Goal: Transaction & Acquisition: Subscribe to service/newsletter

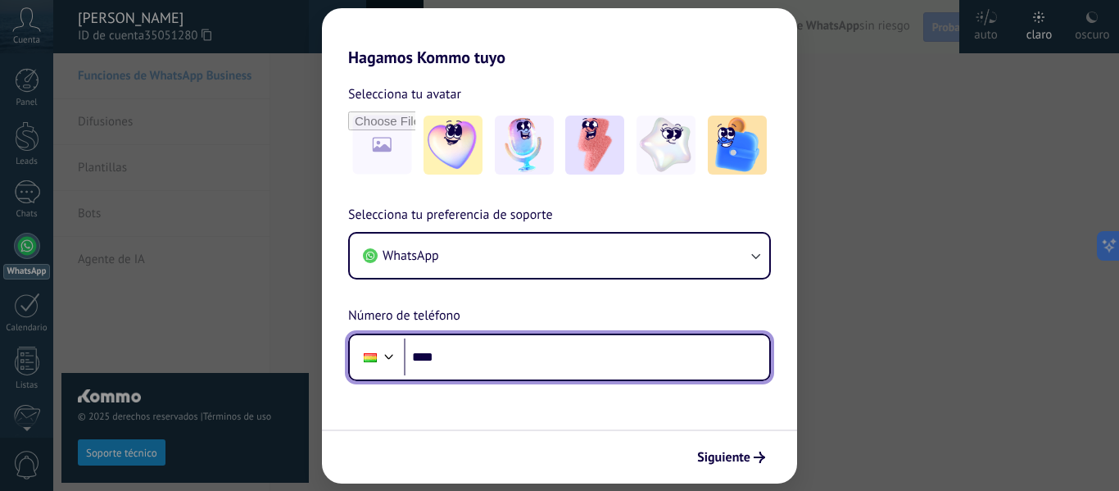
click at [475, 359] on input "****" at bounding box center [586, 357] width 365 height 38
click at [512, 348] on input "********" at bounding box center [586, 357] width 365 height 38
type input "**********"
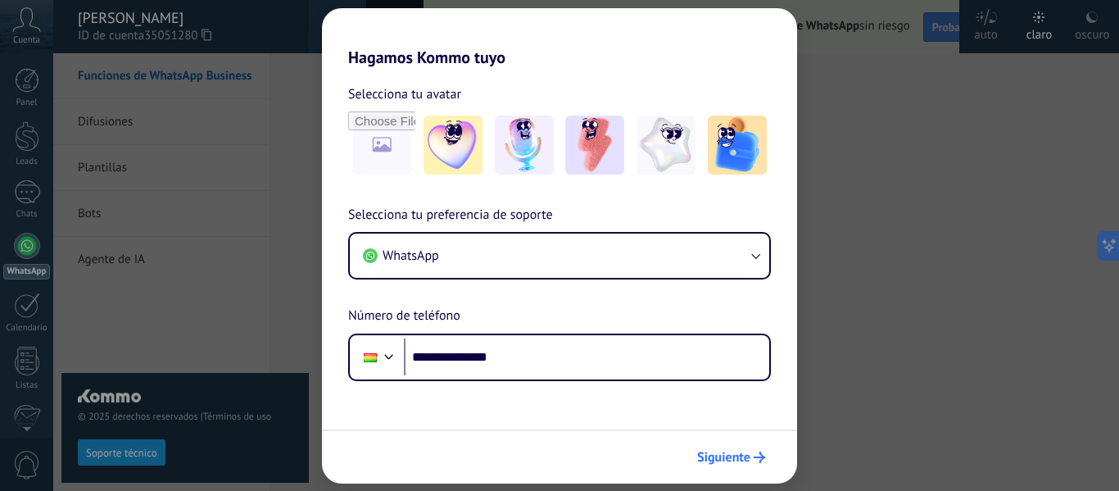
click at [714, 451] on span "Siguiente" at bounding box center [723, 456] width 53 height 11
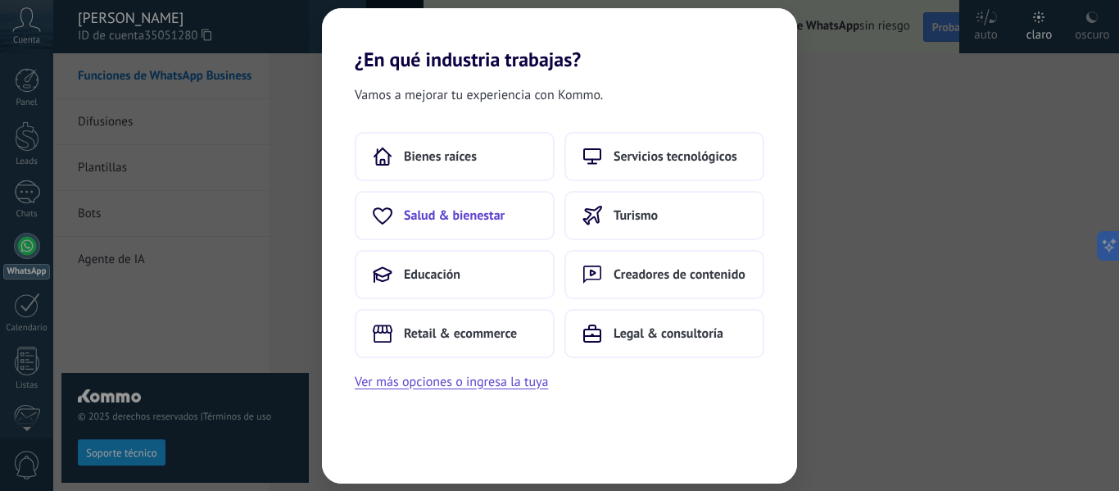
click at [469, 215] on span "Salud & bienestar" at bounding box center [454, 215] width 101 height 16
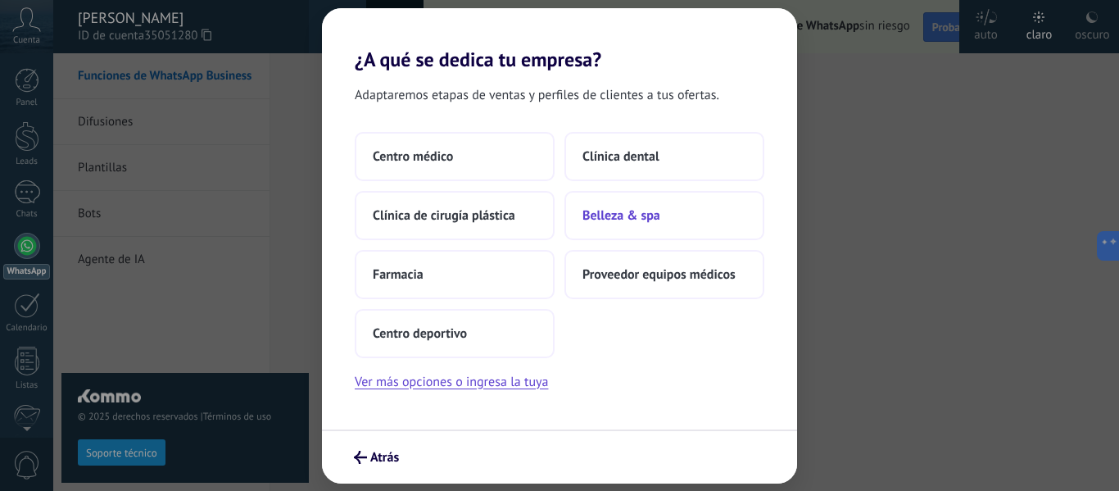
click at [608, 220] on span "Belleza & spa" at bounding box center [621, 215] width 78 height 16
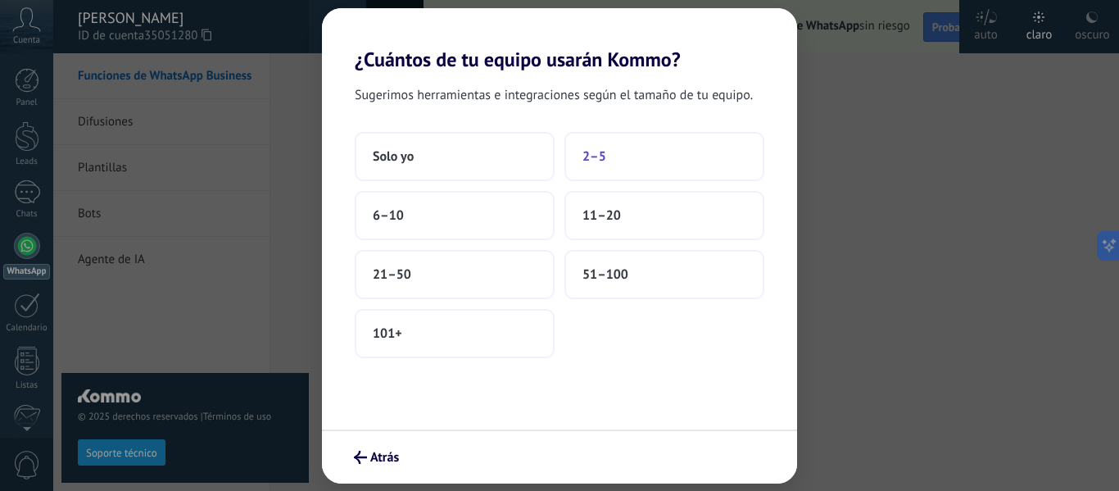
click at [602, 150] on span "2–5" at bounding box center [594, 156] width 24 height 16
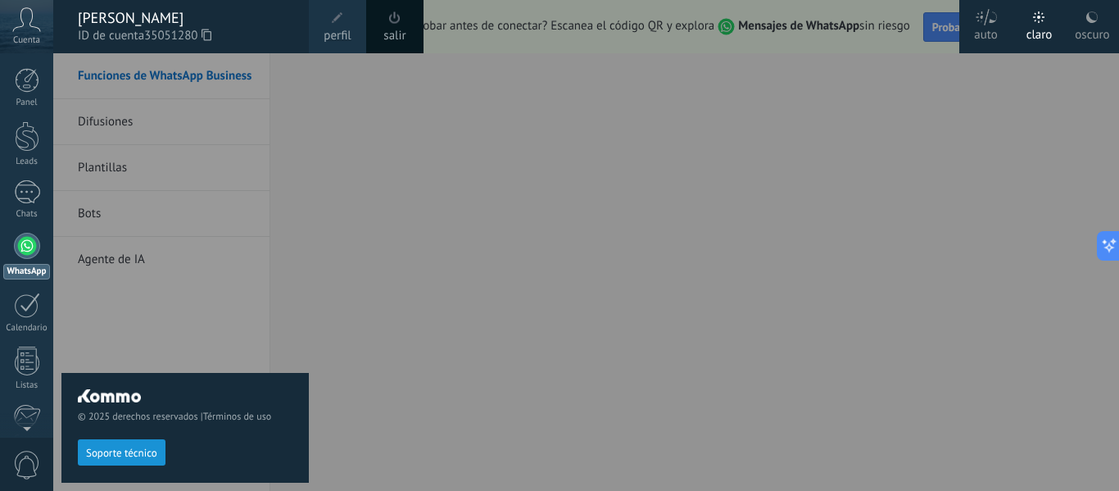
click at [201, 283] on div "© 2025 derechos reservados | Términos de uso Soporte técnico" at bounding box center [184, 271] width 247 height 437
click at [436, 107] on div at bounding box center [612, 245] width 1119 height 491
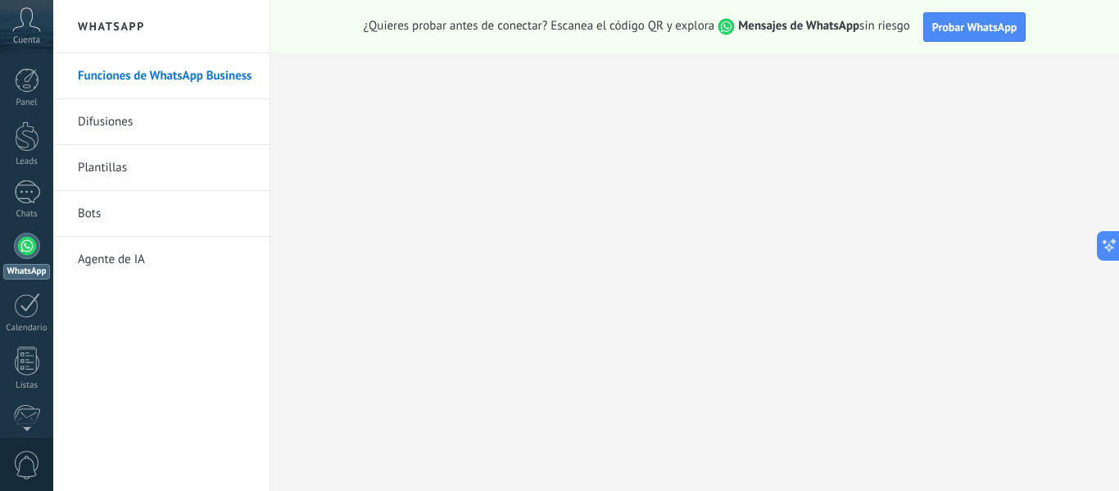
click at [20, 25] on icon at bounding box center [26, 19] width 29 height 25
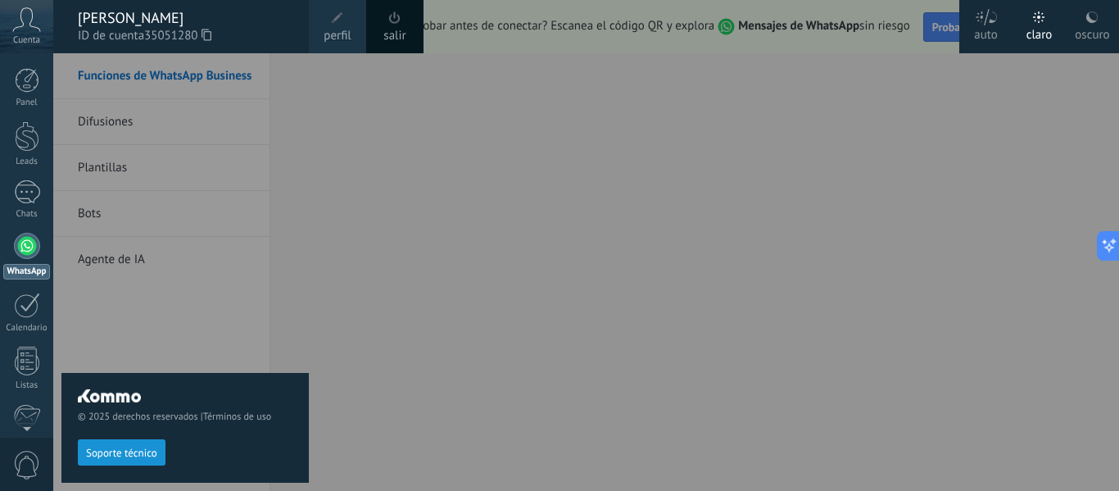
click at [19, 57] on div "Panel Leads Chats WhatsApp Clientes" at bounding box center [53, 245] width 106 height 384
click at [43, 124] on link "Leads" at bounding box center [26, 144] width 53 height 46
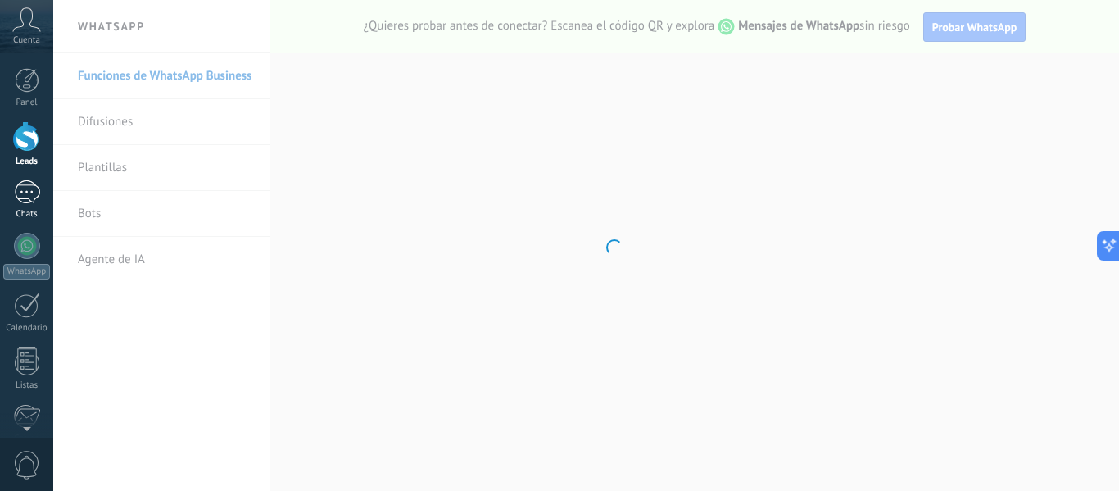
click at [34, 197] on div at bounding box center [27, 192] width 26 height 24
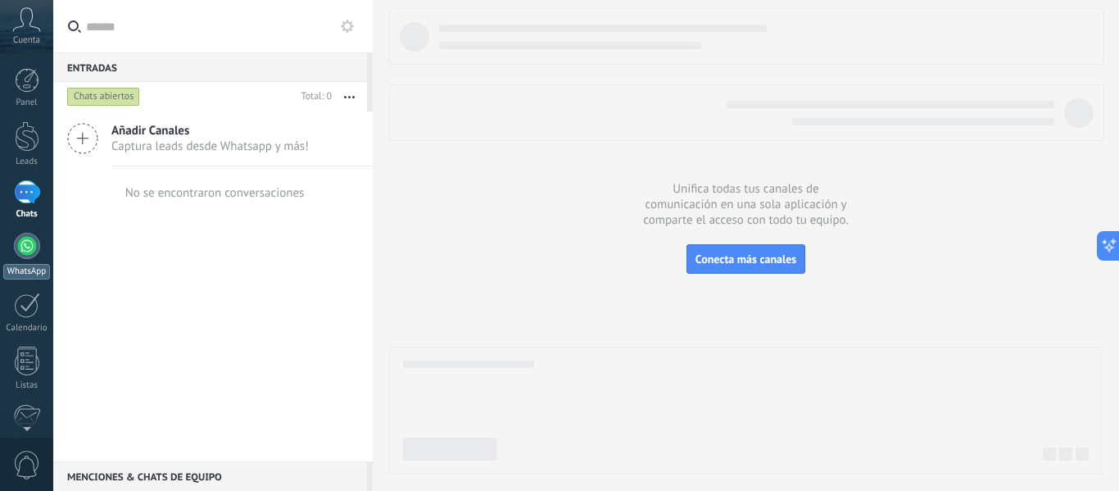
click at [27, 248] on div at bounding box center [27, 246] width 26 height 26
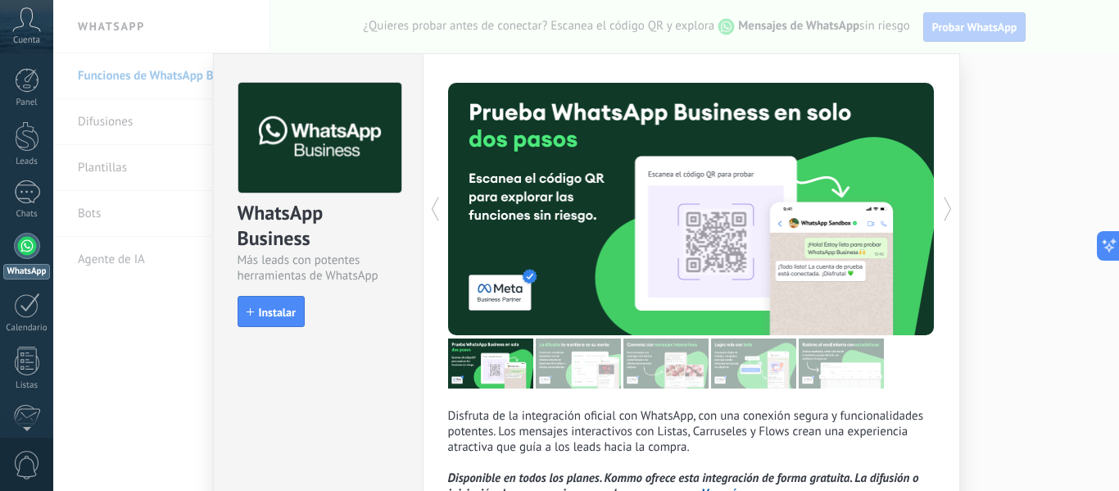
click at [989, 189] on div "WhatsApp Business Más leads con potentes herramientas de WhatsApp install Insta…" at bounding box center [585, 245] width 1065 height 491
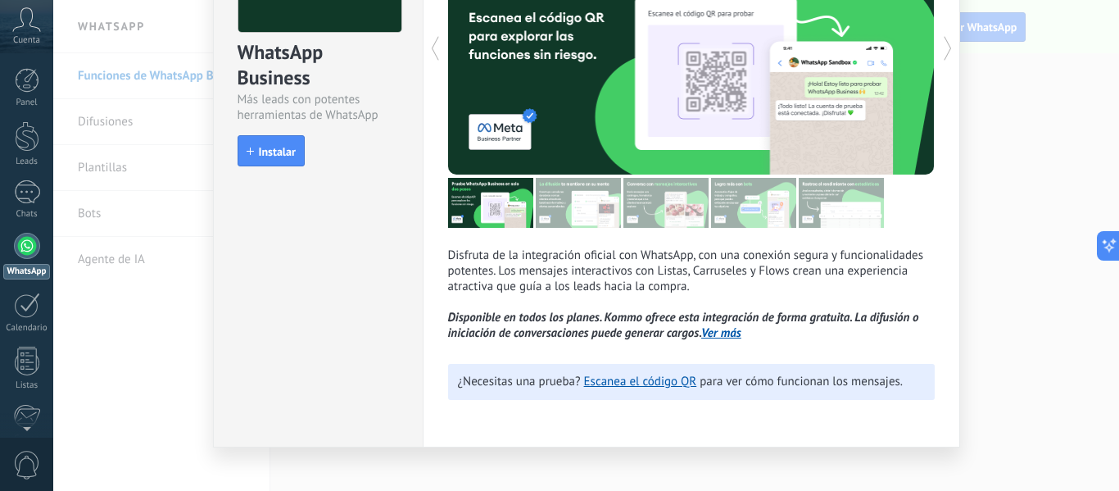
scroll to position [179, 0]
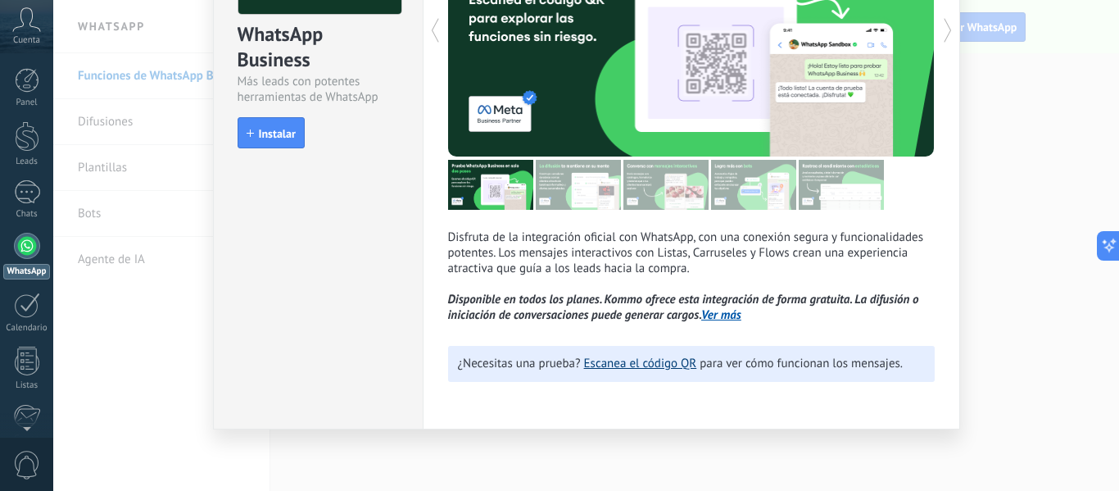
click at [666, 367] on link "Escanea el código QR" at bounding box center [640, 363] width 113 height 16
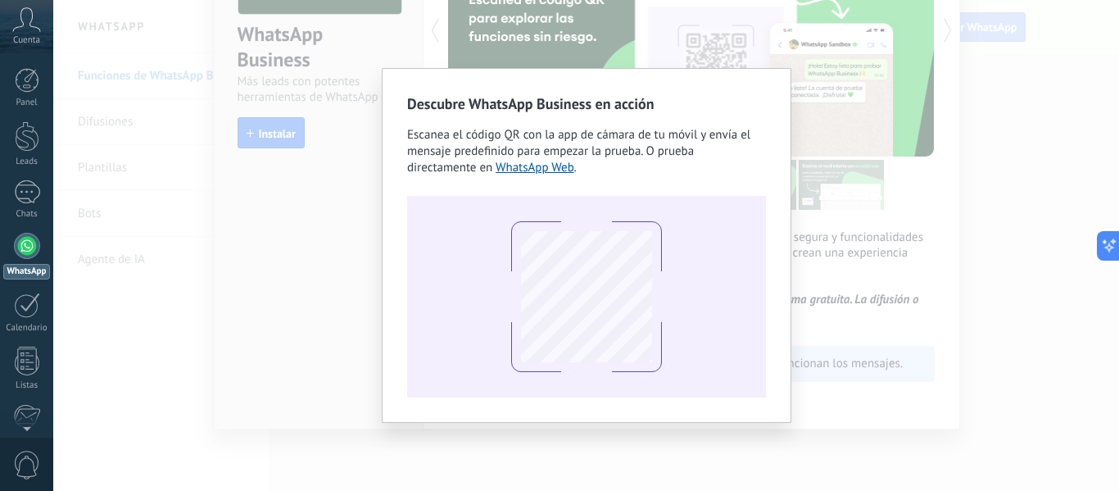
click at [882, 142] on div "Descubre WhatsApp Business en acción Escanea el código QR con la app [PERSON_NA…" at bounding box center [585, 245] width 1065 height 491
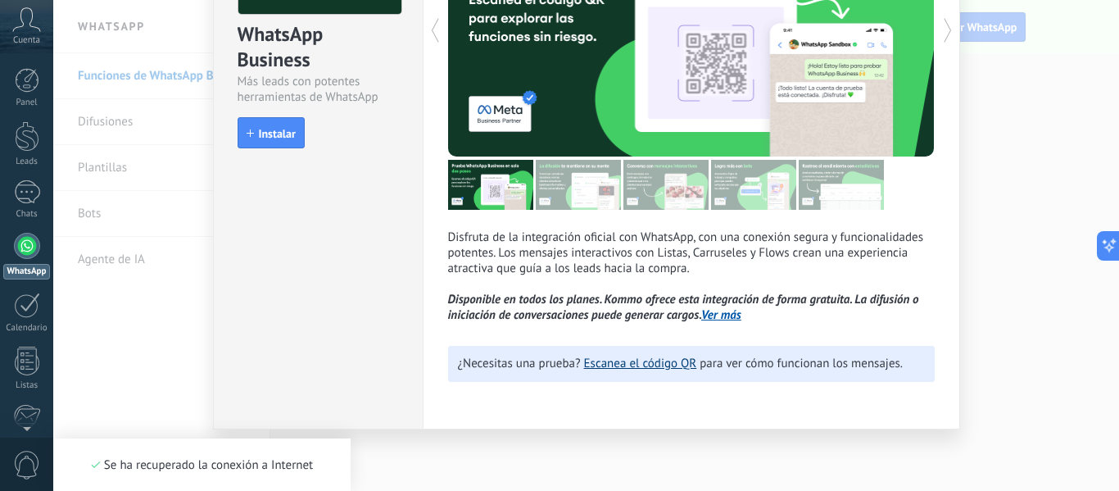
click at [637, 364] on link "Escanea el código QR" at bounding box center [640, 363] width 113 height 16
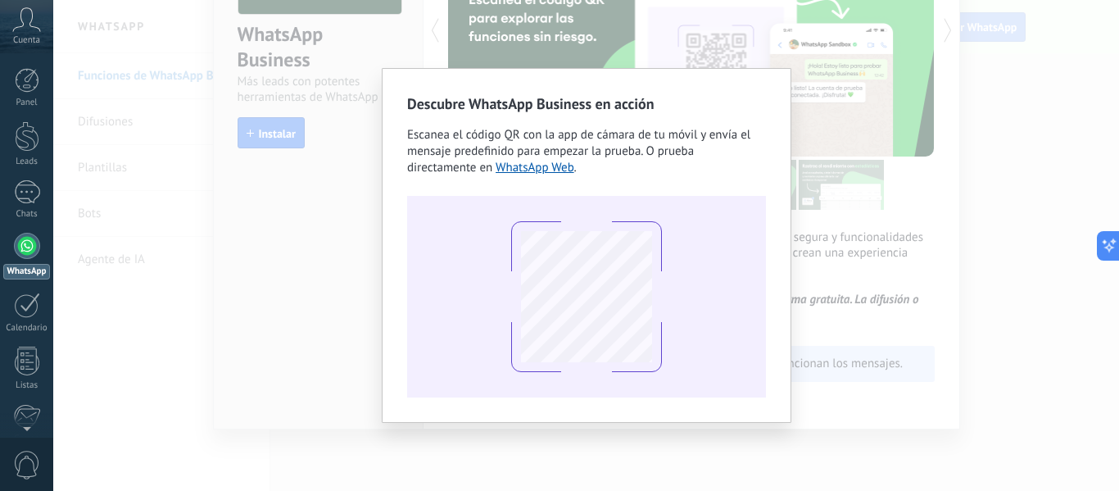
click at [870, 103] on div "Descubre WhatsApp Business en acción Escanea el código QR con la app [PERSON_NA…" at bounding box center [585, 245] width 1065 height 491
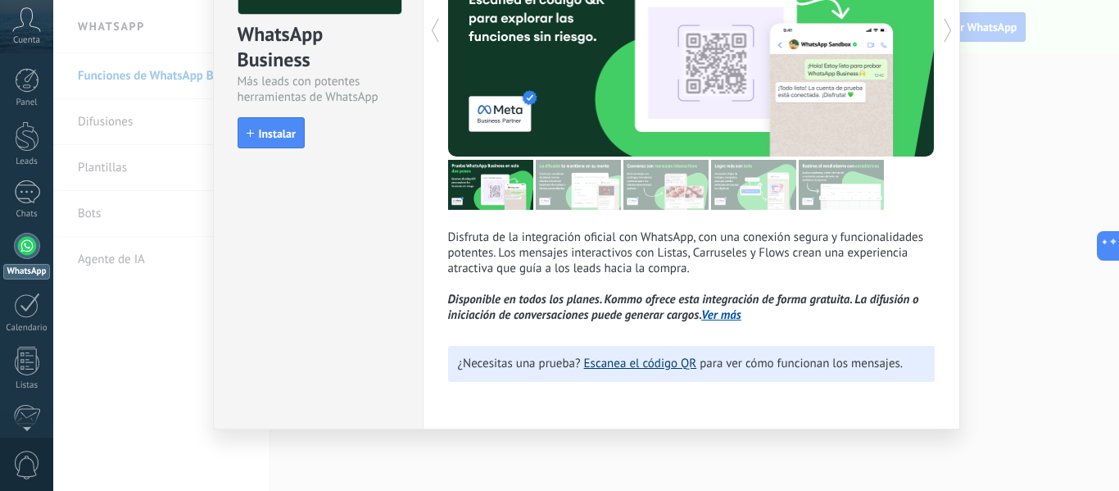
click at [661, 368] on link "Escanea el código QR" at bounding box center [640, 363] width 113 height 16
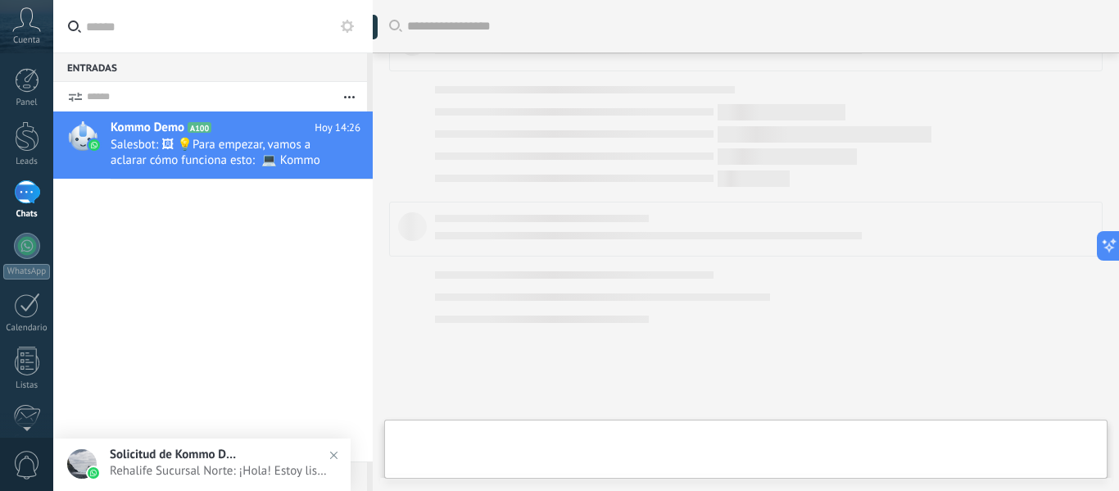
scroll to position [611, 0]
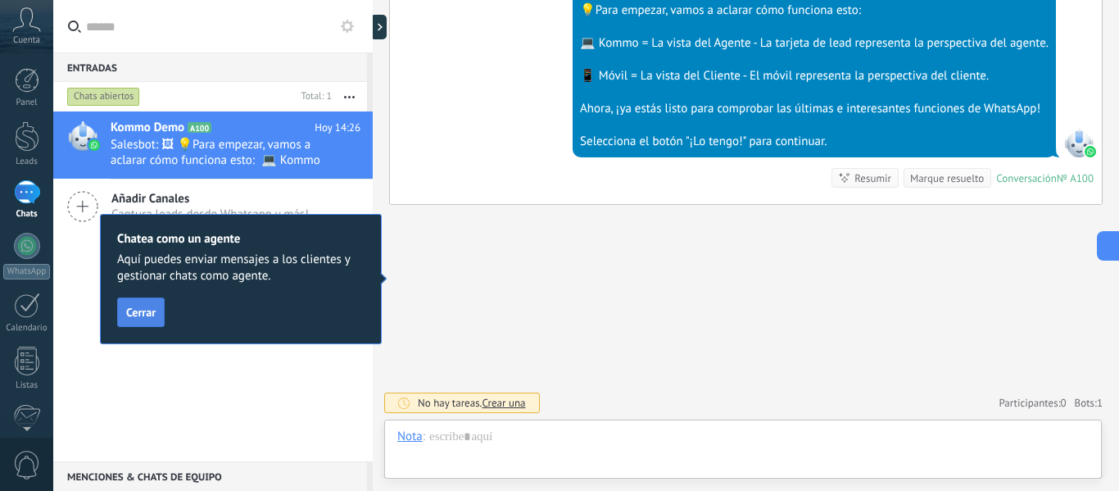
click at [147, 314] on span "Cerrar" at bounding box center [140, 311] width 29 height 11
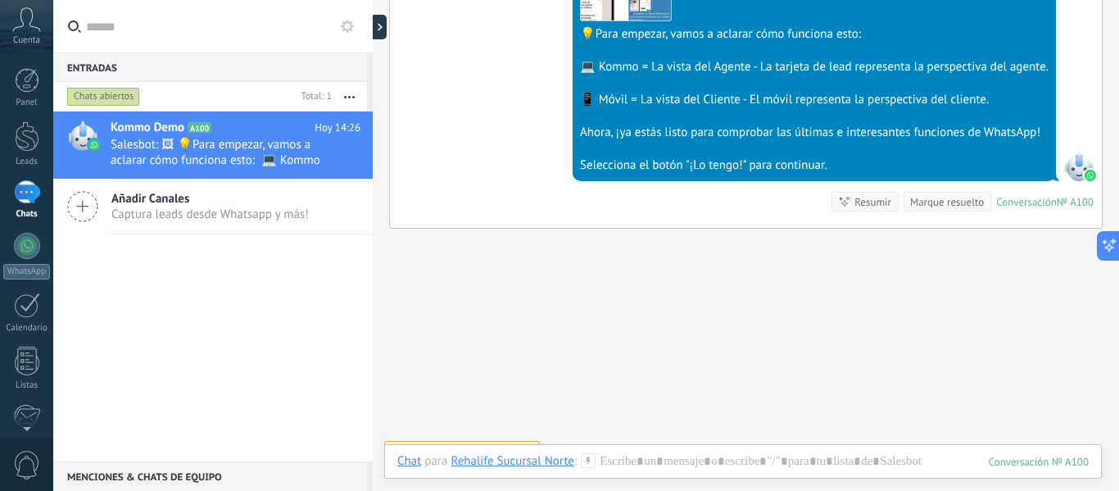
scroll to position [575, 0]
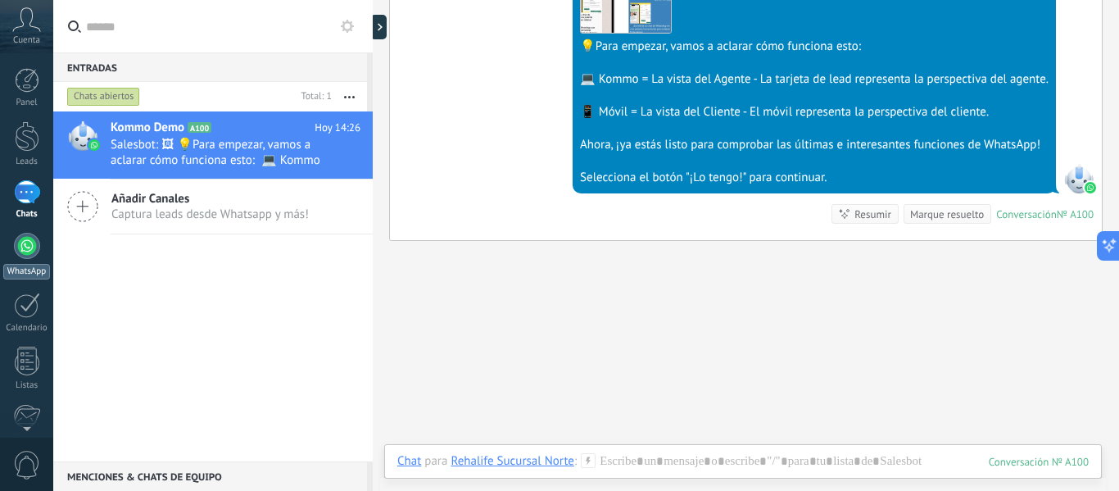
click at [29, 248] on div at bounding box center [27, 246] width 26 height 26
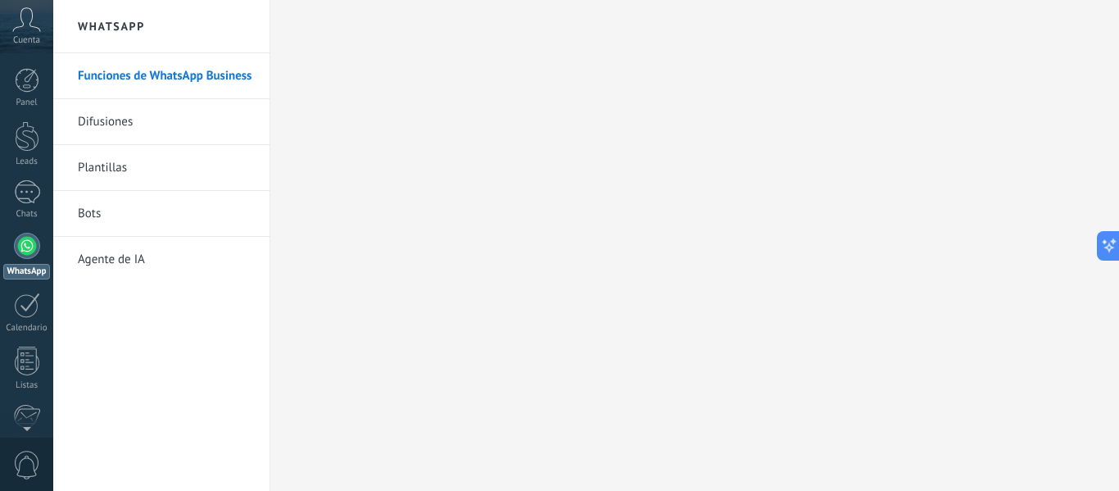
click at [128, 123] on link "Difusiones" at bounding box center [165, 122] width 175 height 46
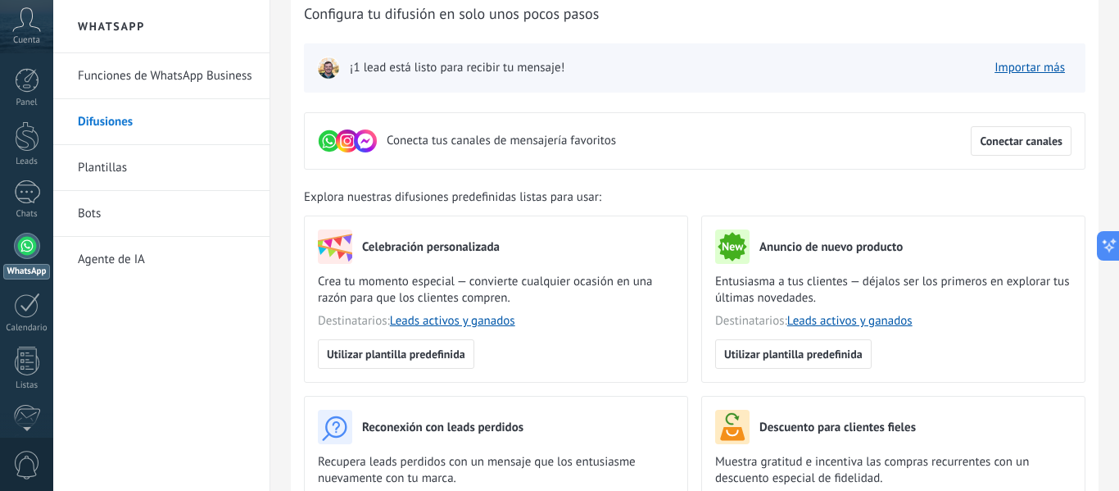
scroll to position [78, 0]
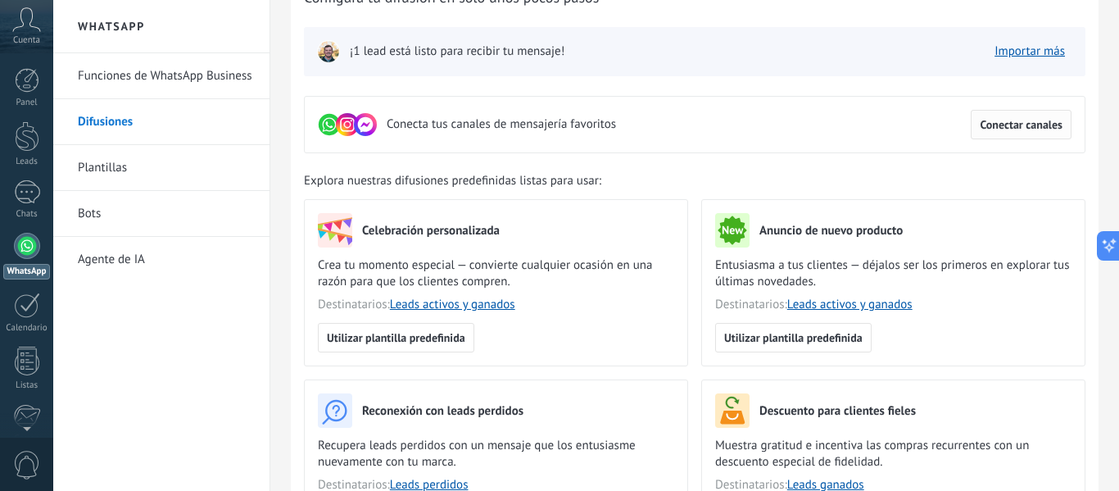
click at [1003, 120] on span "Conectar canales" at bounding box center [1020, 124] width 83 height 11
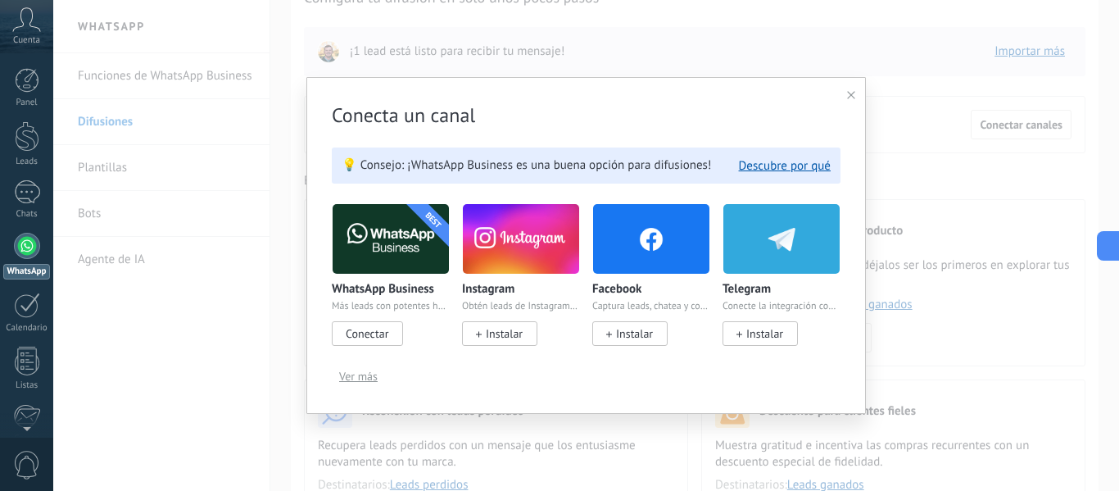
click at [843, 97] on div "Conecta un canal 💡 Consejo: ¡WhatsApp Business es una buena opción para difusio…" at bounding box center [585, 245] width 559 height 337
click at [851, 96] on use at bounding box center [851, 95] width 8 height 8
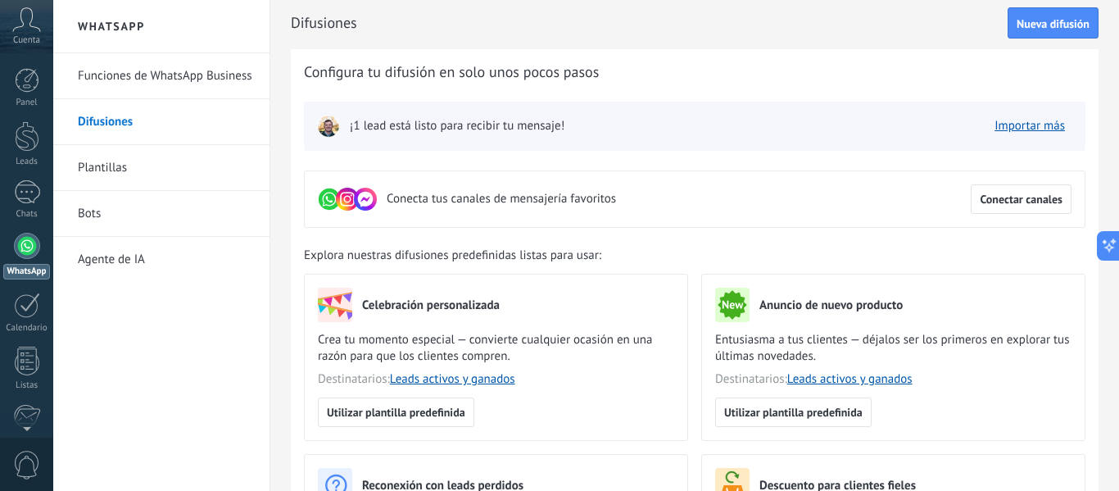
scroll to position [2, 0]
click at [983, 194] on span "Conectar canales" at bounding box center [1020, 199] width 83 height 11
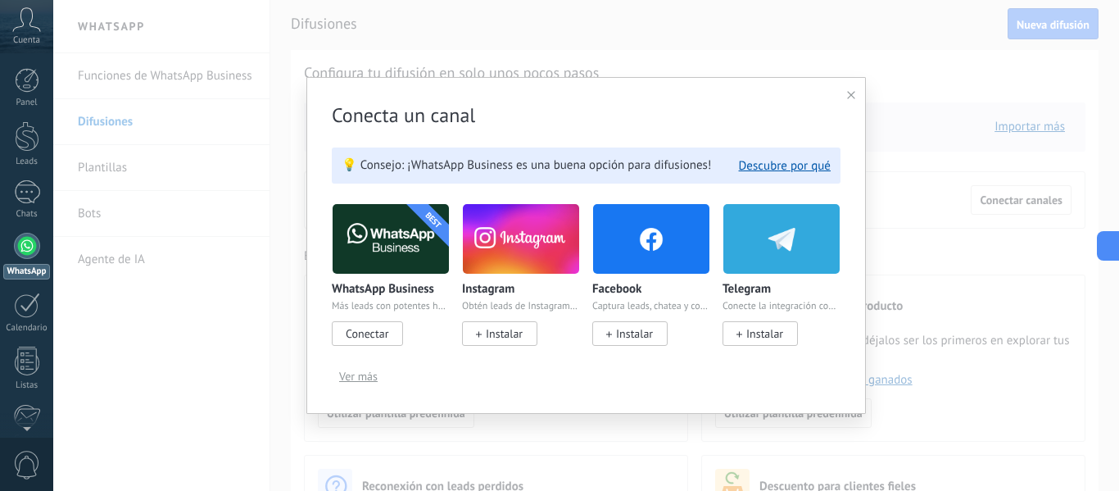
click at [366, 329] on span "Conectar" at bounding box center [367, 333] width 43 height 15
click at [853, 97] on icon at bounding box center [851, 95] width 8 height 8
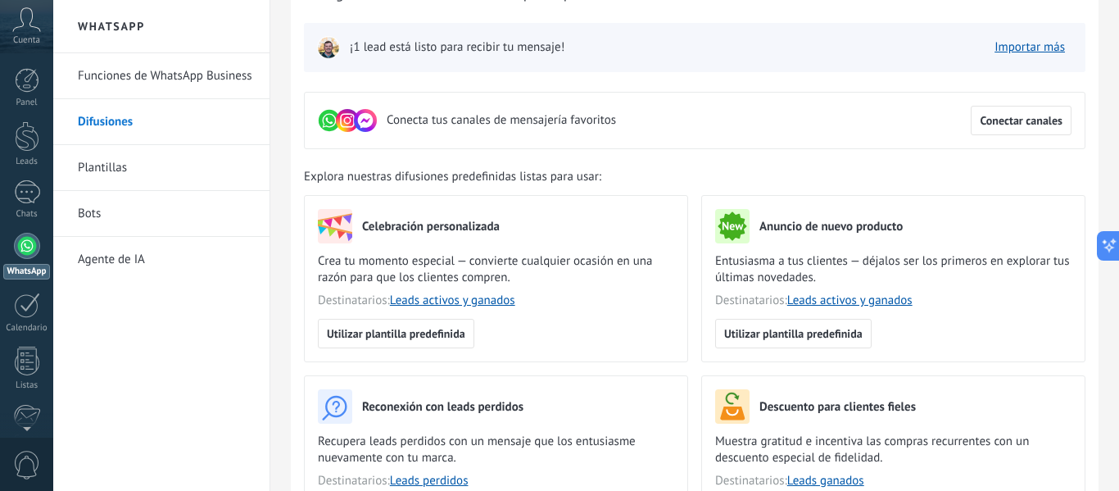
scroll to position [83, 0]
click at [30, 207] on link "1 Chats" at bounding box center [26, 199] width 53 height 39
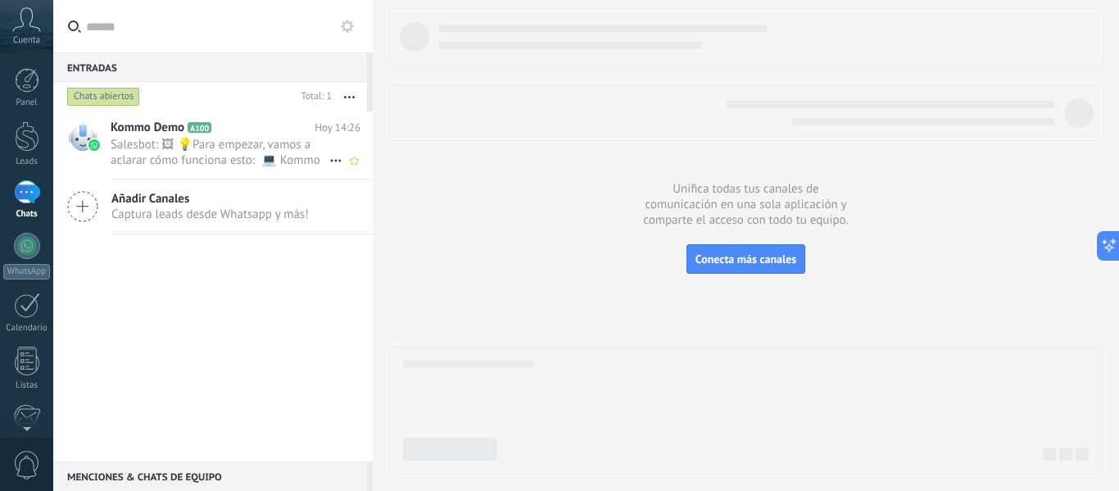
click at [220, 158] on span "Salesbot: 🖼 💡Para empezar, vamos a aclarar cómo funciona esto: 💻 Kommo = La vis…" at bounding box center [220, 152] width 219 height 31
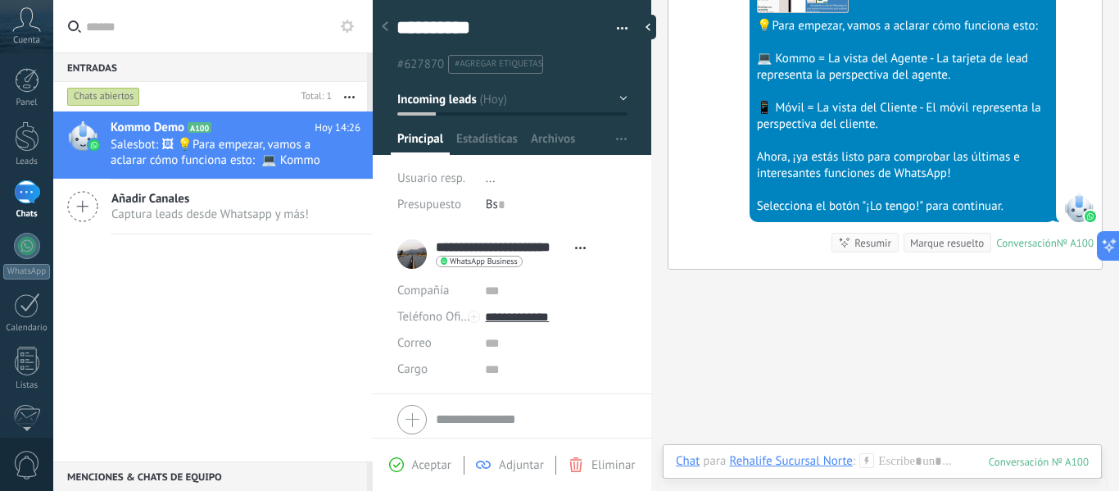
scroll to position [640, 0]
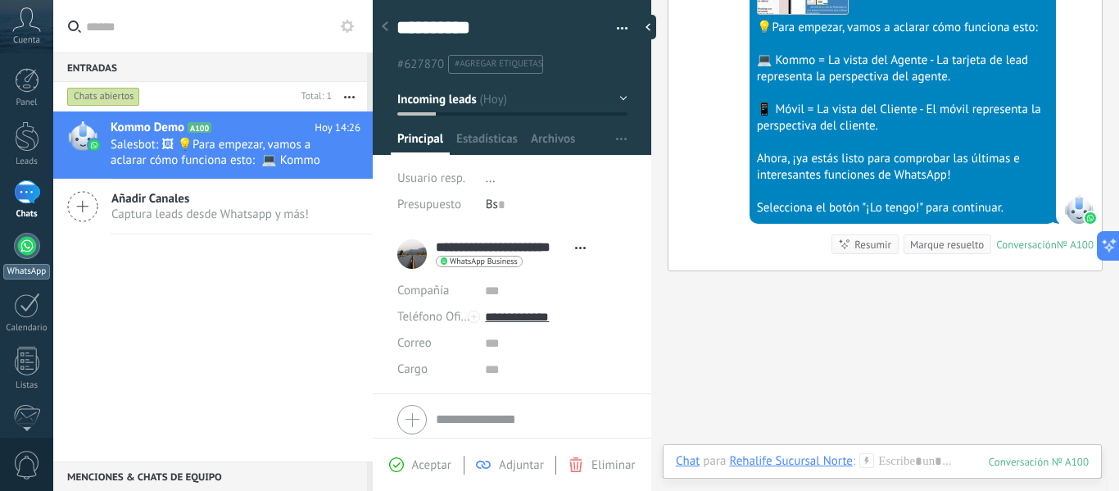
click at [27, 235] on div at bounding box center [27, 246] width 26 height 26
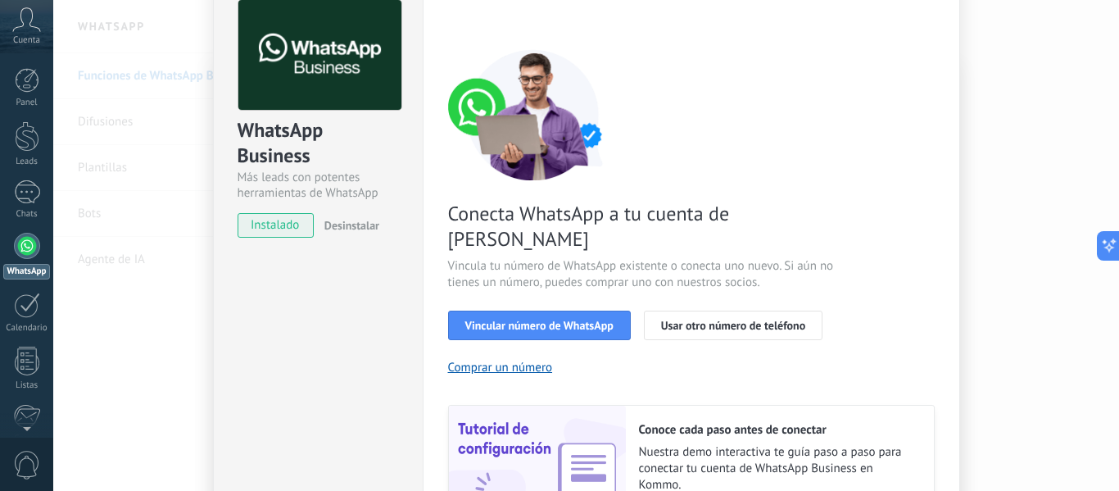
scroll to position [84, 0]
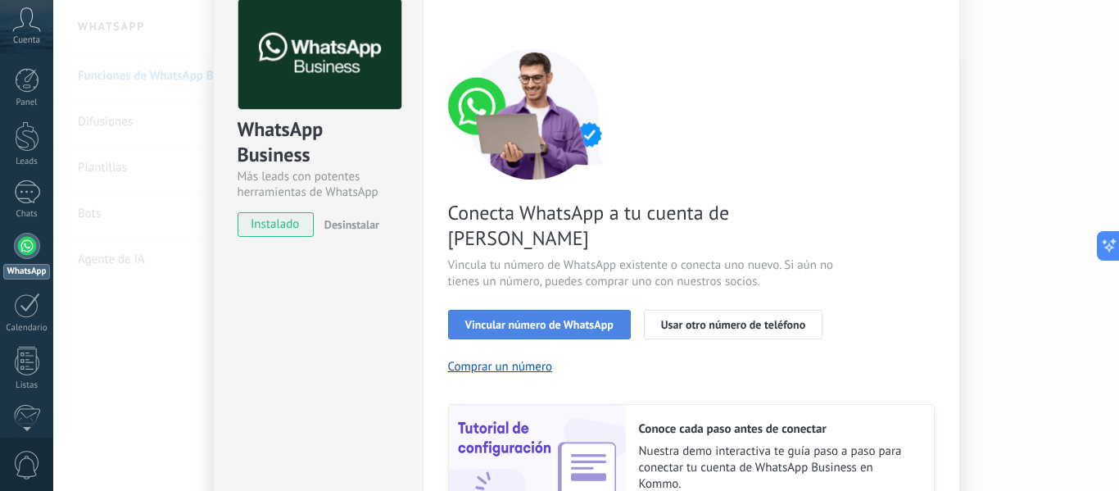
click at [553, 319] on span "Vincular número de WhatsApp" at bounding box center [539, 324] width 148 height 11
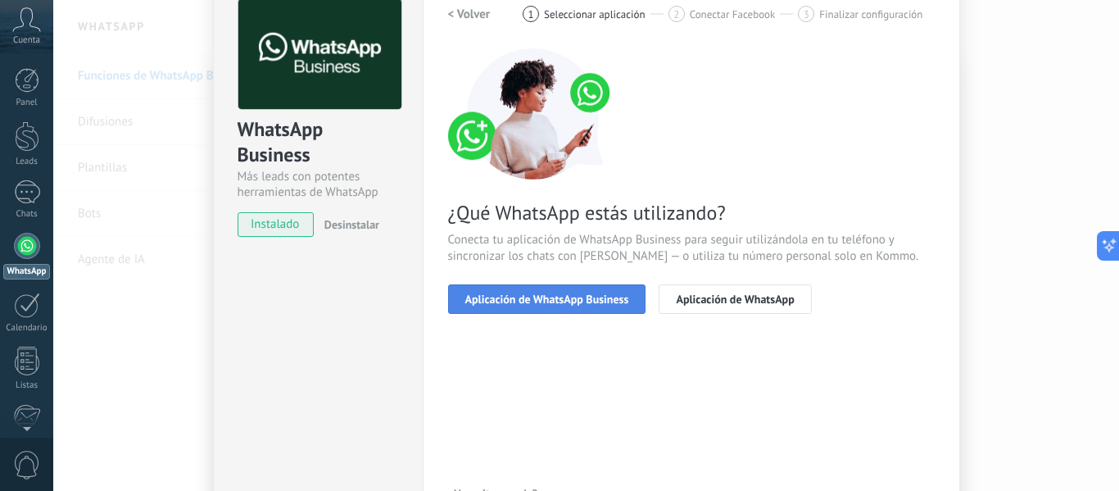
click at [585, 305] on button "Aplicación de WhatsApp Business" at bounding box center [547, 298] width 198 height 29
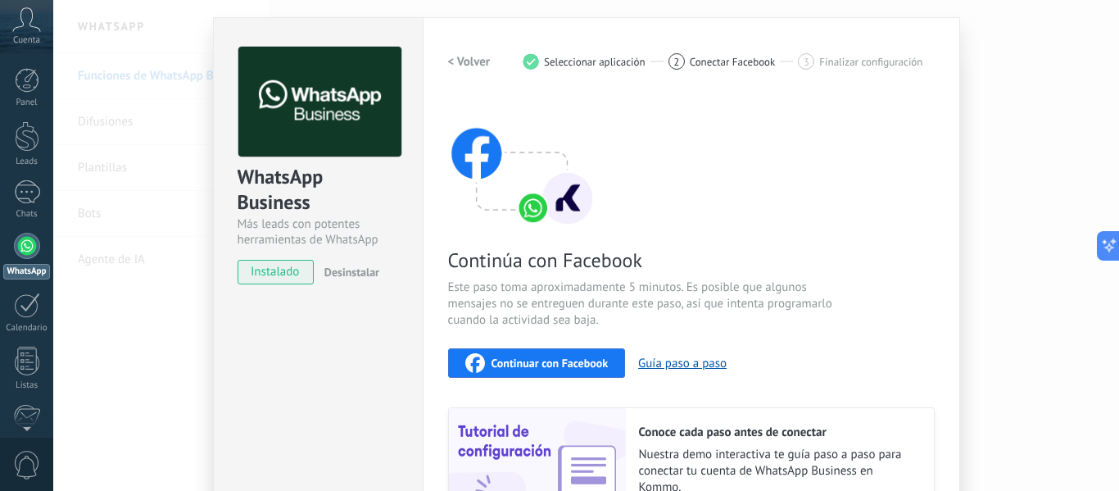
scroll to position [0, 0]
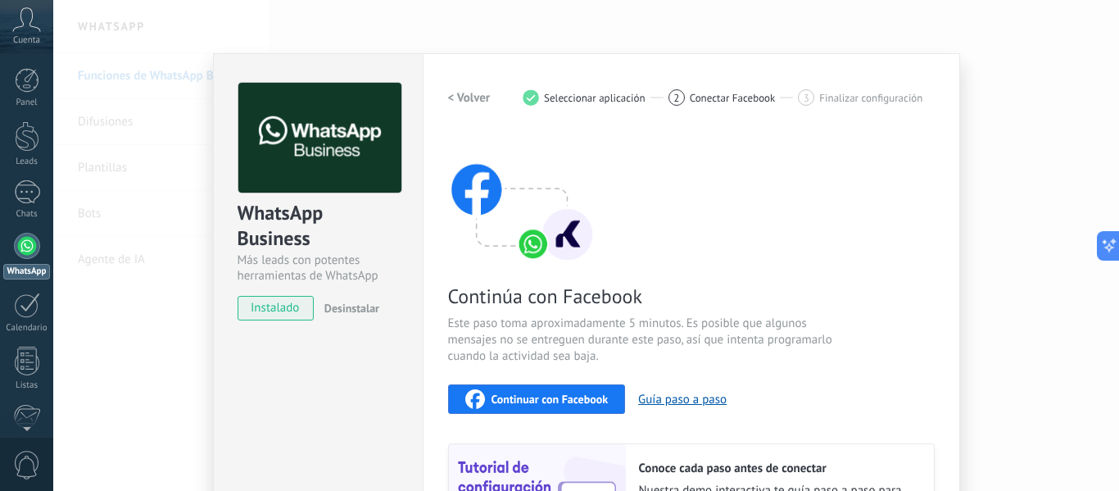
click at [673, 99] on span "2" at bounding box center [676, 98] width 6 height 14
drag, startPoint x: 793, startPoint y: 96, endPoint x: 717, endPoint y: 166, distance: 104.3
click at [717, 166] on div "< Volver 1 Seleccionar aplicación 2 Conectar Facebook 3 Finalizar configuración…" at bounding box center [691, 328] width 486 height 491
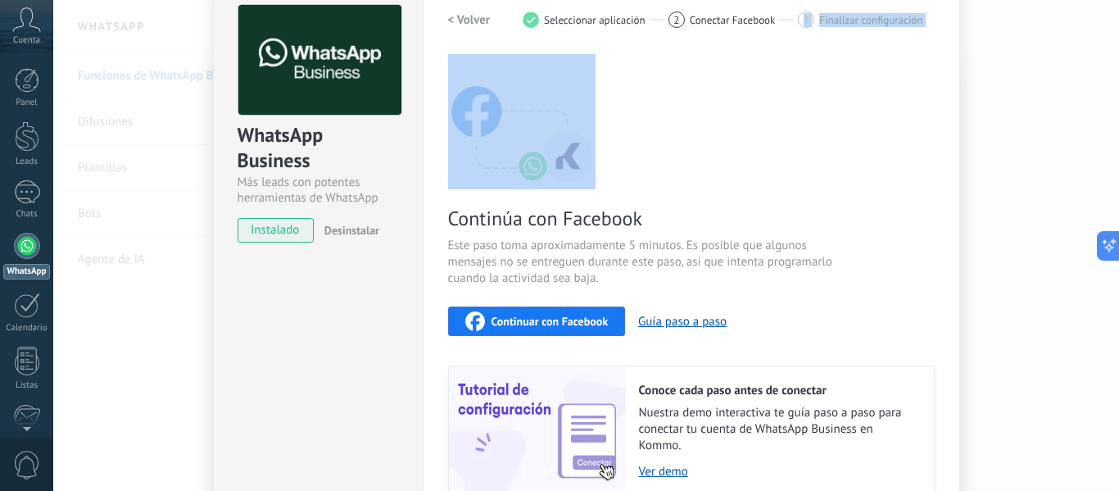
click at [717, 166] on div "Continúa con Facebook Este paso toma aproximadamente 5 minutos. Es posible que …" at bounding box center [691, 275] width 486 height 442
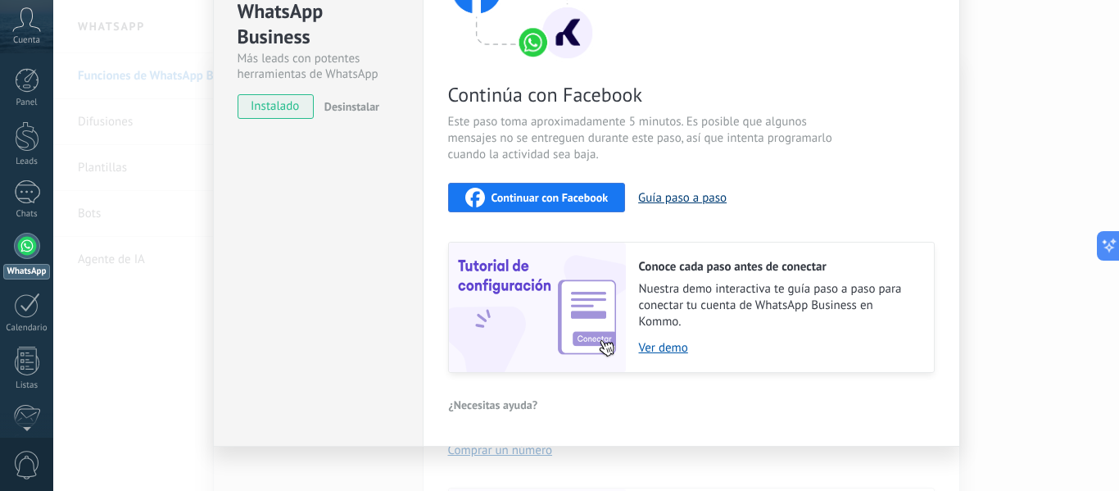
scroll to position [204, 0]
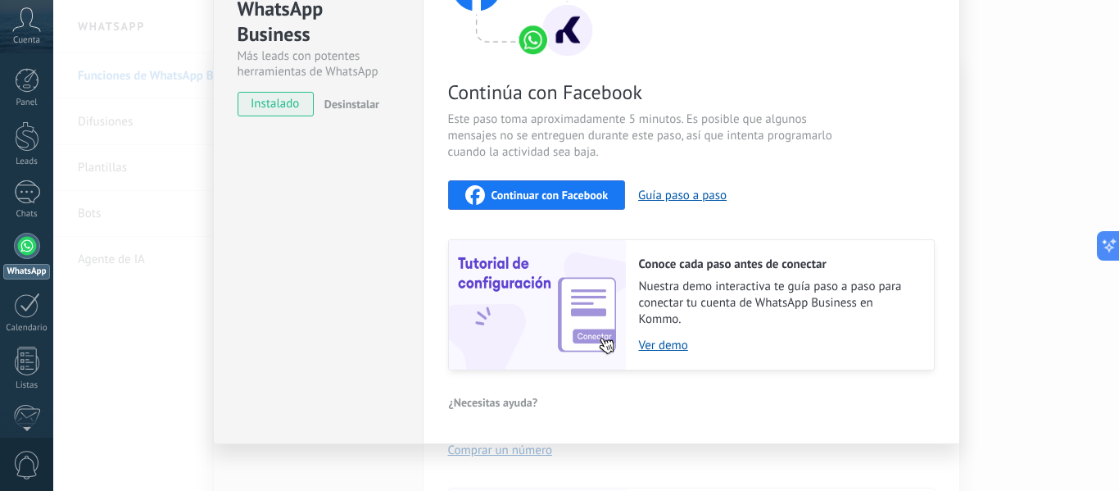
click at [581, 197] on span "Continuar con Facebook" at bounding box center [549, 194] width 117 height 11
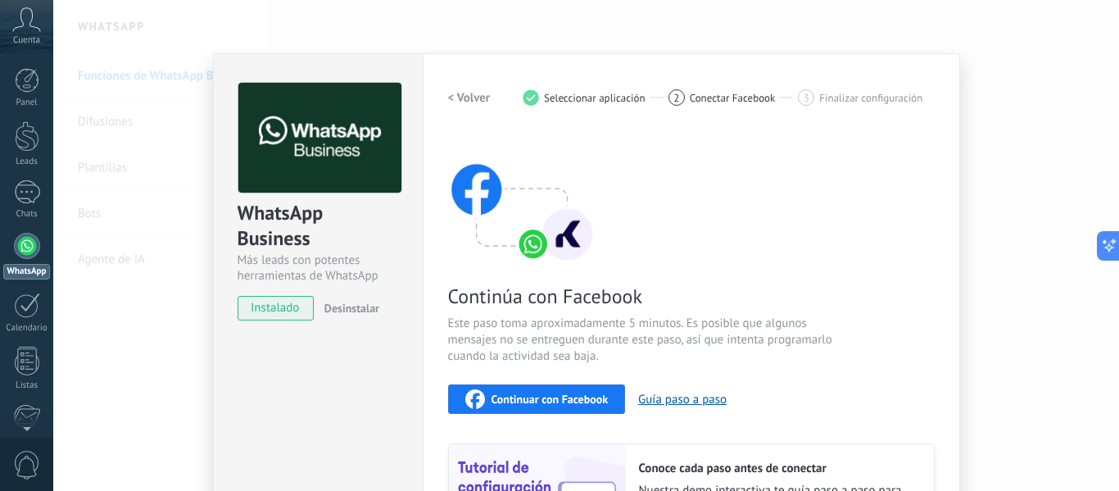
scroll to position [218, 0]
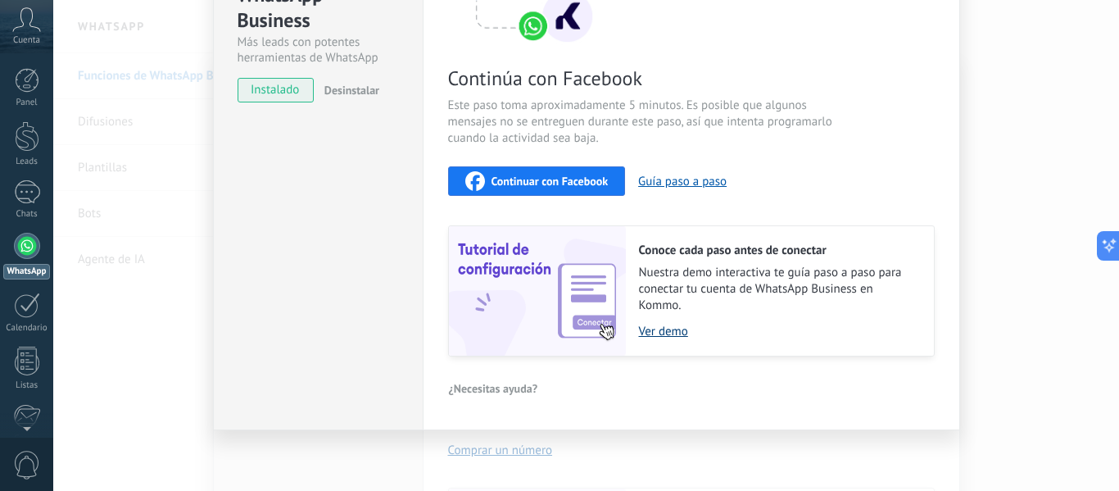
click at [657, 336] on link "Ver demo" at bounding box center [778, 331] width 278 height 16
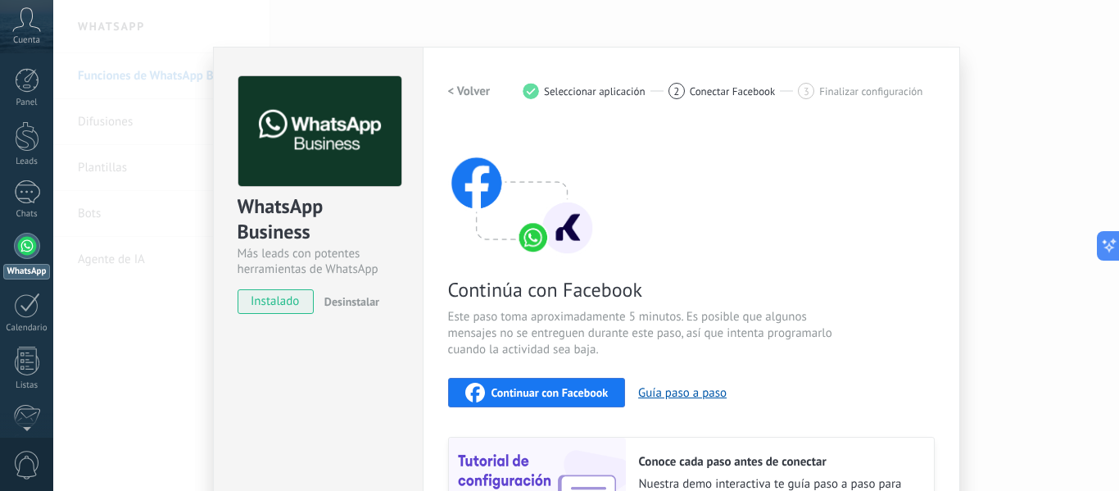
scroll to position [6, 0]
click at [469, 93] on h2 "< Volver" at bounding box center [469, 92] width 43 height 16
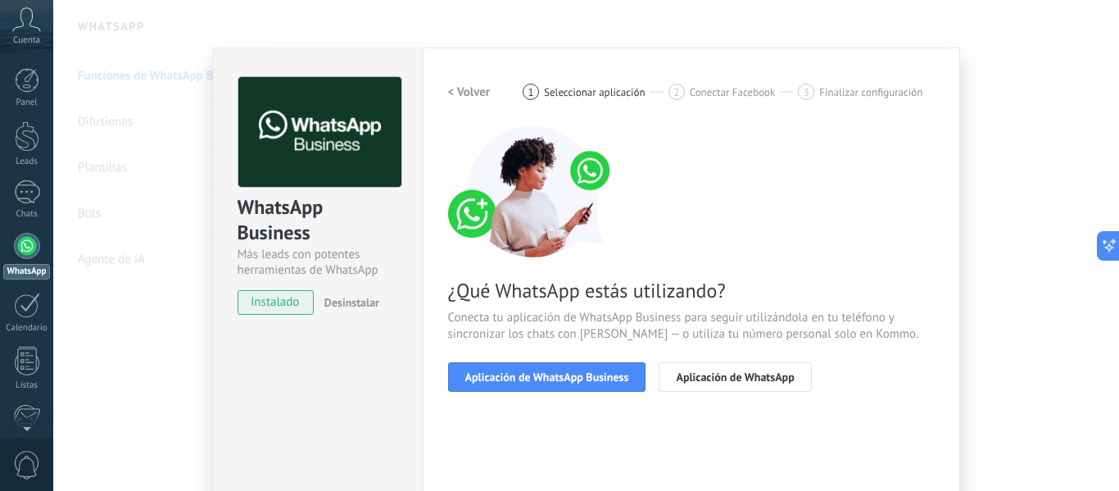
click at [463, 97] on h2 "< Volver" at bounding box center [469, 92] width 43 height 16
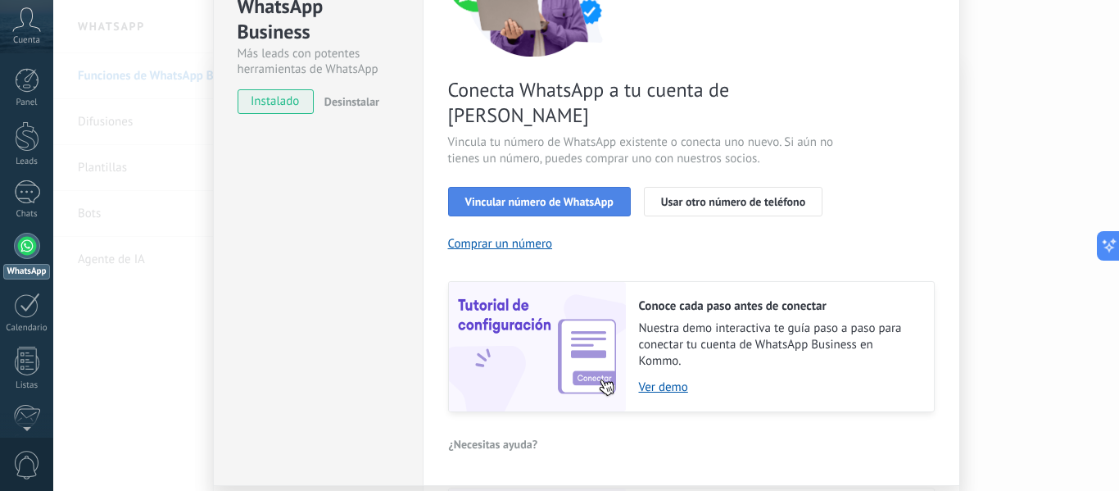
scroll to position [207, 0]
click at [568, 195] on span "Vincular número de WhatsApp" at bounding box center [539, 200] width 148 height 11
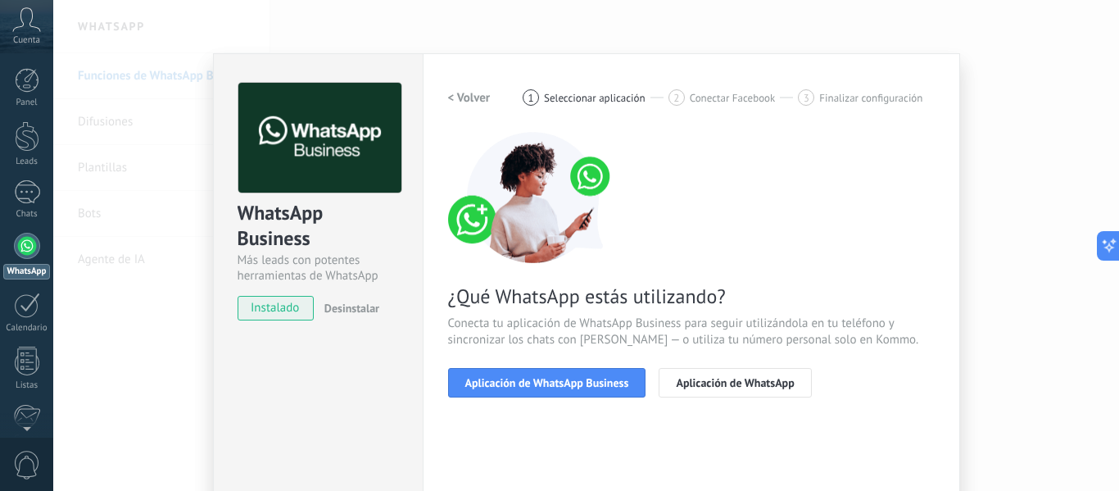
scroll to position [189, 0]
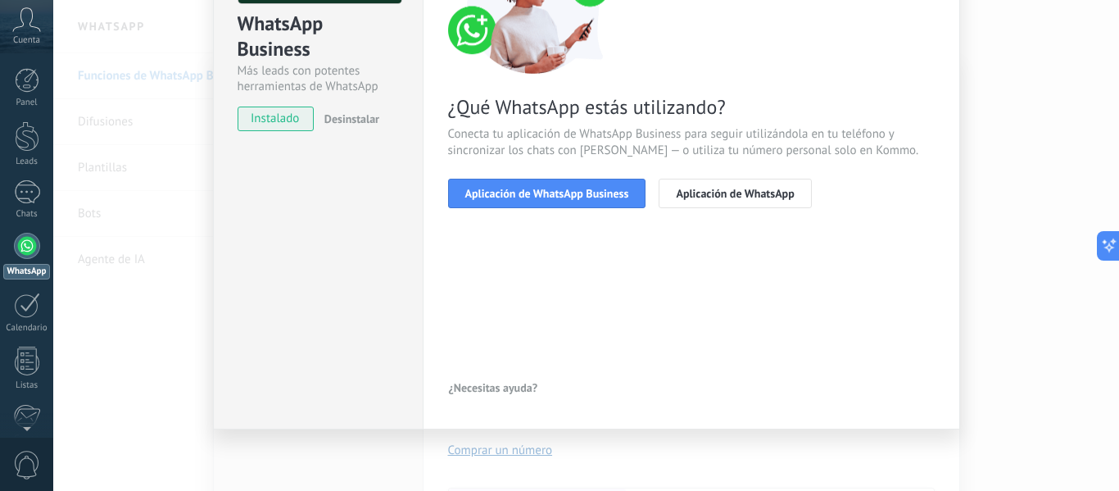
click at [107, 333] on div "WhatsApp Business Más leads con potentes herramientas de WhatsApp instalado Des…" at bounding box center [585, 245] width 1065 height 491
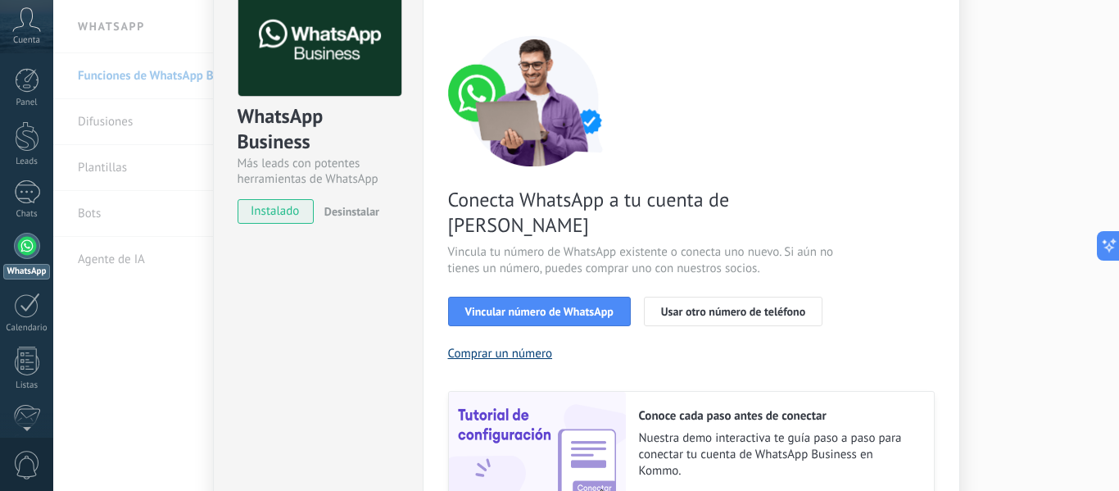
scroll to position [0, 0]
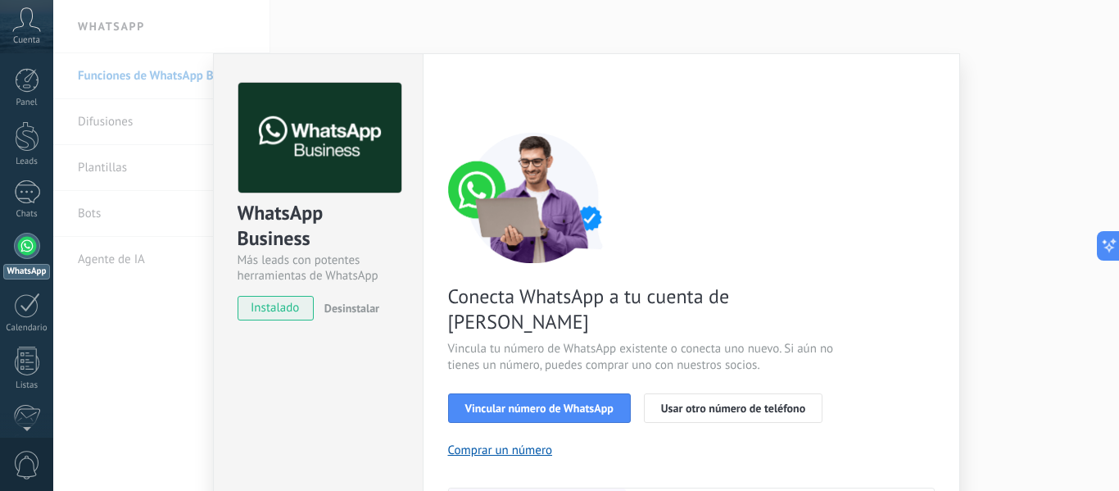
click at [183, 212] on div "WhatsApp Business Más leads con potentes herramientas de WhatsApp instalado Des…" at bounding box center [585, 245] width 1065 height 491
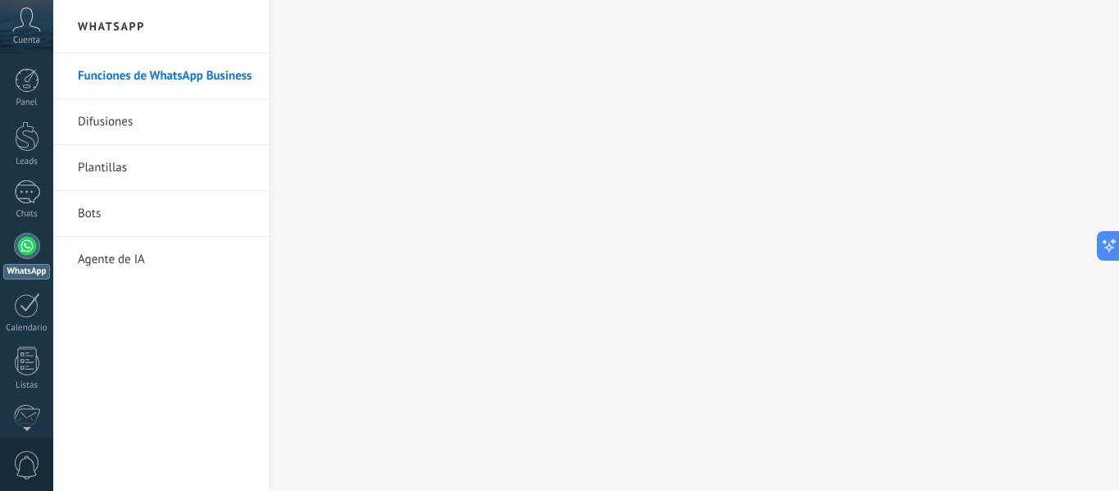
click at [133, 121] on link "Difusiones" at bounding box center [165, 122] width 175 height 46
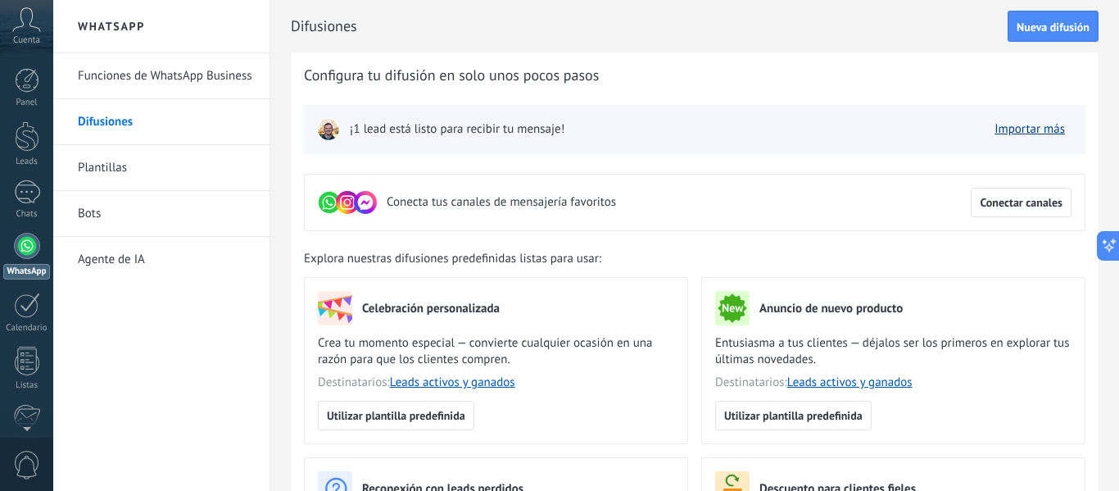
click at [1012, 127] on link "Importar más" at bounding box center [1029, 129] width 70 height 16
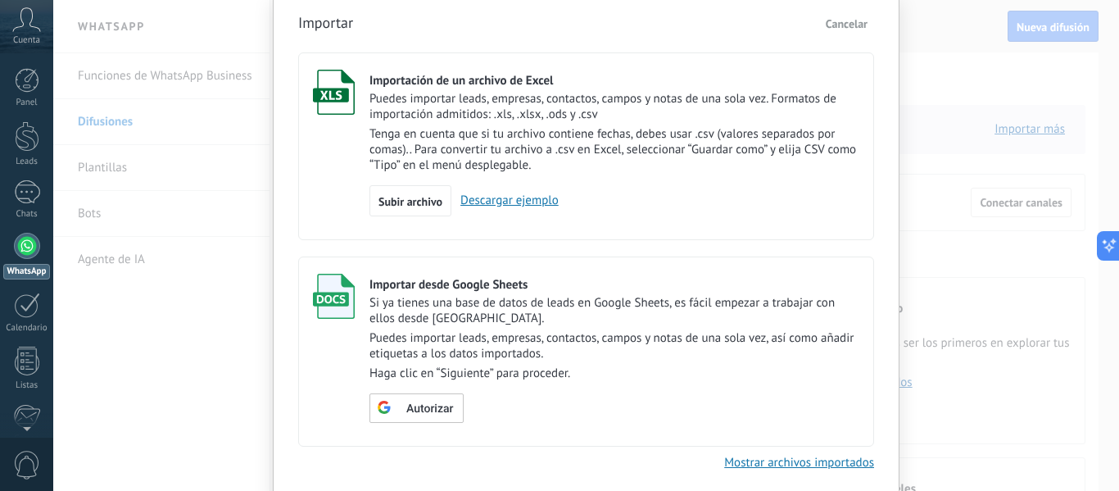
scroll to position [64, 0]
click at [952, 246] on div "Importar Cancelar Importación de un archivo de Excel Puedes importar leads, emp…" at bounding box center [585, 245] width 1065 height 491
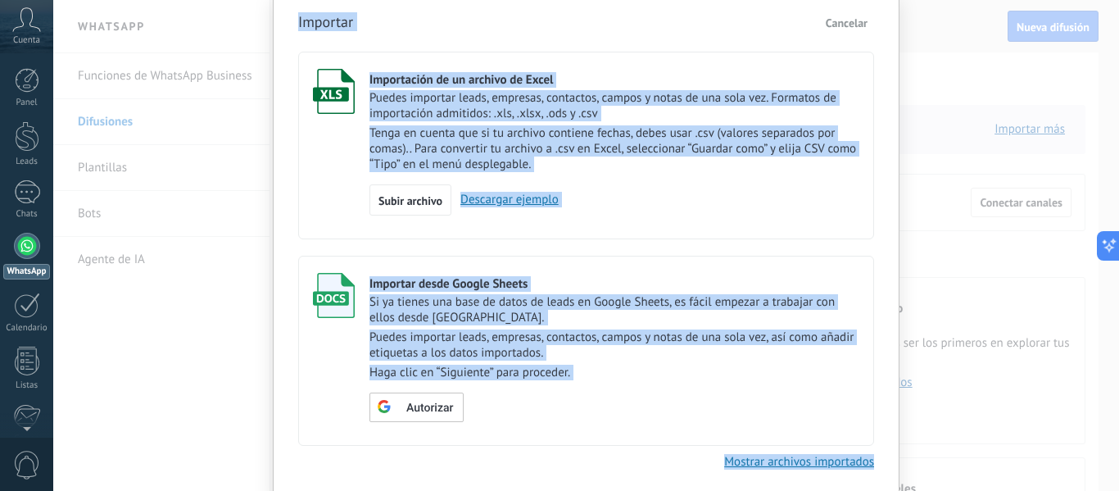
click at [952, 246] on div "Importar Cancelar Importación de un archivo de Excel Puedes importar leads, emp…" at bounding box center [585, 245] width 1065 height 491
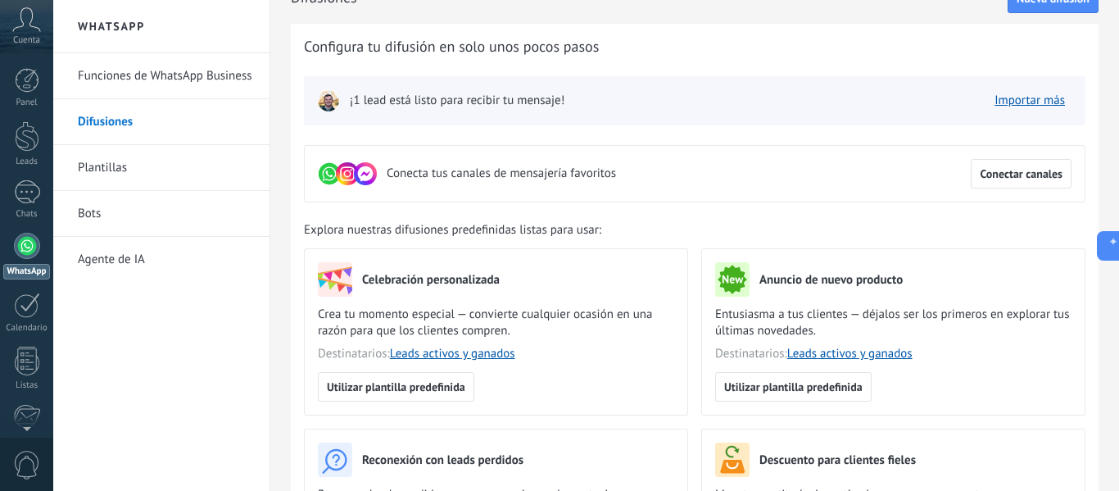
scroll to position [29, 0]
click at [1020, 97] on link "Importar más" at bounding box center [1029, 100] width 70 height 16
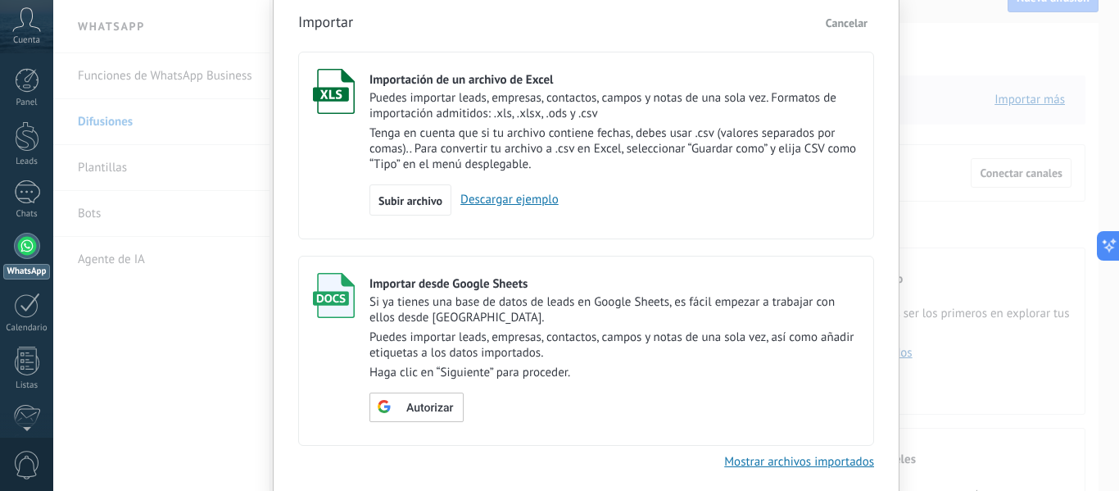
scroll to position [67, 0]
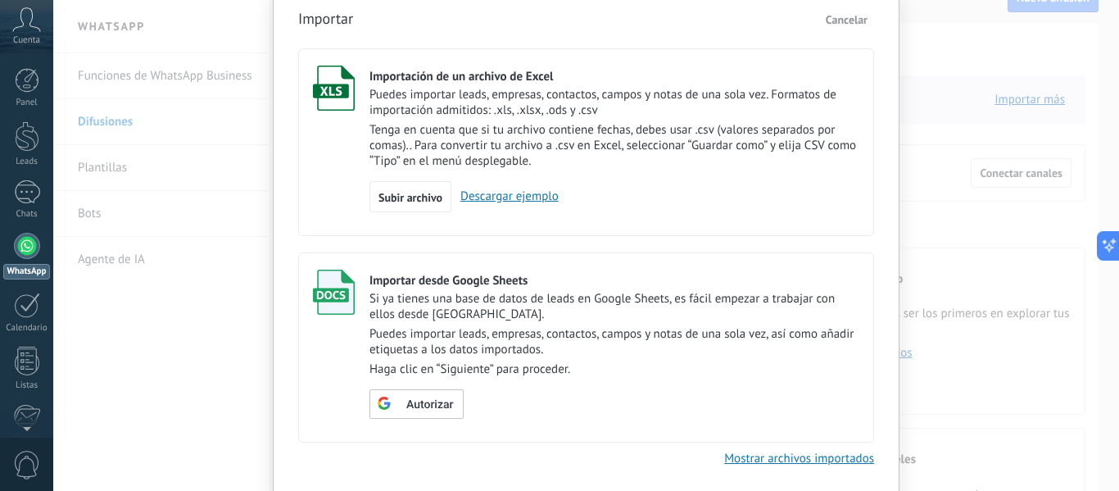
click at [487, 200] on link "Descargar ejemplo" at bounding box center [504, 196] width 107 height 16
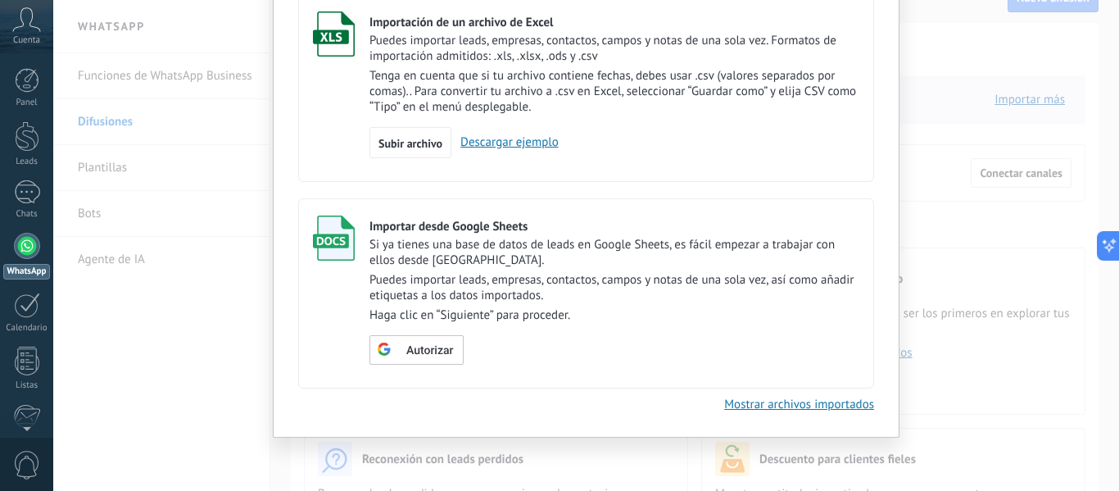
click at [946, 400] on div "Importar Cancelar Importación de un archivo de Excel Puedes importar leads, emp…" at bounding box center [585, 245] width 1065 height 491
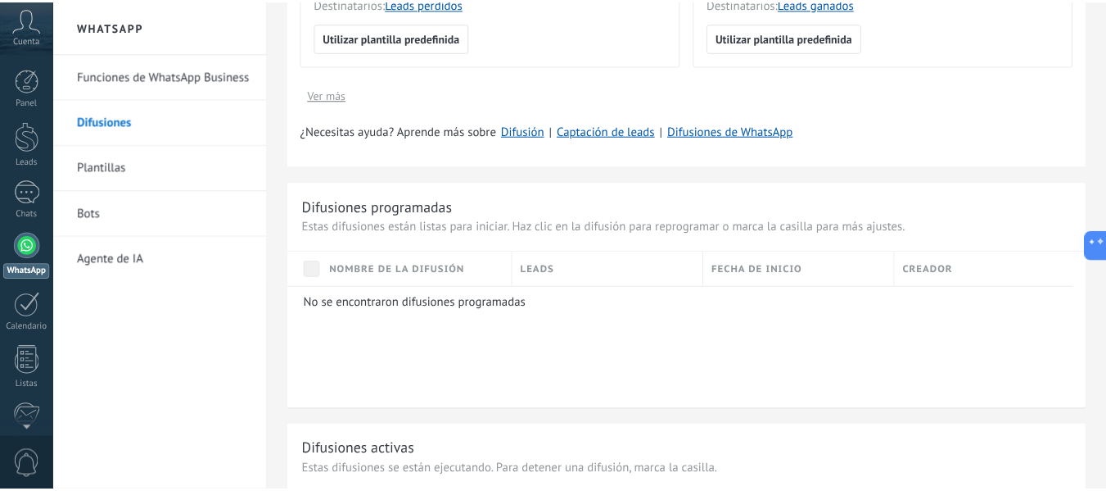
scroll to position [558, 0]
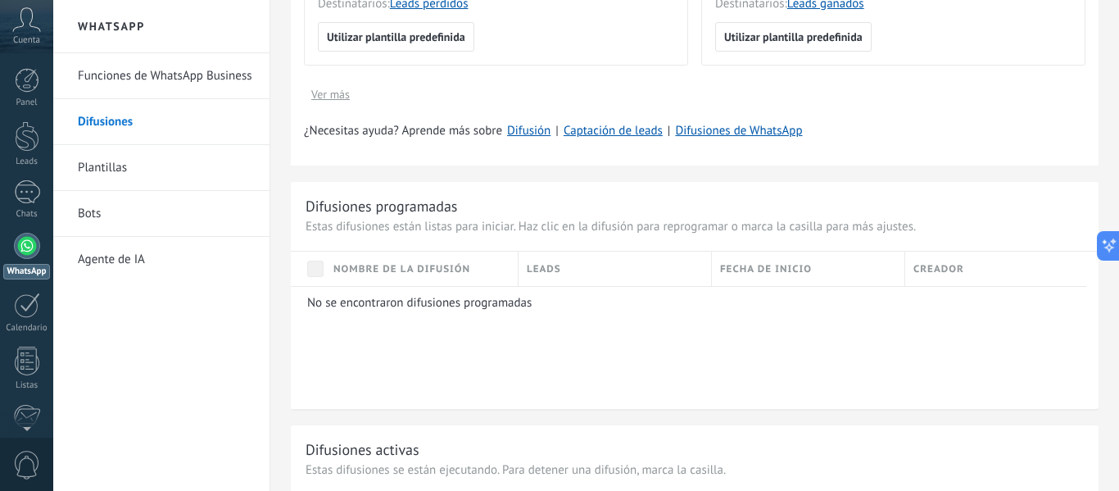
click at [188, 178] on link "Plantillas" at bounding box center [165, 168] width 175 height 46
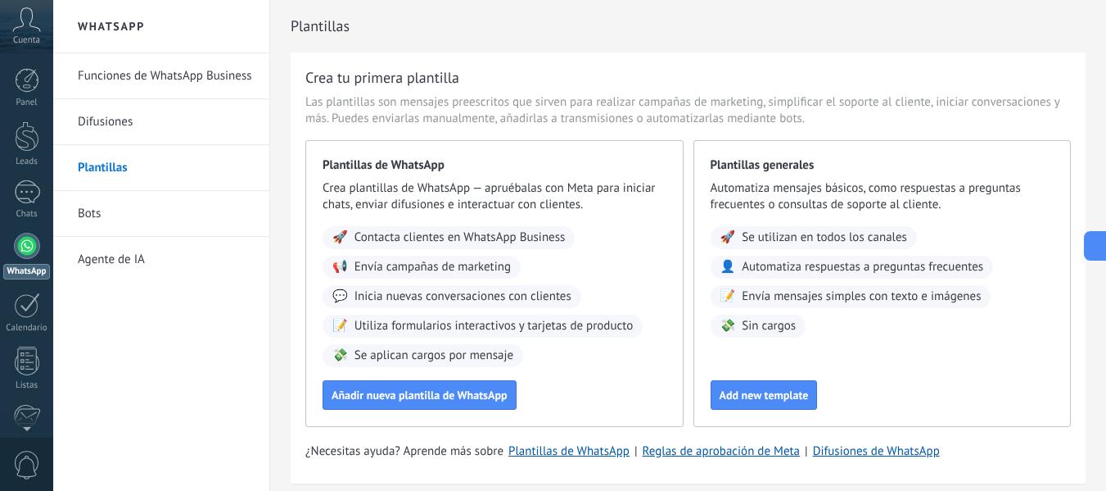
scroll to position [62, 0]
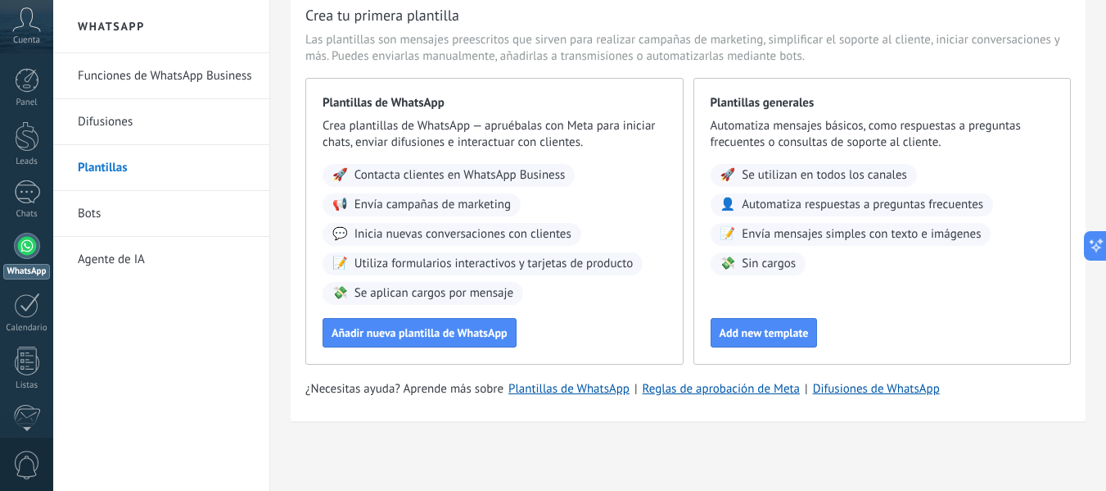
click at [174, 211] on link "Bots" at bounding box center [165, 214] width 175 height 46
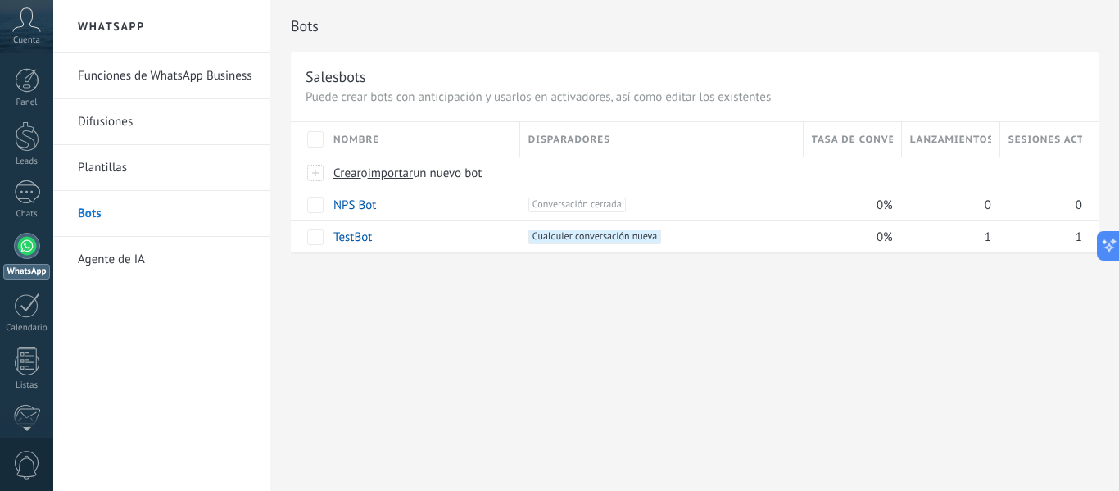
click at [159, 260] on link "Agente de IA" at bounding box center [165, 260] width 175 height 46
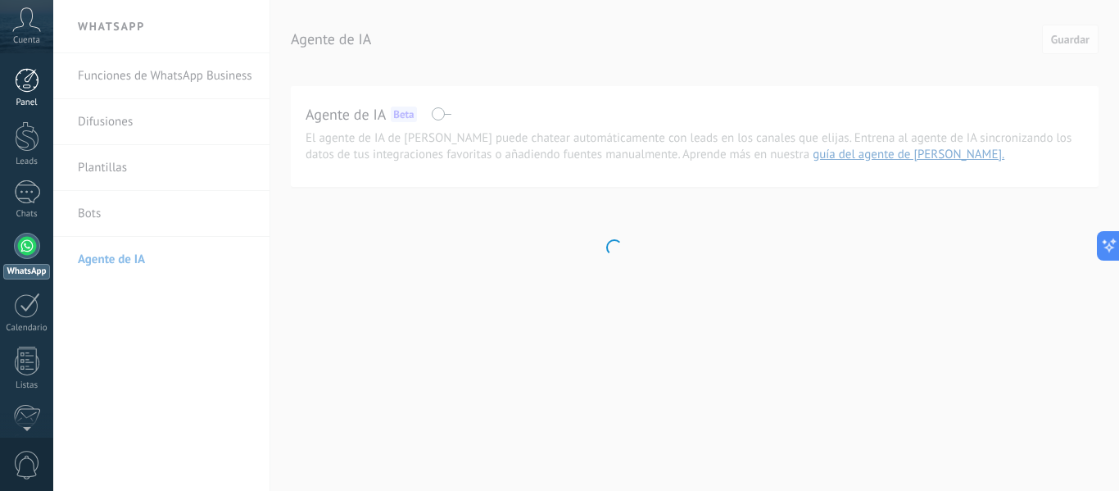
click at [33, 88] on div at bounding box center [27, 80] width 25 height 25
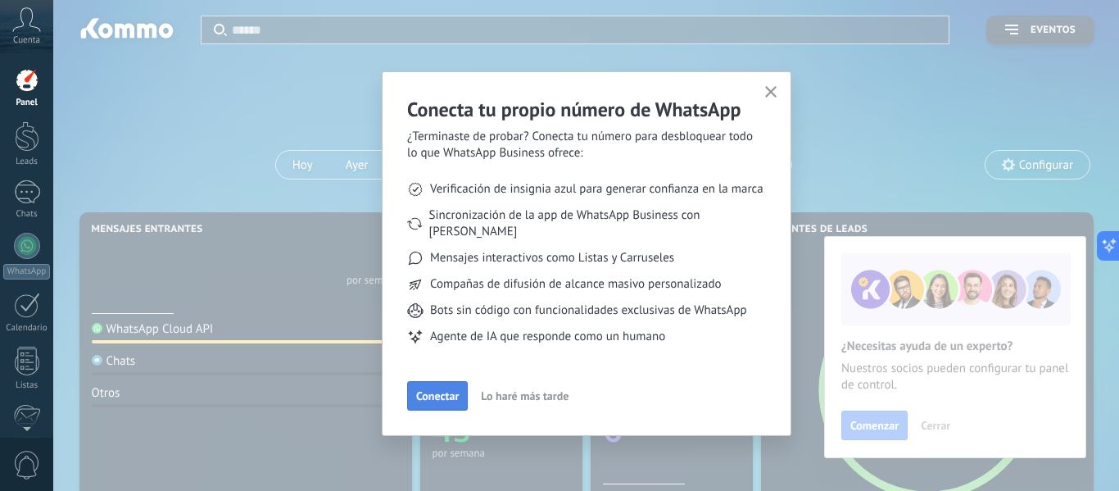
click at [447, 390] on span "Conectar" at bounding box center [437, 395] width 43 height 11
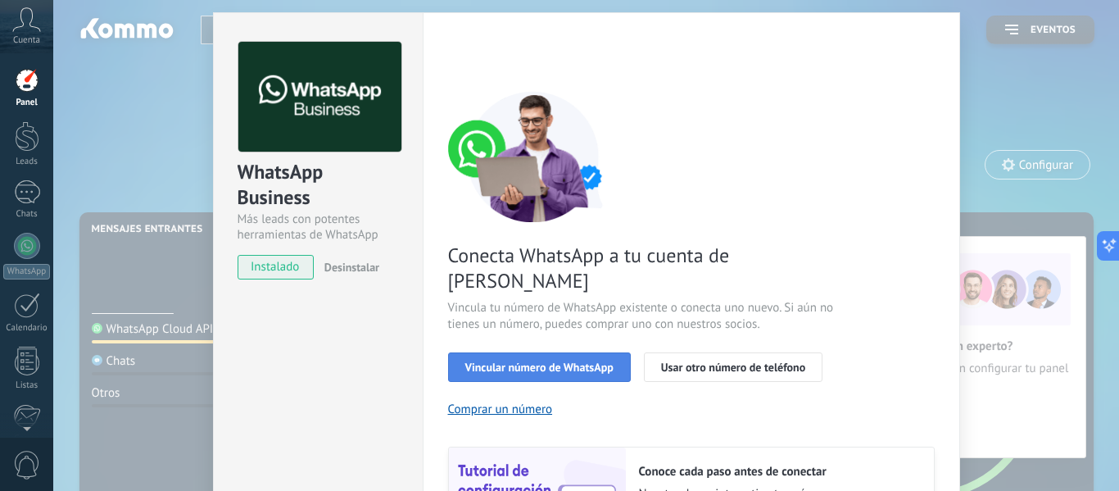
scroll to position [44, 0]
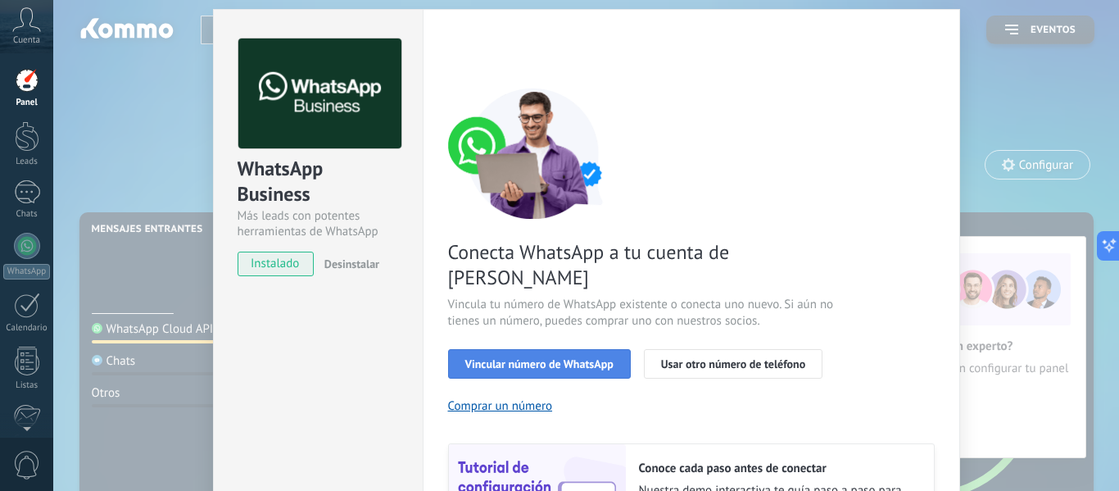
click at [532, 358] on span "Vincular número de WhatsApp" at bounding box center [539, 363] width 148 height 11
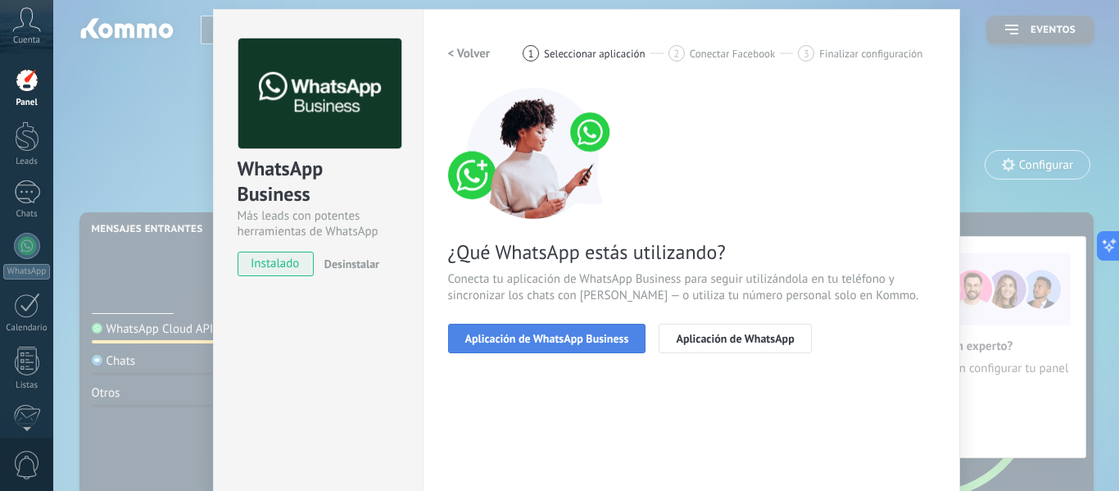
click at [584, 340] on span "Aplicación de WhatsApp Business" at bounding box center [547, 337] width 164 height 11
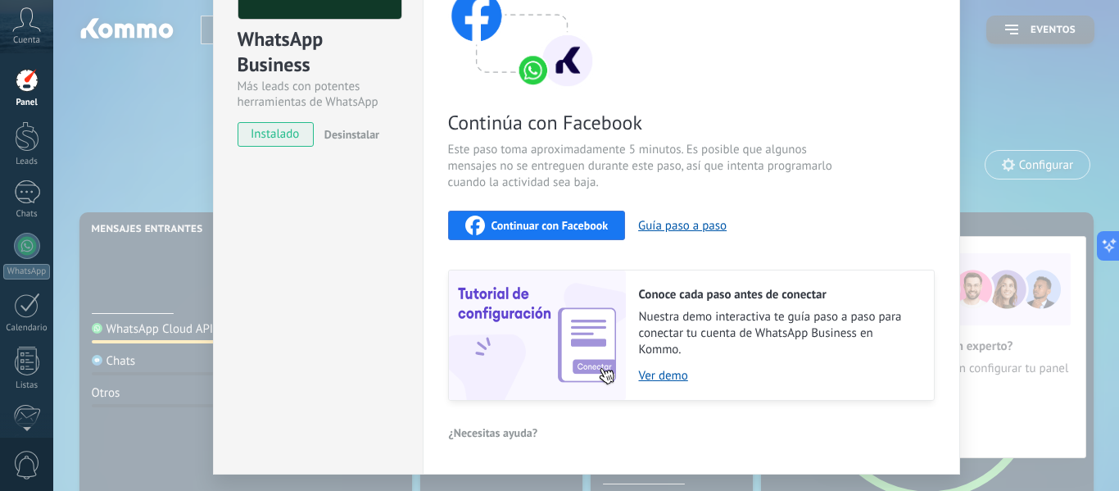
scroll to position [218, 0]
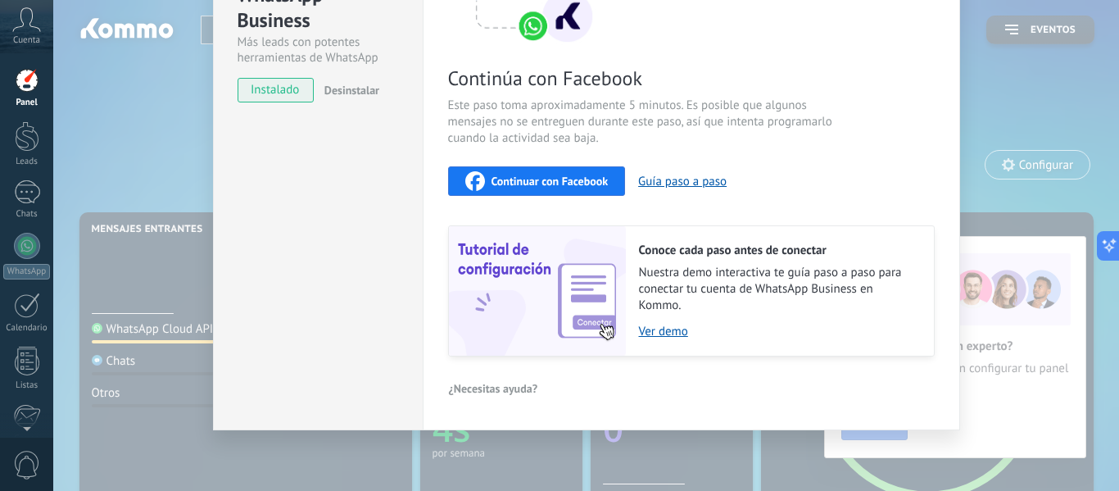
click at [569, 190] on button "Continuar con Facebook" at bounding box center [537, 180] width 178 height 29
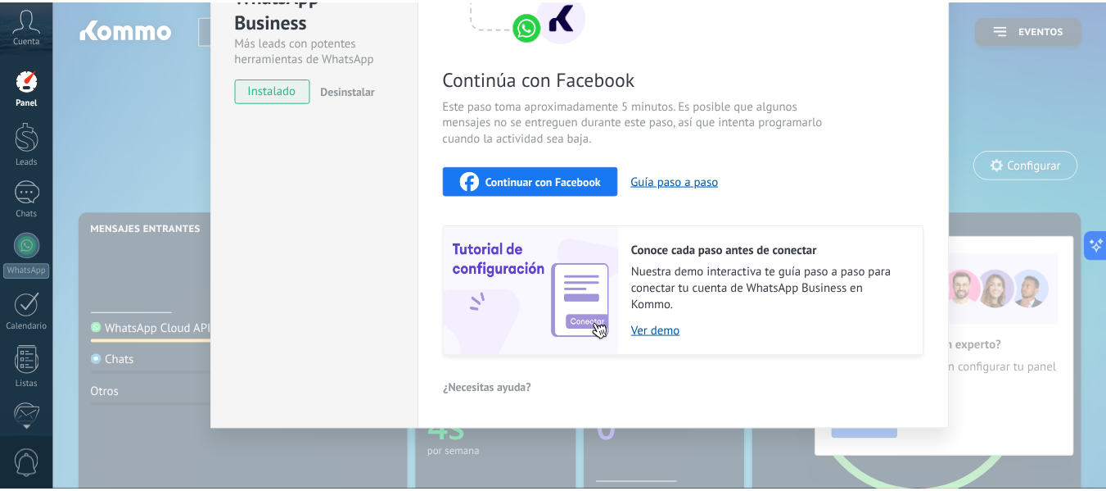
scroll to position [0, 0]
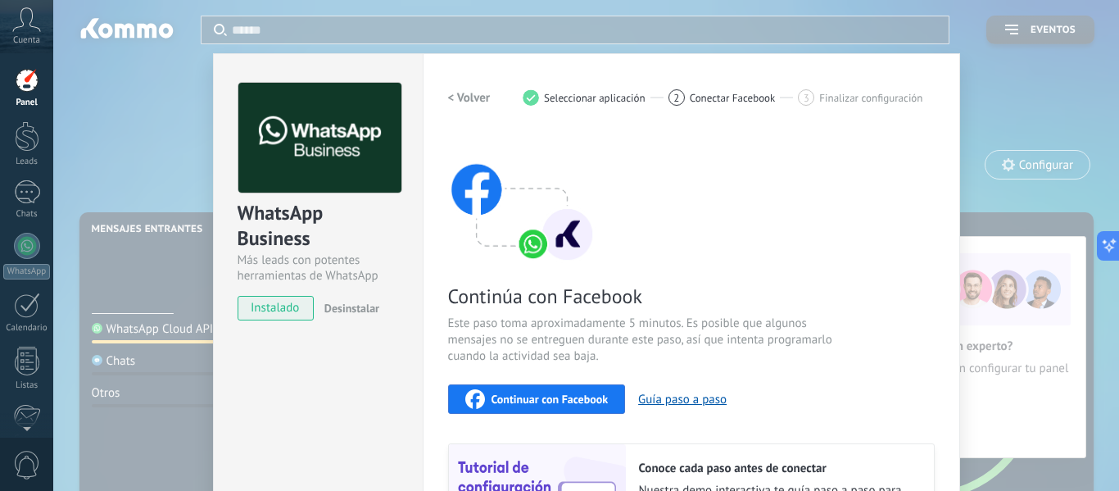
click at [141, 201] on div "WhatsApp Business Más leads con potentes herramientas de WhatsApp instalado Des…" at bounding box center [585, 245] width 1065 height 491
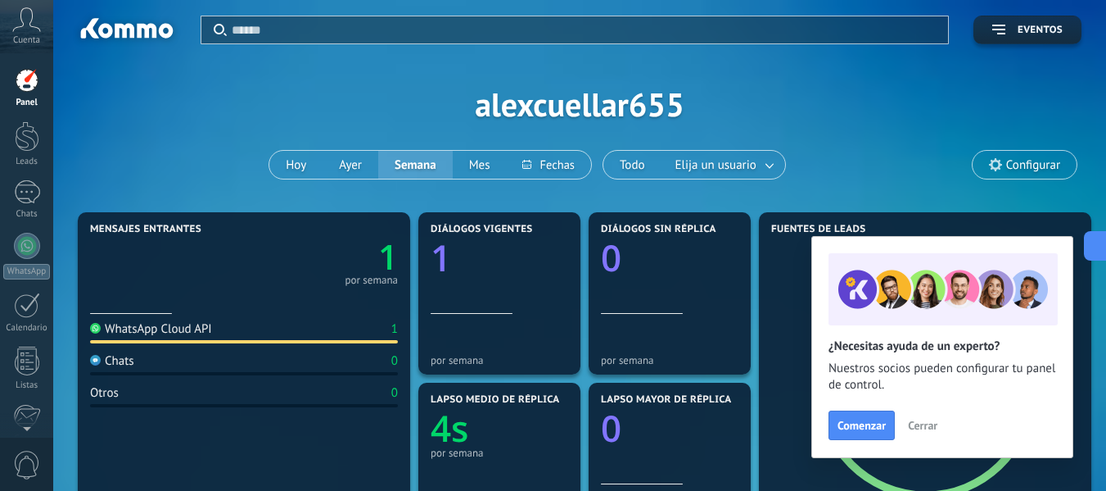
scroll to position [33, 0]
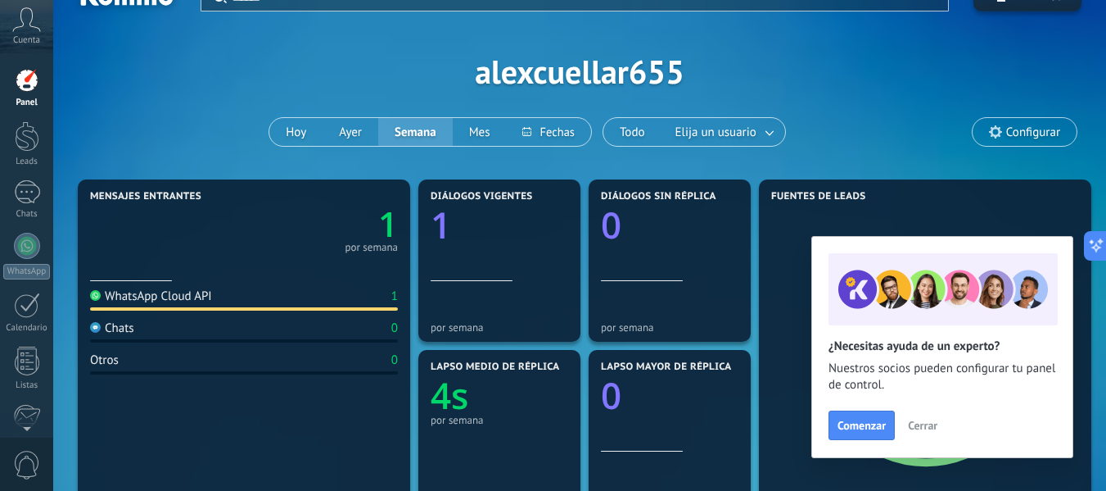
click at [208, 301] on div "WhatsApp Cloud API" at bounding box center [151, 296] width 122 height 16
click at [179, 325] on div "Chats 0" at bounding box center [244, 331] width 308 height 22
click at [396, 228] on text "1" at bounding box center [388, 224] width 20 height 47
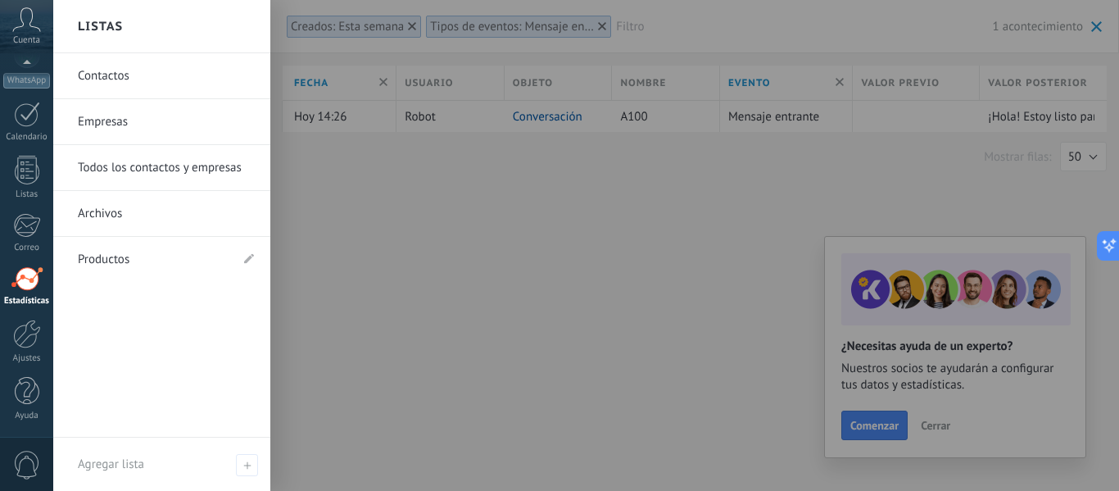
click at [84, 173] on link "Todos los contactos y empresas" at bounding box center [166, 168] width 176 height 46
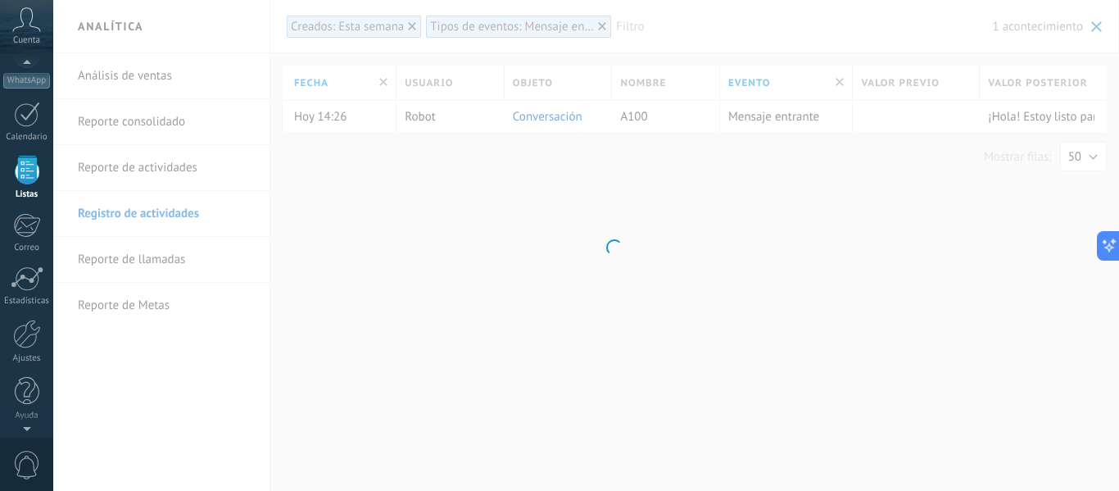
scroll to position [102, 0]
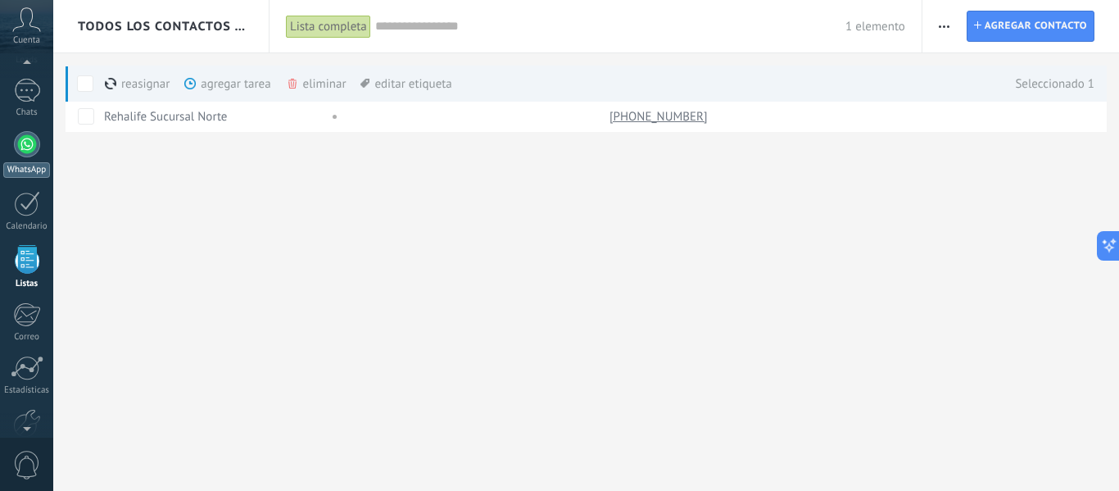
click at [29, 156] on div at bounding box center [27, 144] width 26 height 26
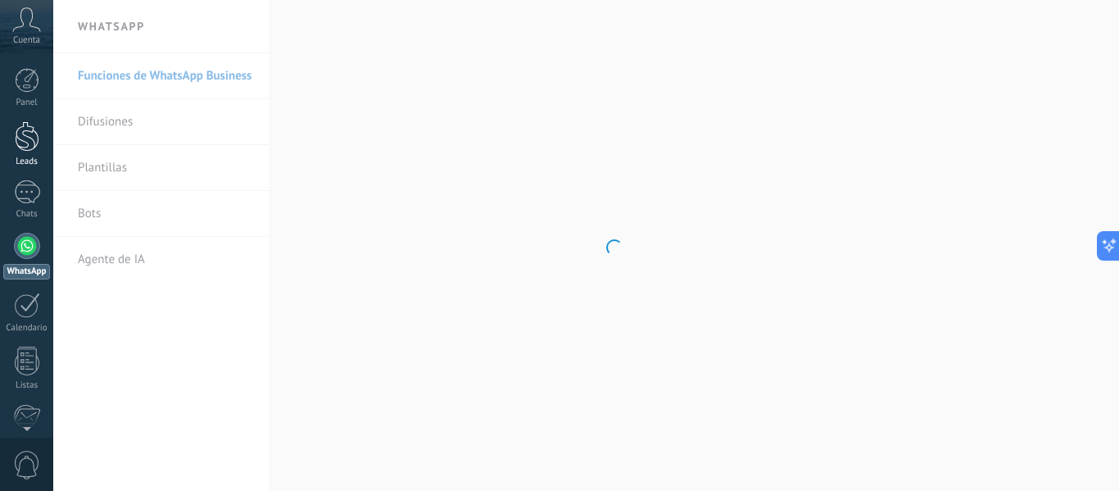
click at [37, 138] on div at bounding box center [27, 136] width 25 height 30
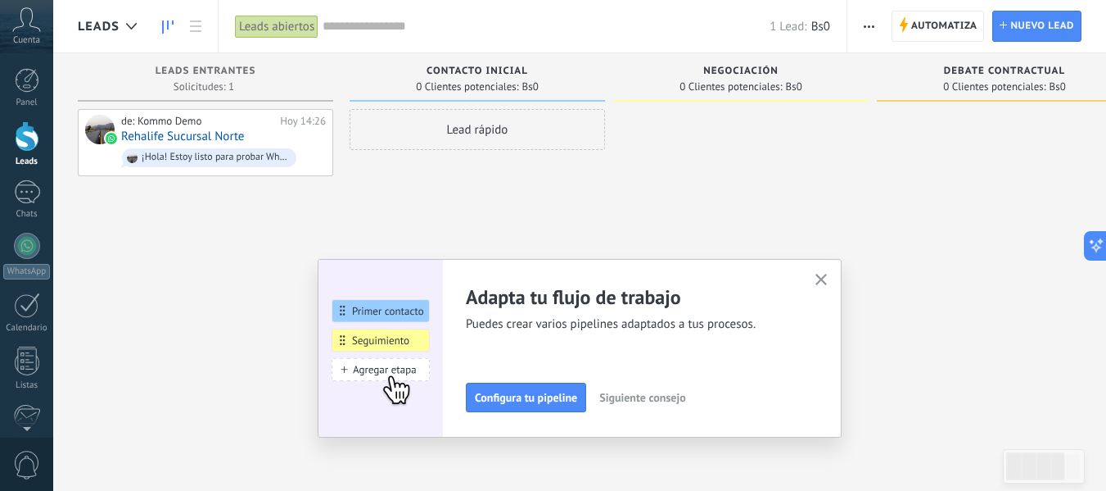
click at [832, 284] on button "button" at bounding box center [822, 280] width 20 height 22
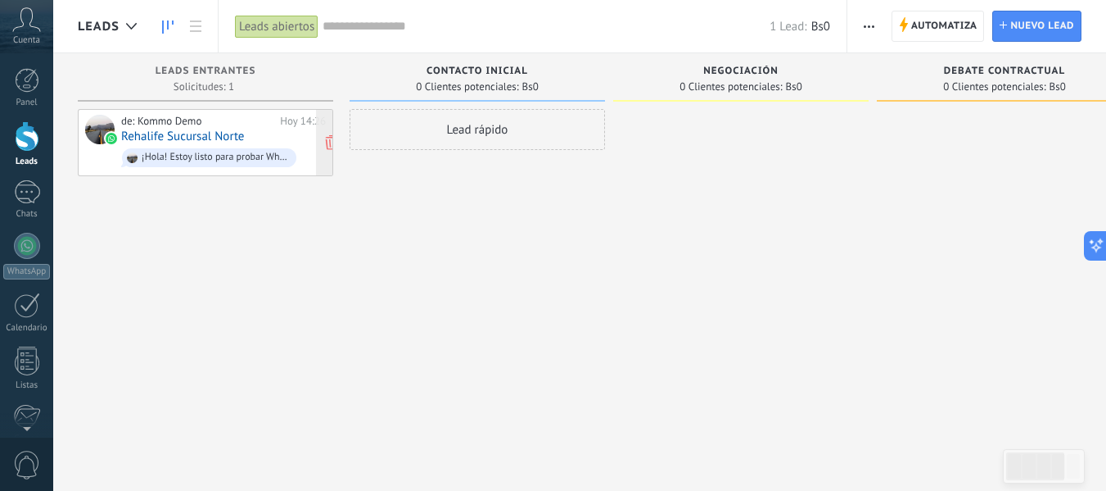
click at [210, 129] on link "Rehalife Sucursal Norte" at bounding box center [182, 136] width 123 height 14
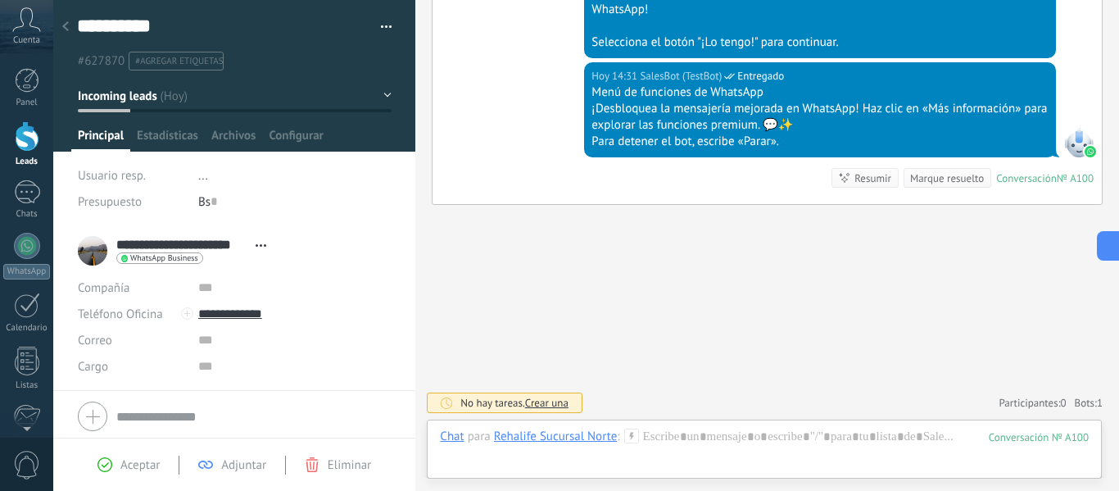
scroll to position [57, 0]
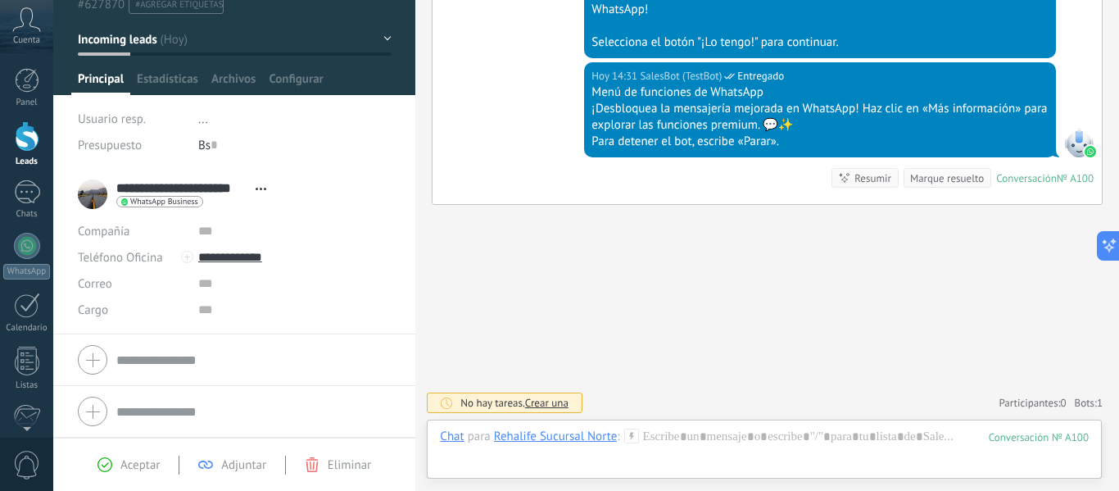
click at [233, 470] on span "Adjuntar" at bounding box center [243, 465] width 45 height 16
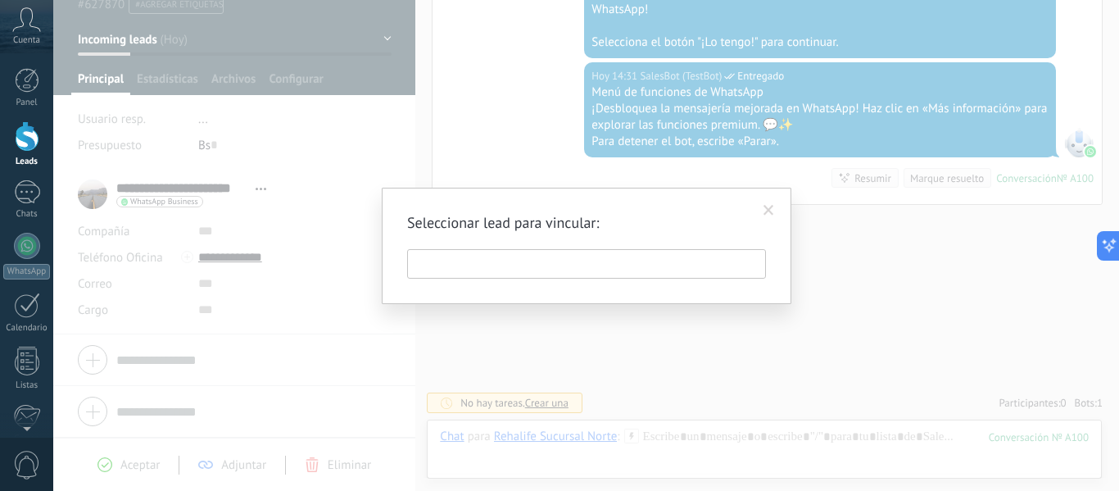
click at [775, 214] on span at bounding box center [768, 211] width 27 height 28
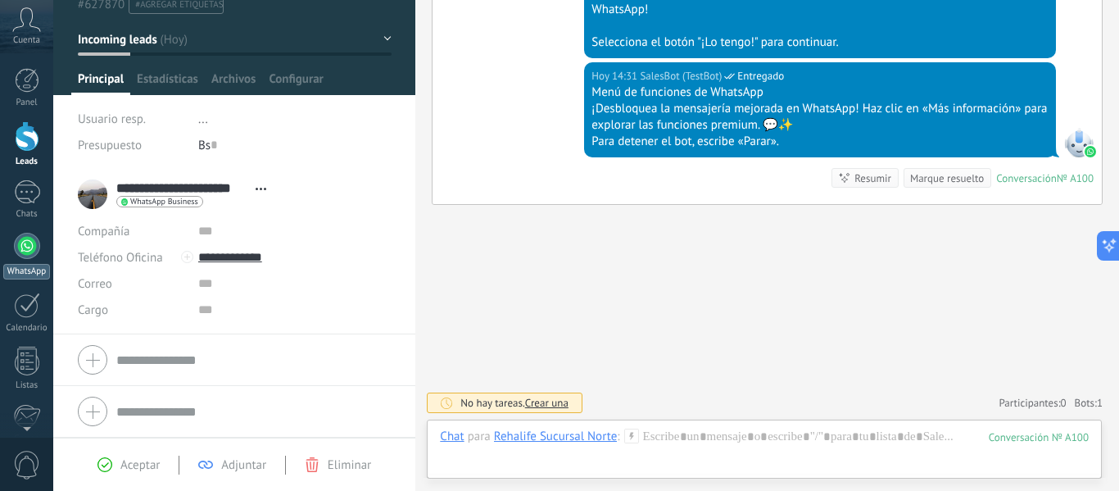
click at [27, 236] on div at bounding box center [27, 246] width 26 height 26
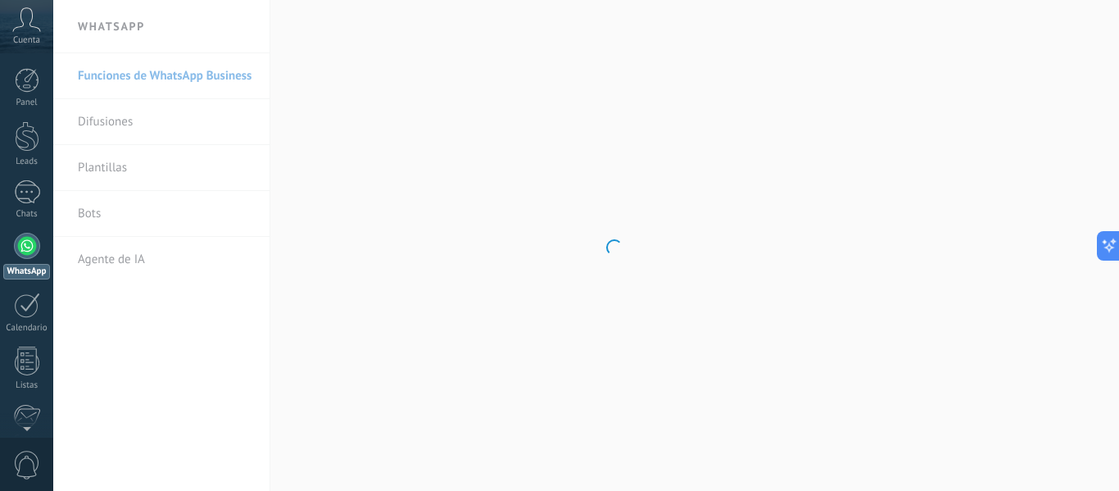
click at [174, 128] on body ".abccls-1,.abccls-2{fill-rule:evenodd}.abccls-2{fill:#fff} .abfcls-1{fill:none}…" at bounding box center [559, 245] width 1119 height 491
click at [114, 128] on link "Difusiones" at bounding box center [165, 122] width 175 height 46
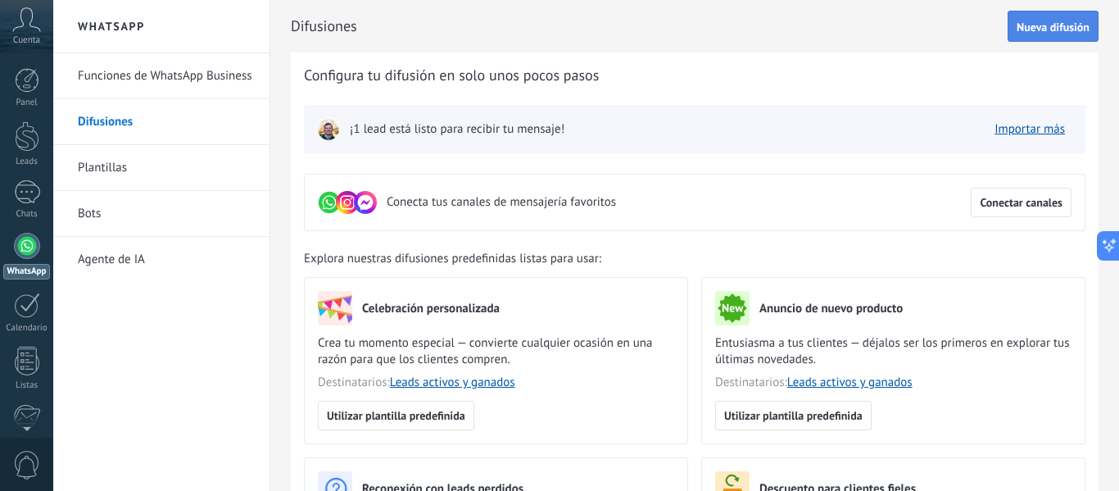
click at [1047, 30] on span "Nueva difusión" at bounding box center [1052, 26] width 73 height 11
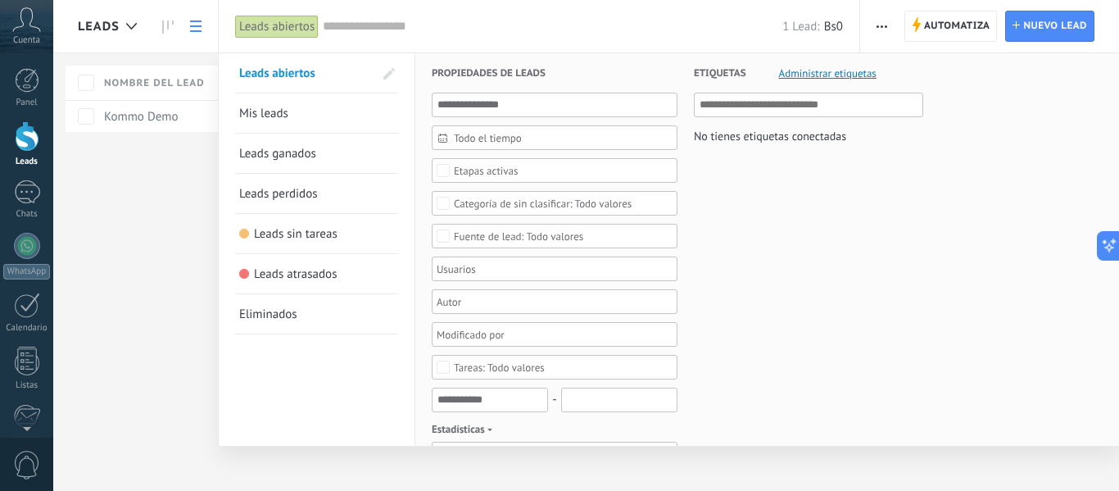
click at [293, 106] on link "Mis leads" at bounding box center [316, 112] width 155 height 39
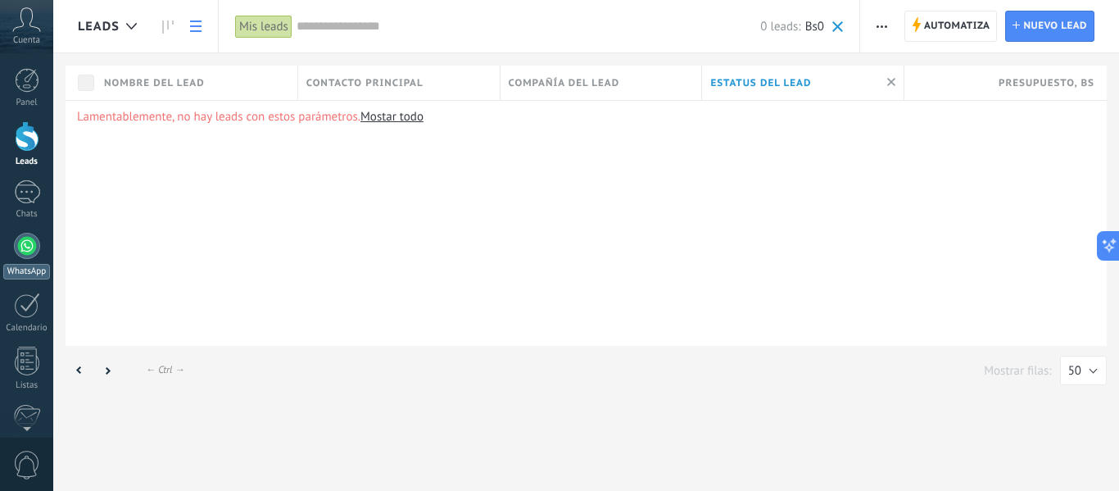
click at [23, 250] on div at bounding box center [27, 246] width 26 height 26
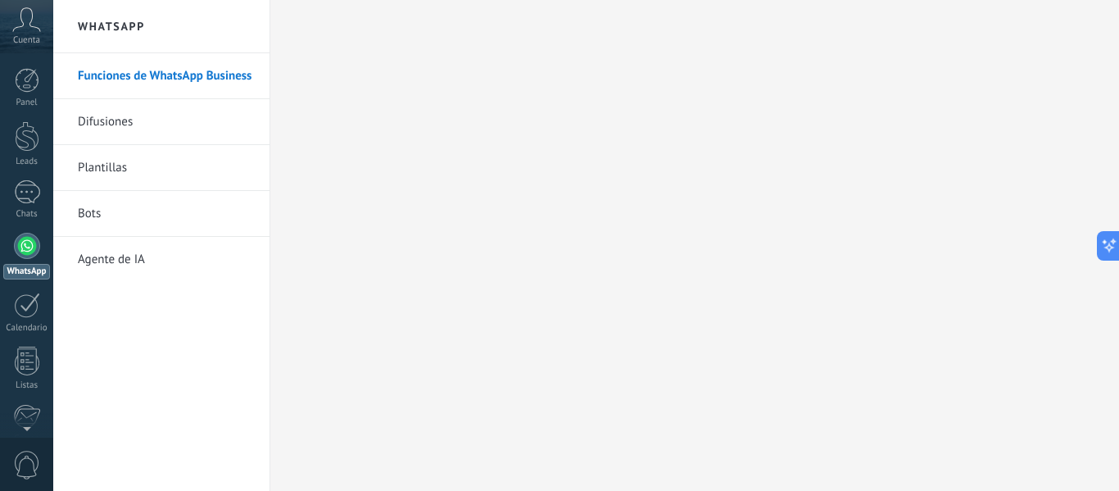
click at [174, 128] on link "Difusiones" at bounding box center [165, 122] width 175 height 46
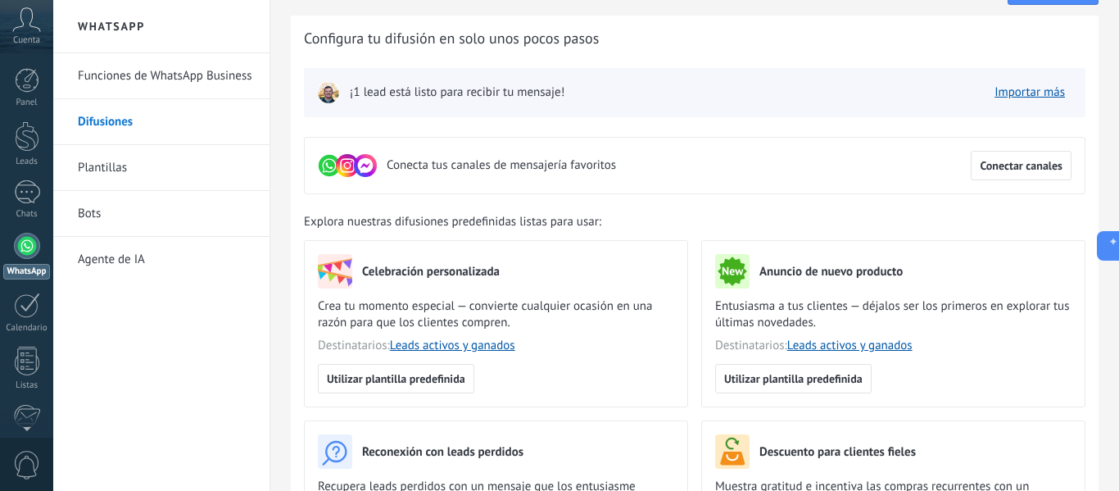
scroll to position [4, 0]
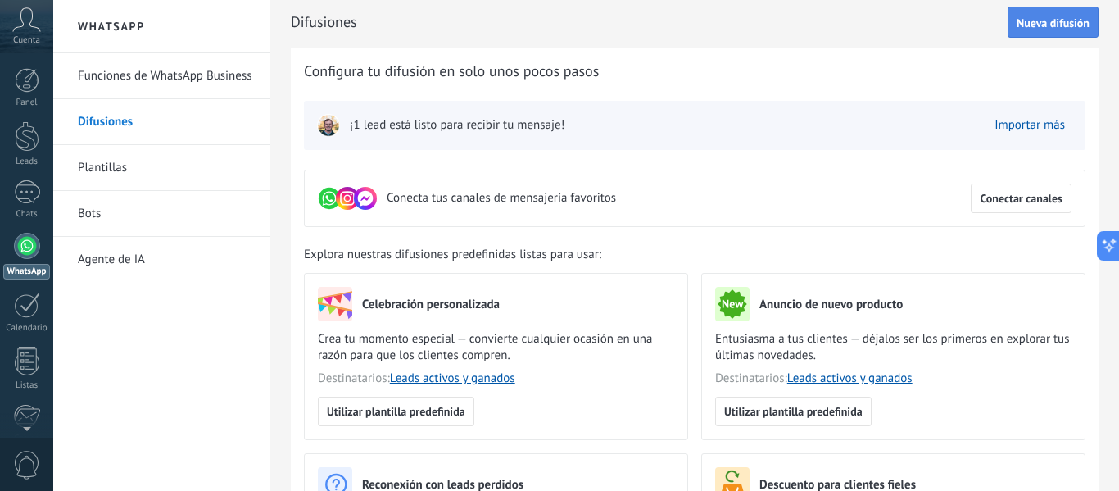
click at [1046, 24] on span "Nueva difusión" at bounding box center [1052, 22] width 73 height 11
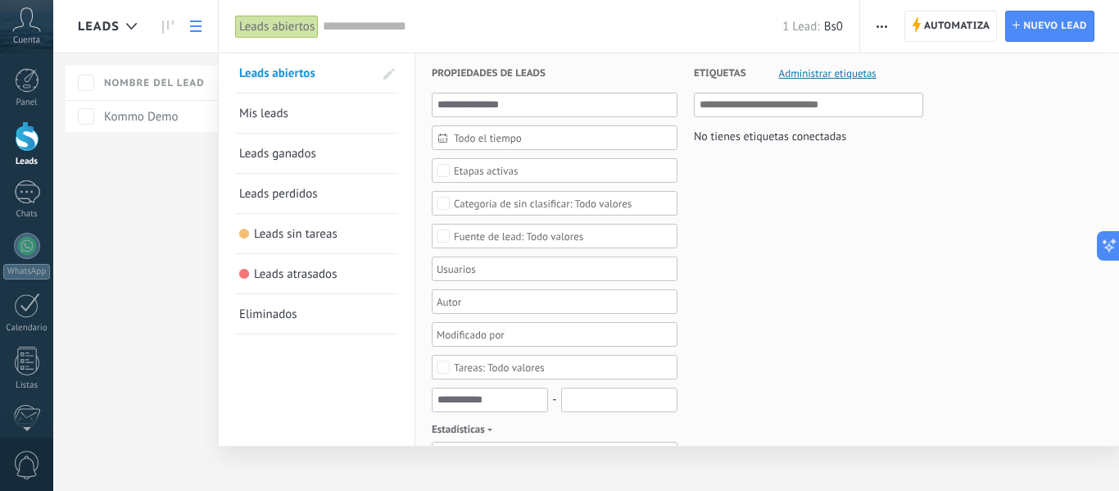
click at [788, 104] on input "text" at bounding box center [808, 105] width 219 height 20
click at [563, 133] on span "Todo el tiempo" at bounding box center [561, 138] width 215 height 12
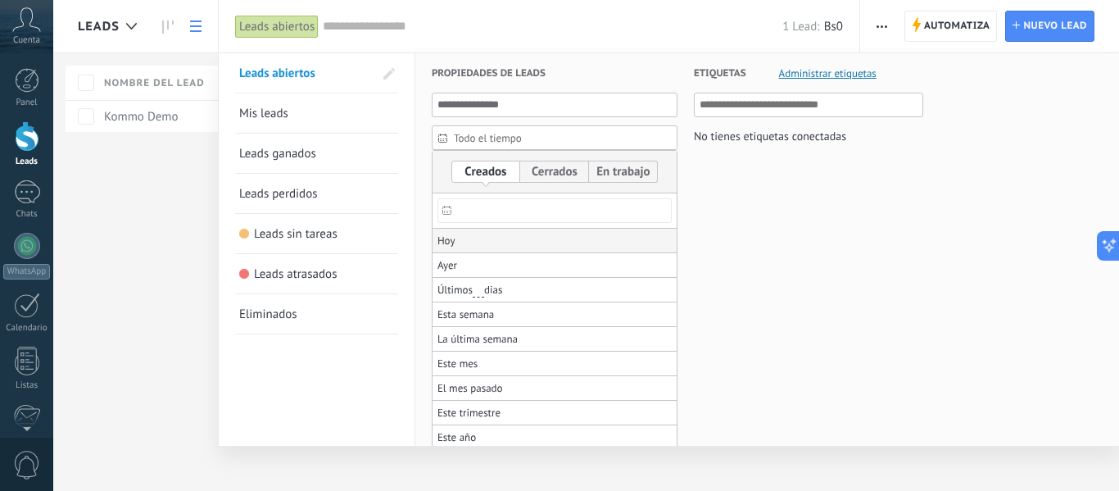
click at [536, 229] on li "Hoy" at bounding box center [554, 240] width 244 height 25
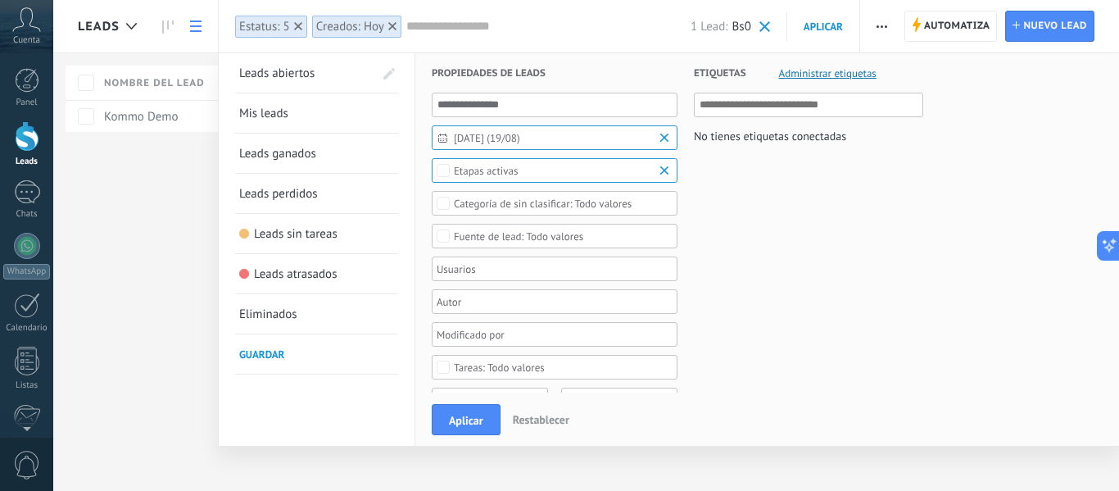
click at [581, 169] on span "Etapas activas" at bounding box center [555, 171] width 202 height 12
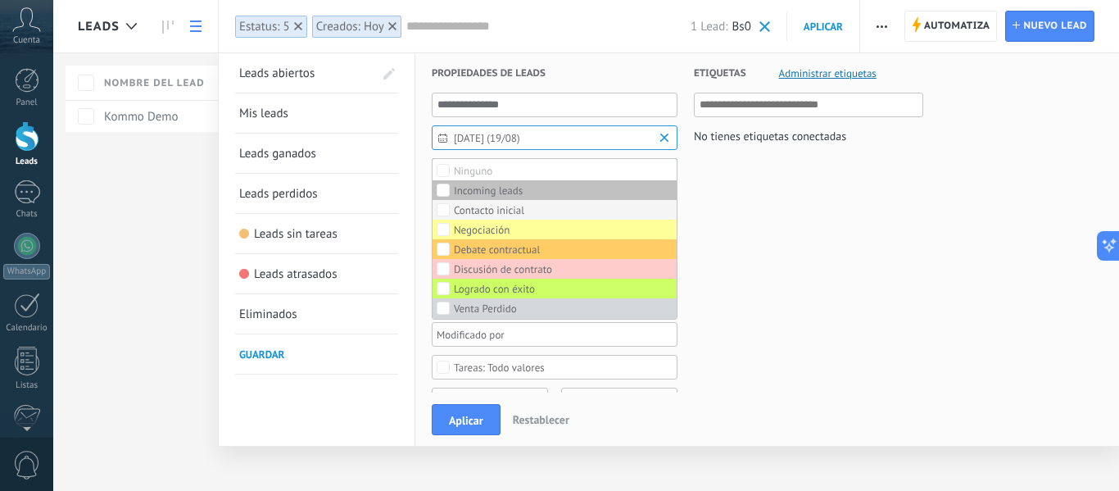
click at [534, 210] on label "Contacto inicial" at bounding box center [554, 210] width 244 height 20
click at [520, 210] on div "Contacto inicial" at bounding box center [489, 210] width 70 height 11
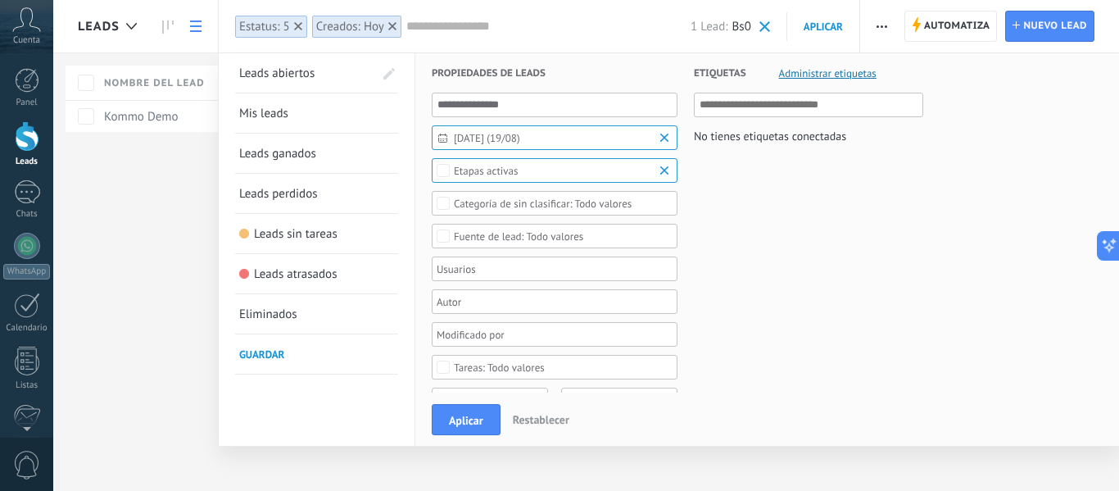
click at [592, 210] on div "Todo valores" at bounding box center [555, 203] width 246 height 25
click at [530, 222] on label "Tel." at bounding box center [554, 223] width 244 height 20
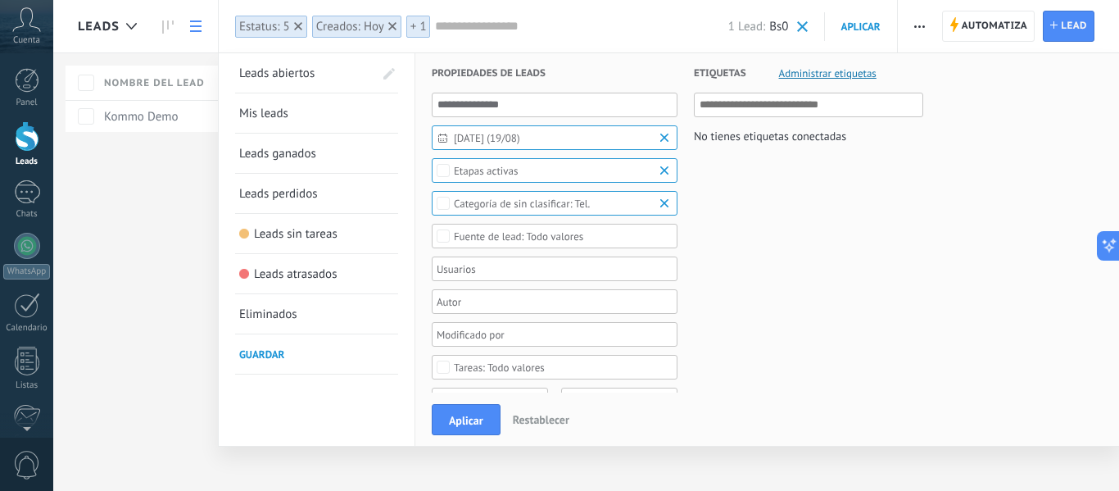
click at [585, 238] on span "Todo valores" at bounding box center [555, 236] width 202 height 12
click at [558, 251] on label "Kommo Demo" at bounding box center [554, 256] width 244 height 20
click at [561, 273] on div at bounding box center [548, 269] width 229 height 20
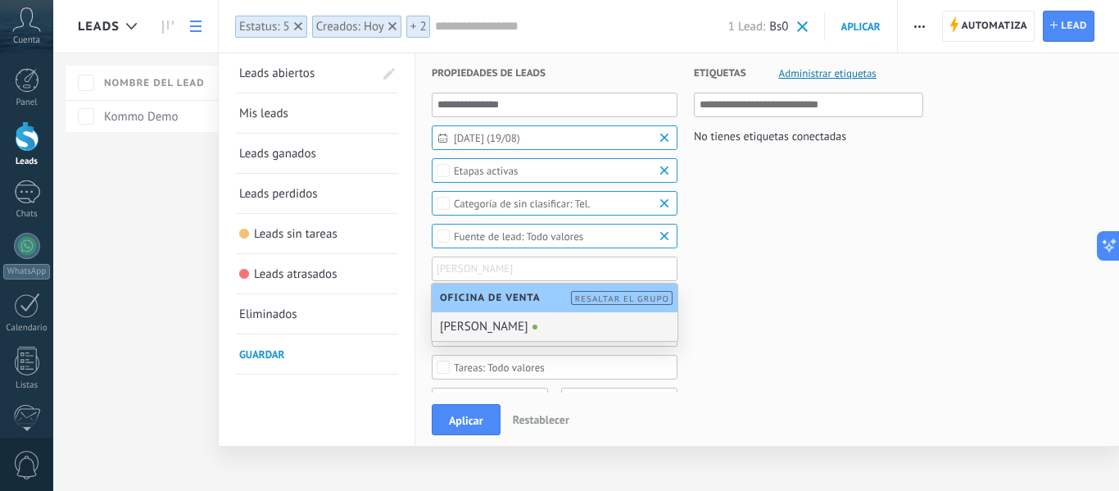
click at [503, 327] on div "[PERSON_NAME]" at bounding box center [555, 326] width 246 height 29
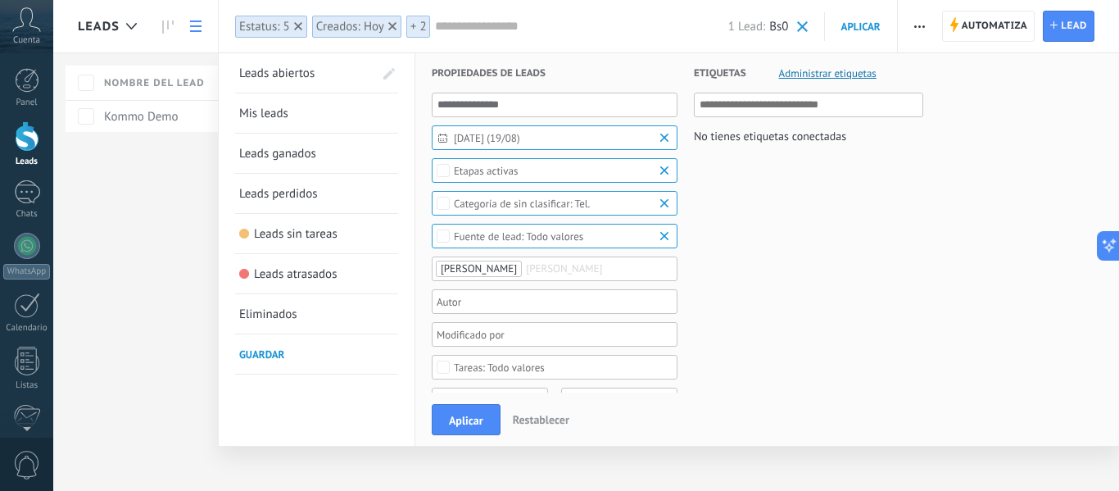
click at [539, 306] on div at bounding box center [548, 302] width 229 height 20
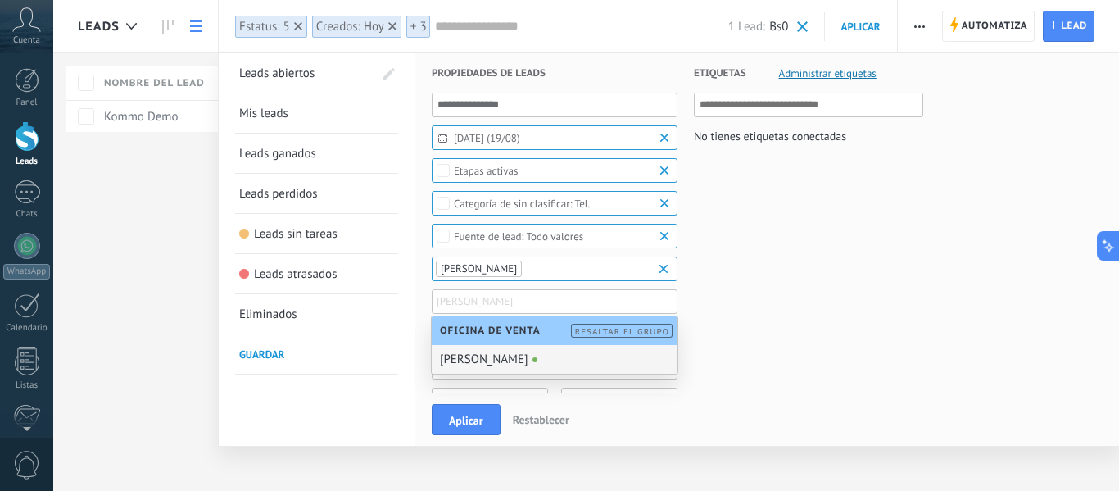
click at [517, 359] on div "[PERSON_NAME]" at bounding box center [555, 359] width 246 height 29
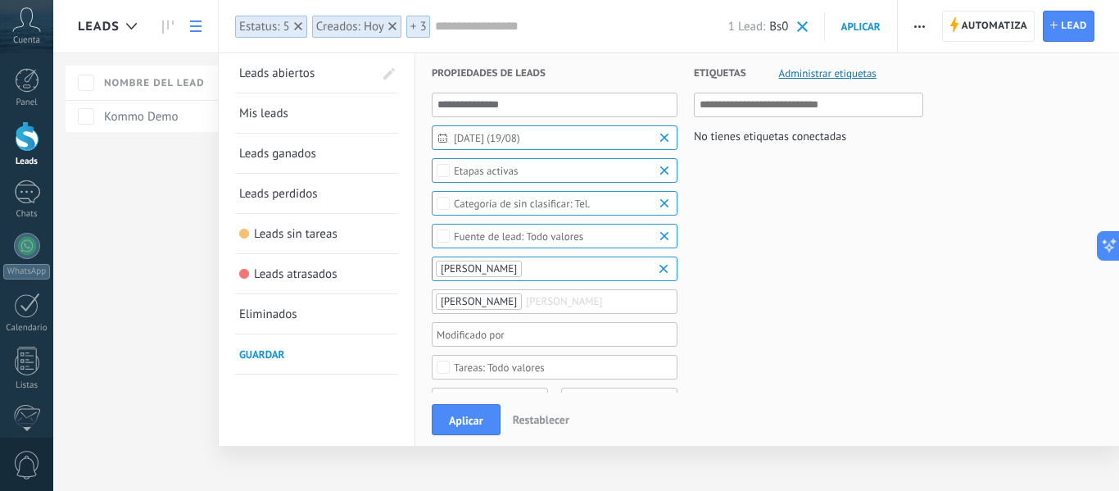
click at [540, 278] on div at bounding box center [548, 269] width 229 height 20
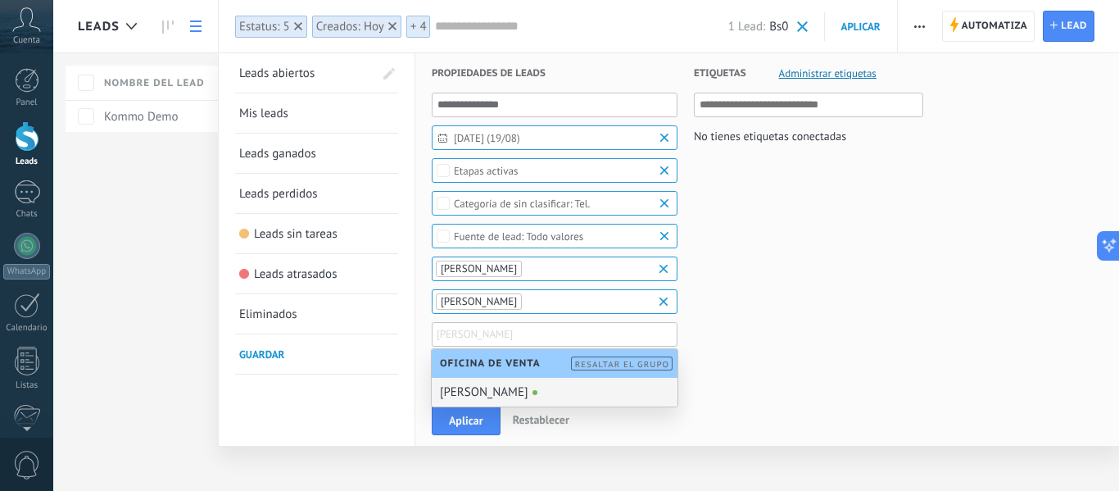
click at [500, 387] on div "[PERSON_NAME]" at bounding box center [555, 392] width 246 height 29
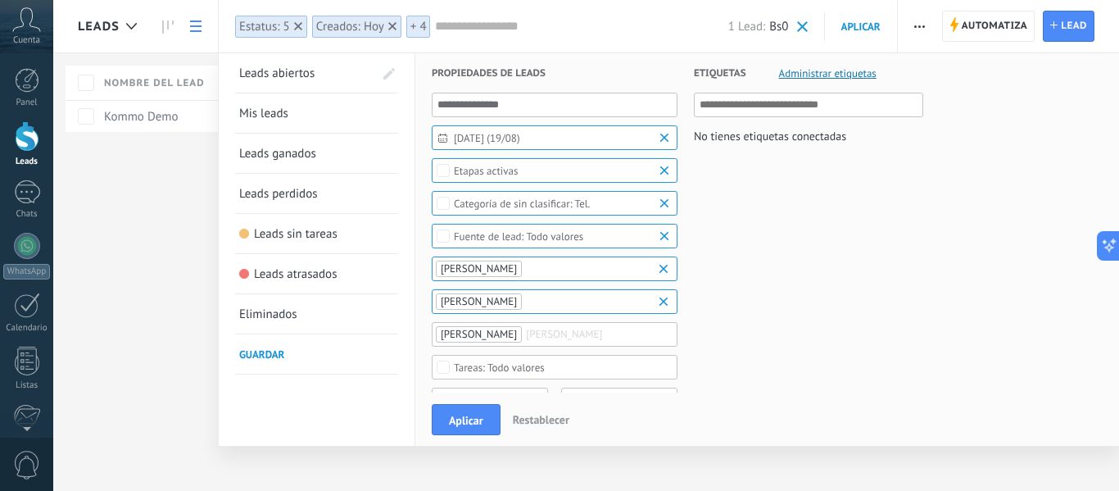
click at [527, 372] on div "Todo valores" at bounding box center [499, 367] width 91 height 12
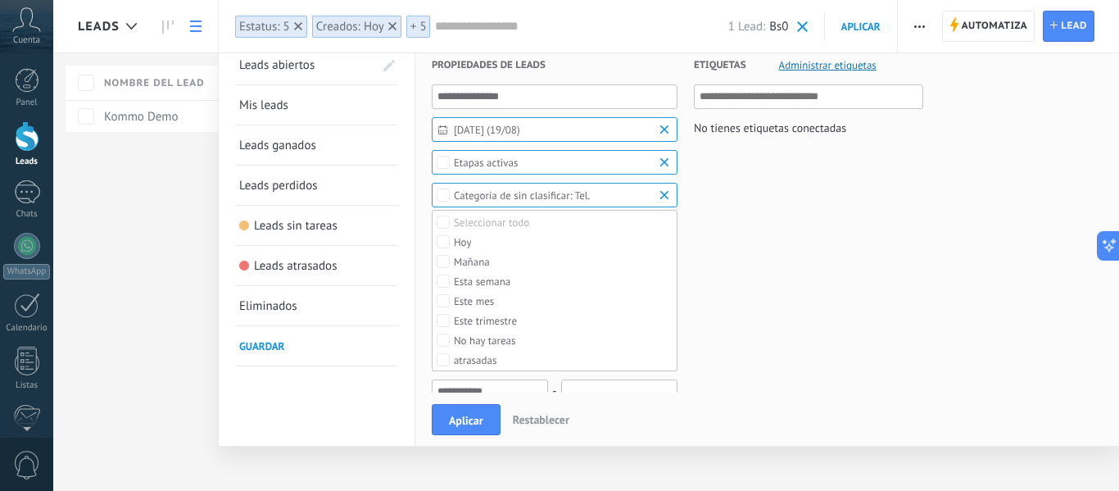
scroll to position [9, 0]
click at [463, 246] on div "Hoy" at bounding box center [463, 241] width 18 height 11
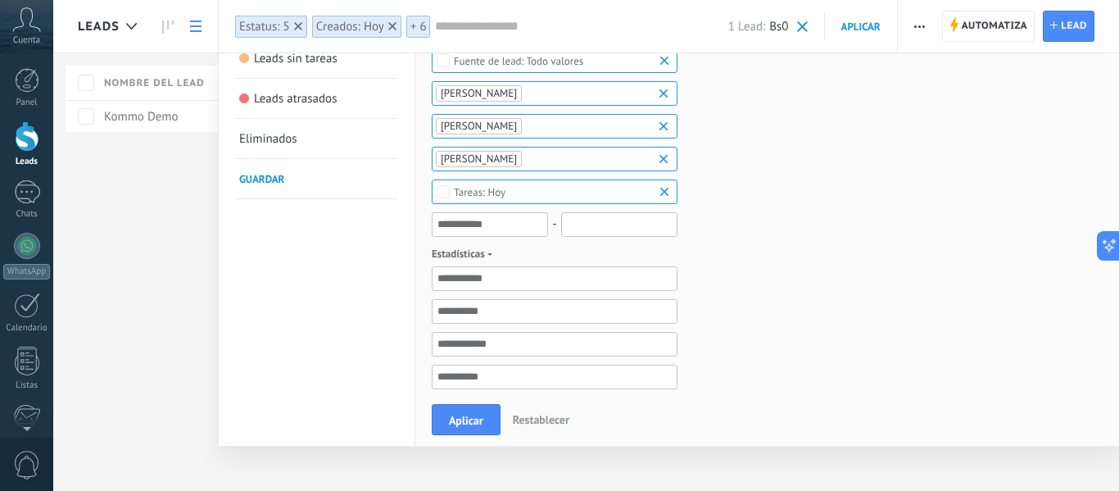
scroll to position [176, 0]
click at [468, 283] on input "text" at bounding box center [555, 277] width 246 height 25
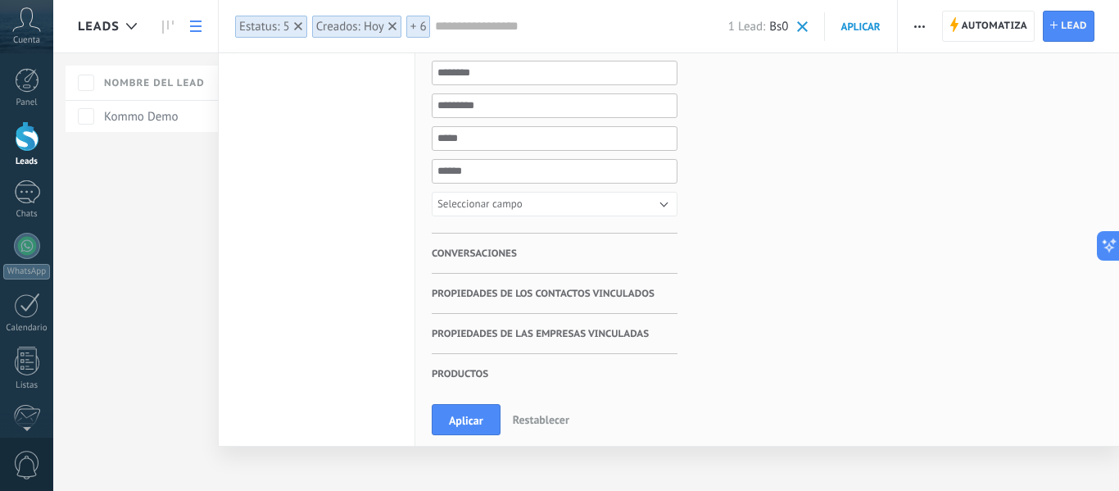
scroll to position [578, 0]
click at [482, 204] on span "Seleccionar campo" at bounding box center [479, 203] width 85 height 14
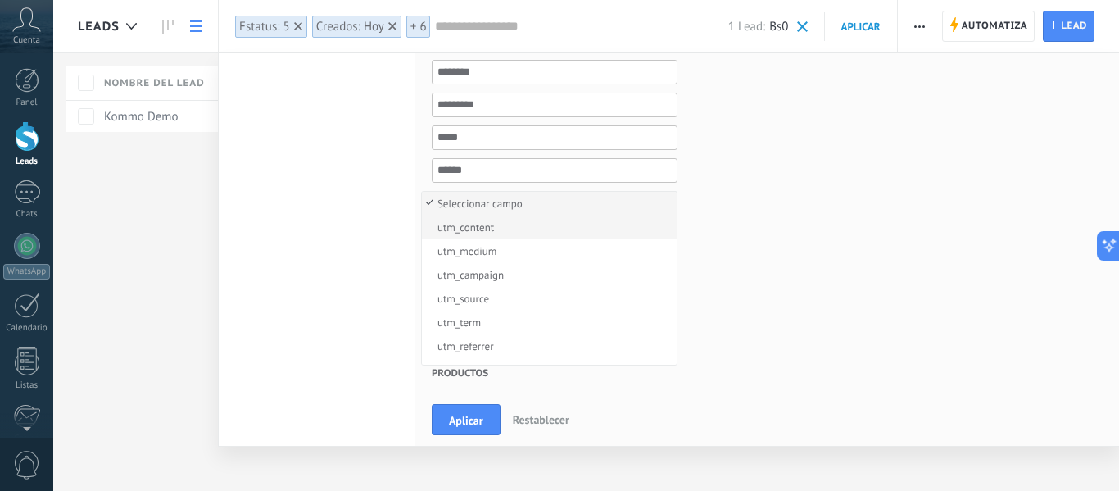
click at [459, 228] on span "utm_content" at bounding box center [547, 227] width 250 height 12
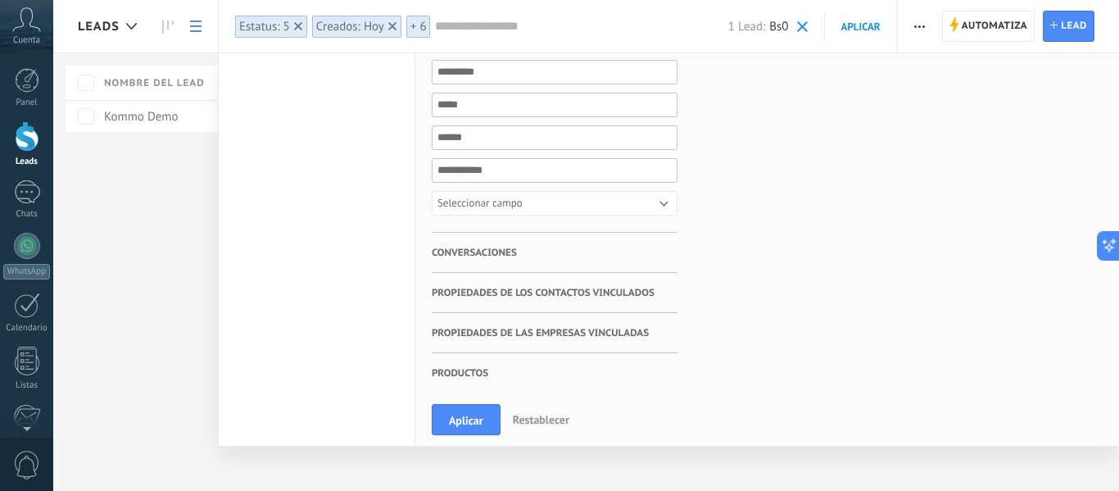
click at [603, 247] on h3 "Conversaciones" at bounding box center [555, 252] width 246 height 39
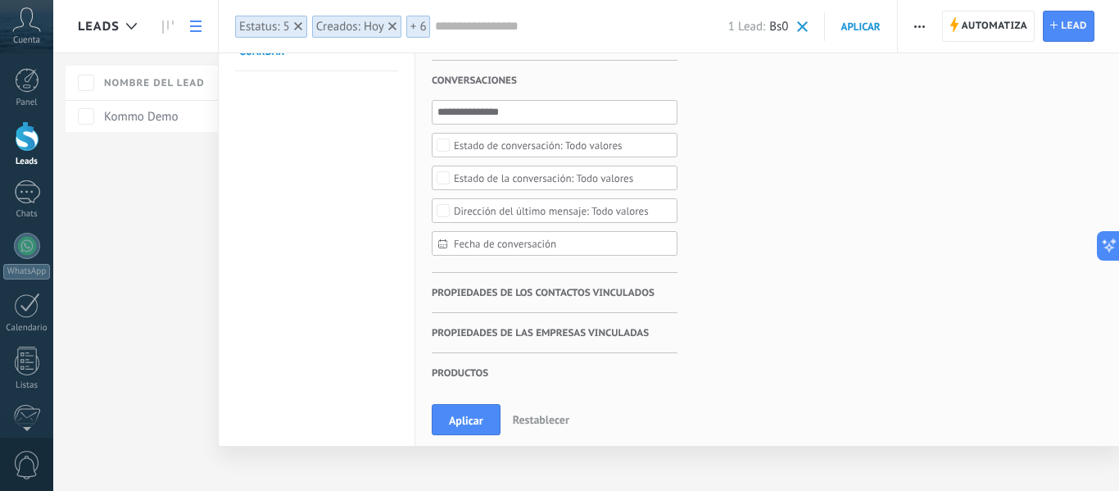
scroll to position [303, 0]
click at [541, 281] on span "Propiedades de los contactos vinculados" at bounding box center [543, 293] width 223 height 40
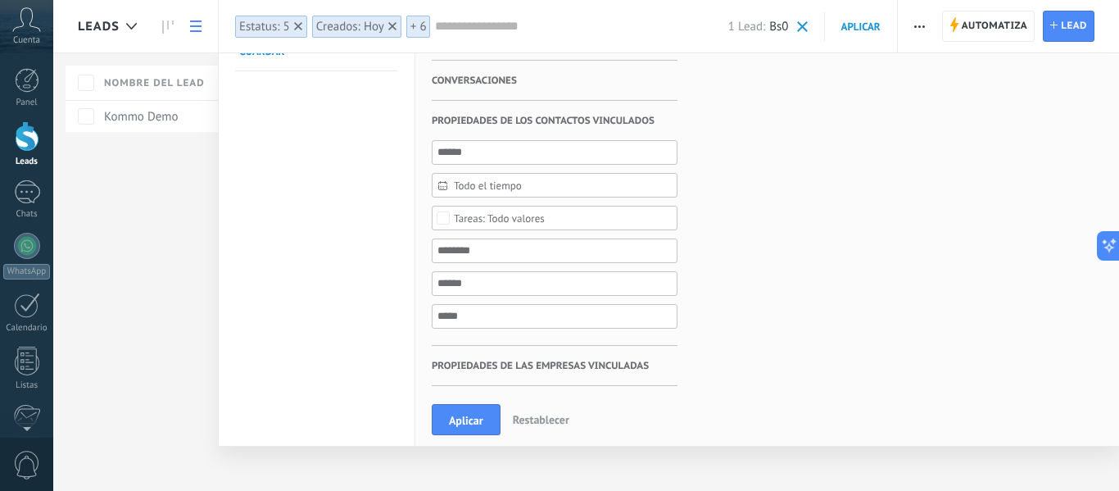
scroll to position [336, 0]
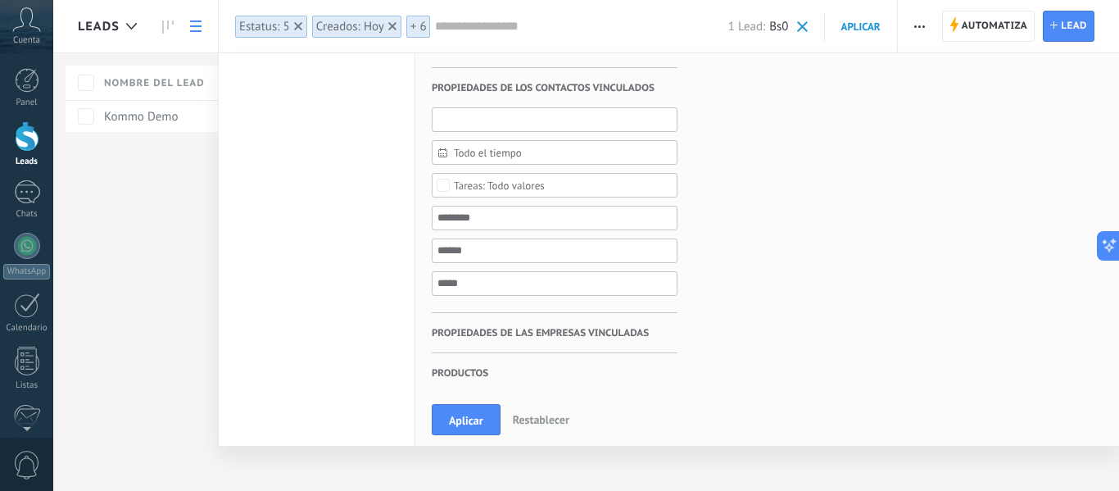
click at [489, 122] on input "text" at bounding box center [555, 119] width 246 height 25
click at [500, 334] on span "Propiedades de las empresas vinculadas" at bounding box center [540, 333] width 217 height 40
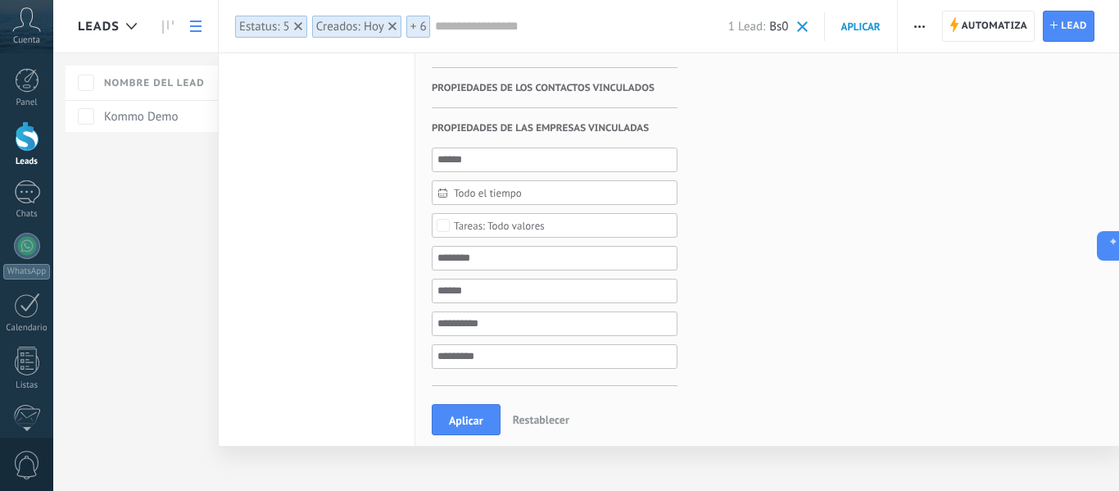
scroll to position [368, 0]
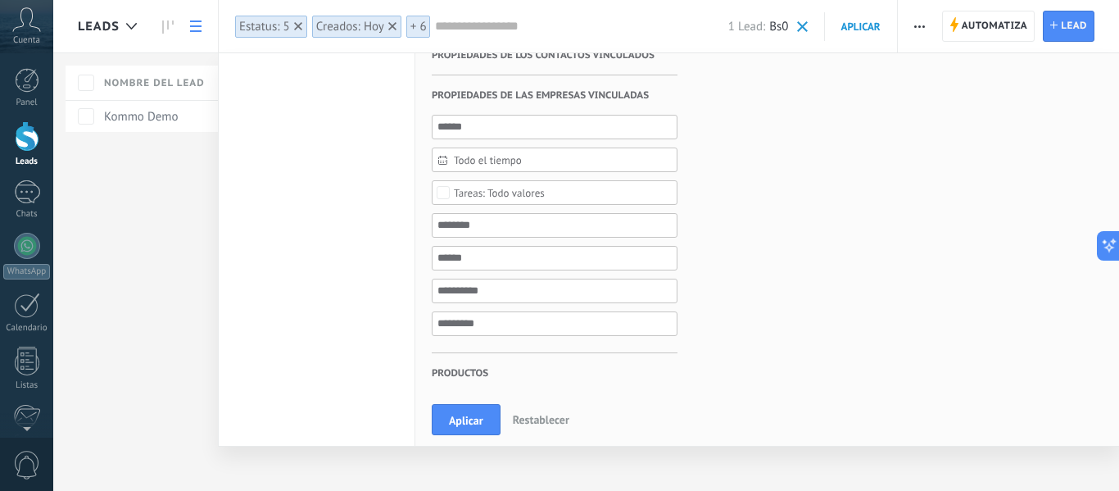
click at [466, 363] on span "Productos" at bounding box center [460, 373] width 57 height 40
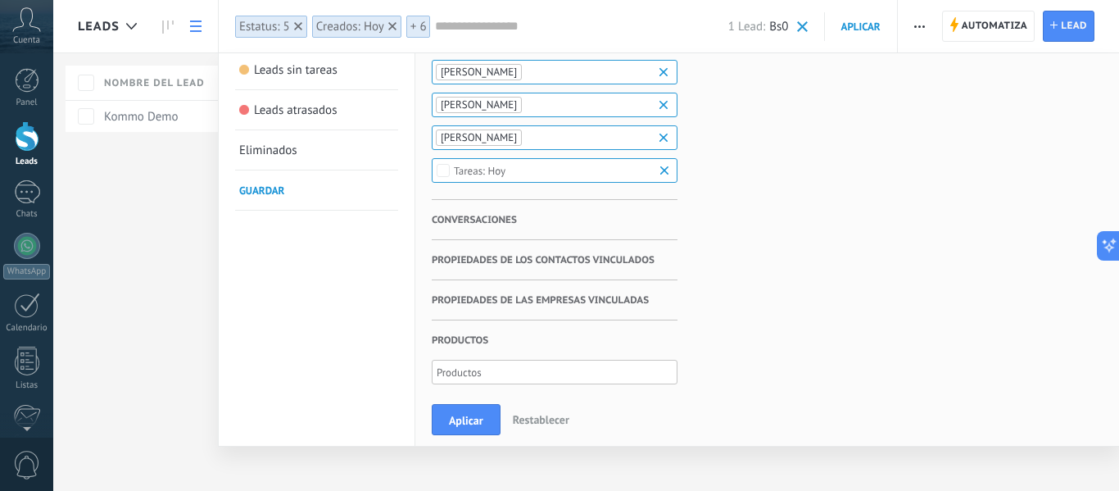
scroll to position [0, 0]
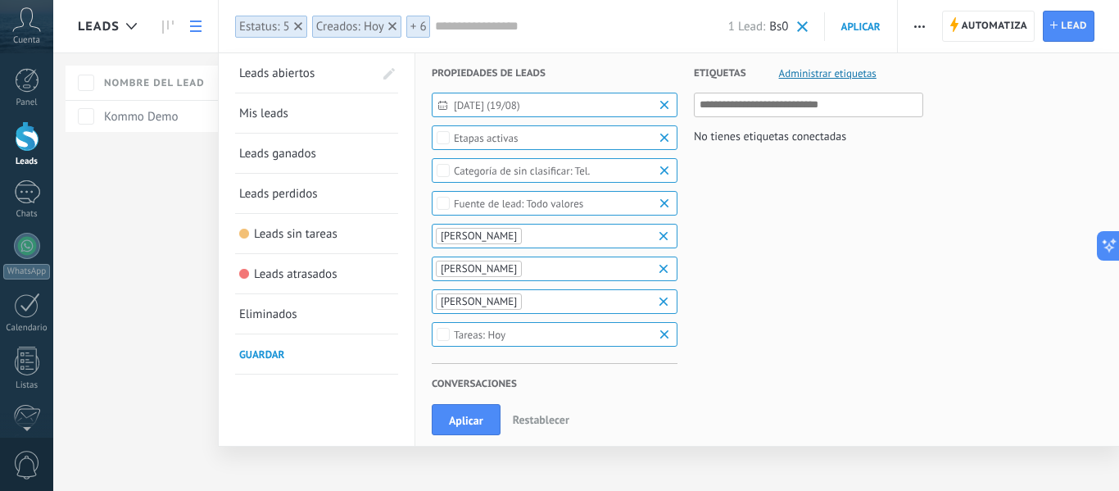
click at [773, 106] on input "text" at bounding box center [808, 105] width 219 height 20
click at [454, 426] on span "Aplicar" at bounding box center [466, 419] width 34 height 11
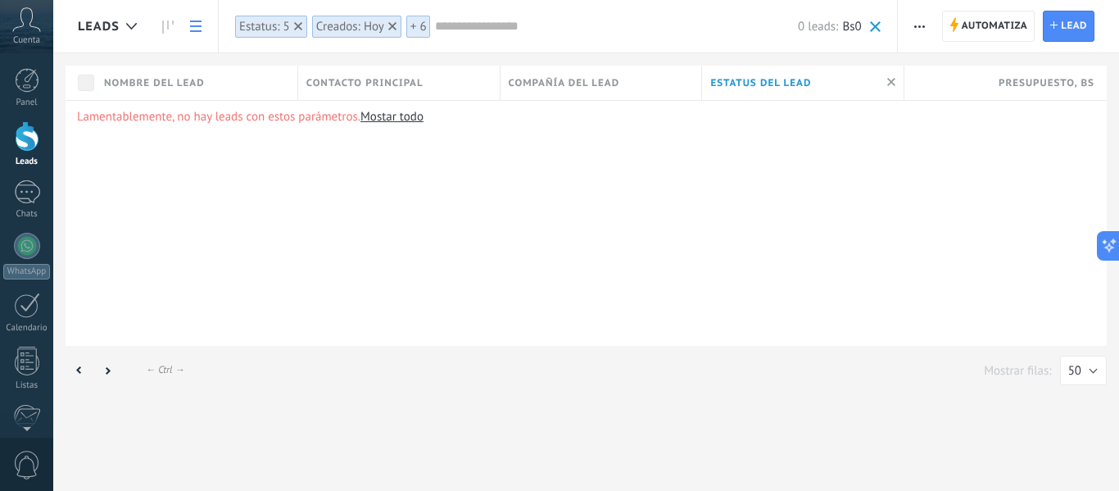
click at [391, 116] on link "Mostar todo" at bounding box center [391, 117] width 63 height 16
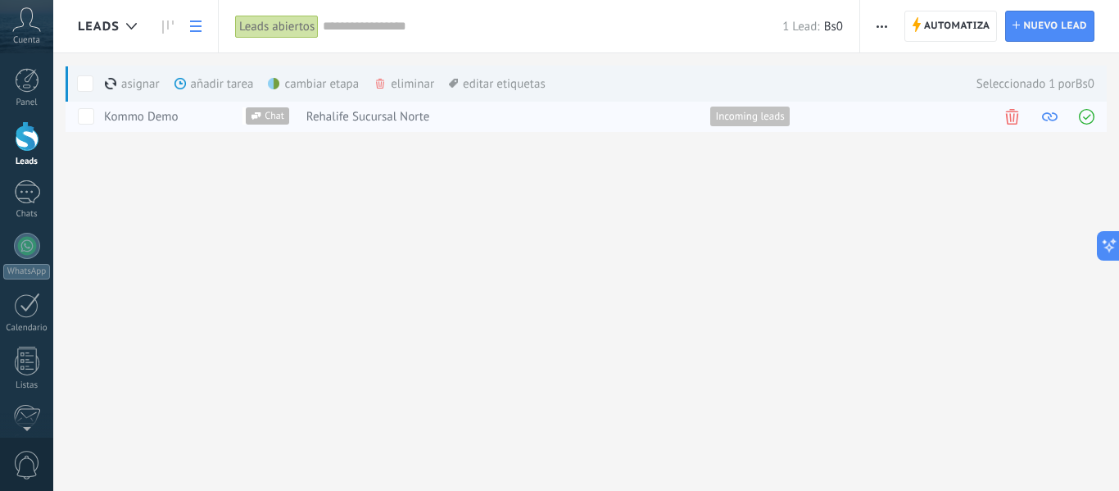
click at [1086, 119] on span at bounding box center [1086, 117] width 16 height 16
click at [135, 79] on div "asignar màs" at bounding box center [160, 84] width 111 height 36
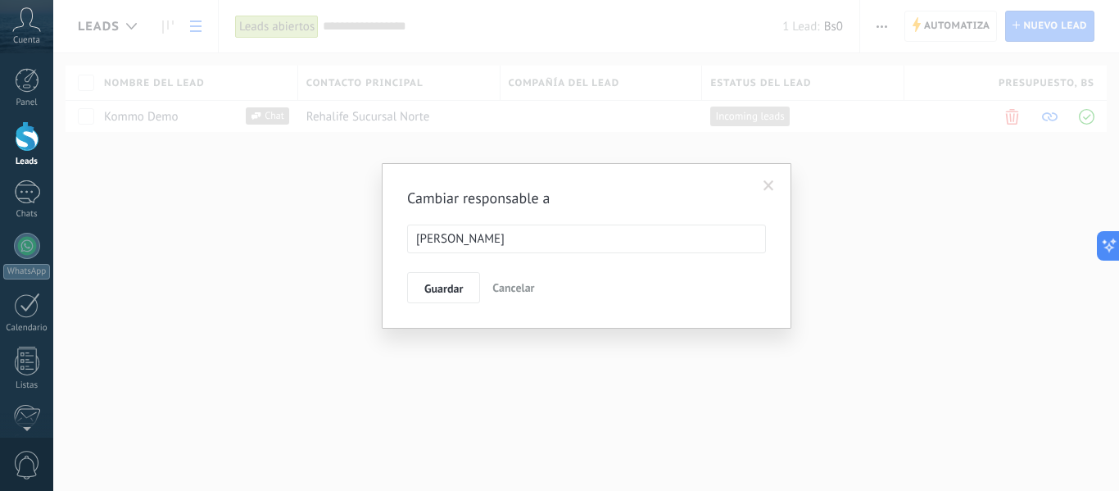
click at [771, 183] on span at bounding box center [768, 185] width 11 height 11
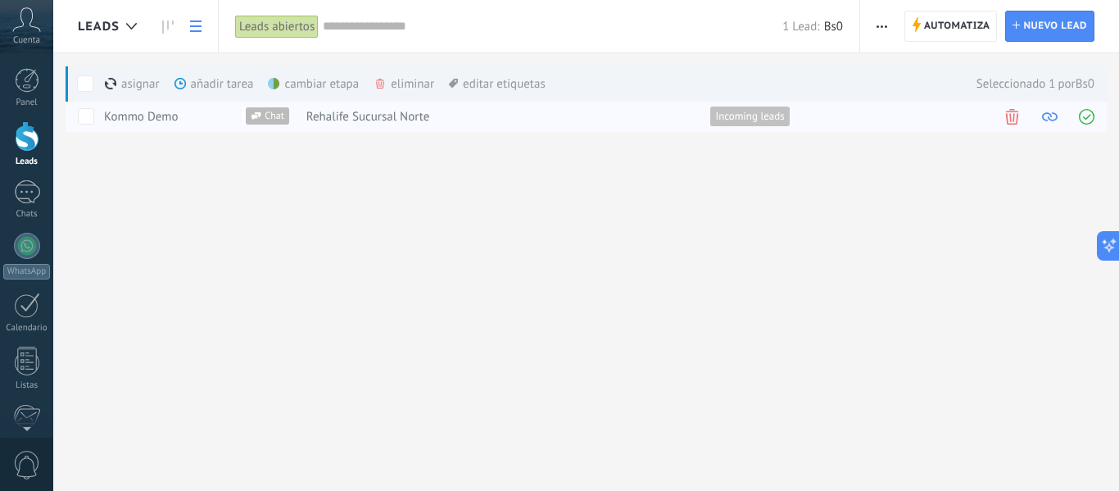
click at [264, 113] on span "Chat" at bounding box center [274, 115] width 27 height 17
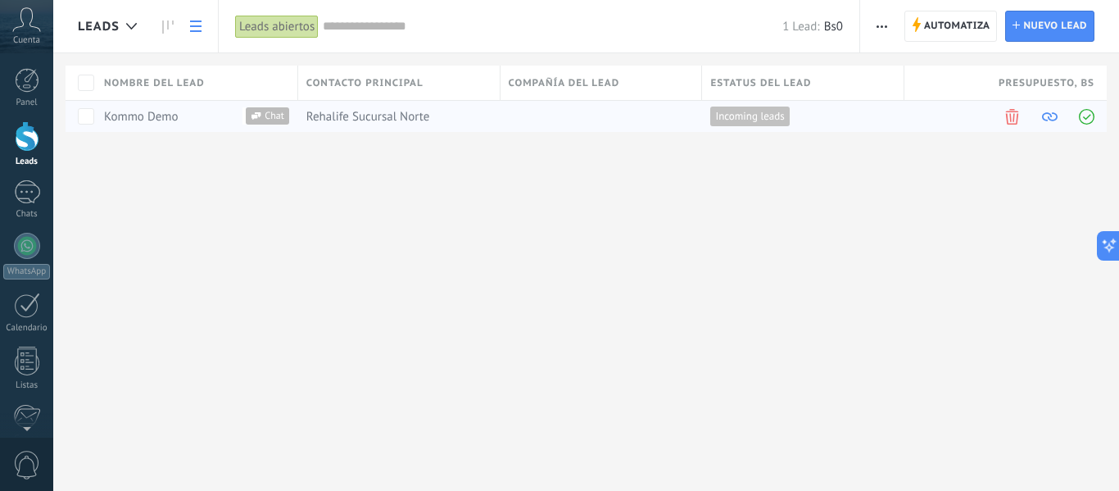
click at [264, 113] on span "Chat" at bounding box center [274, 115] width 27 height 17
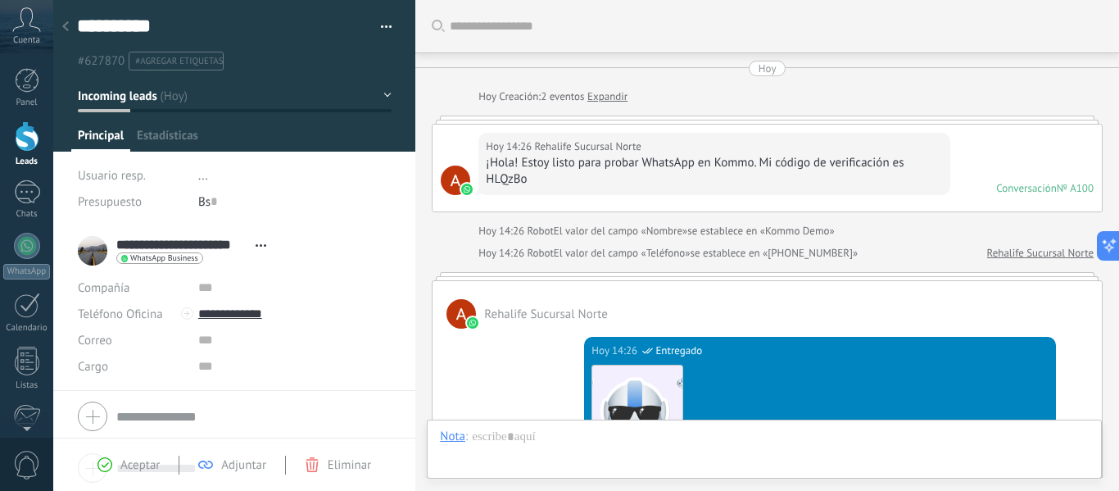
scroll to position [759, 0]
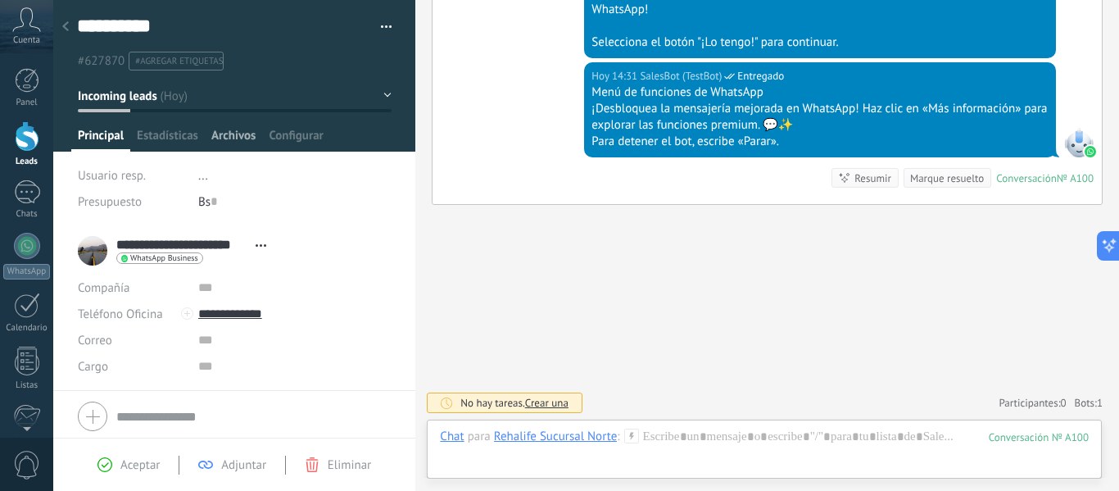
click at [241, 136] on span "Archivos" at bounding box center [233, 140] width 44 height 24
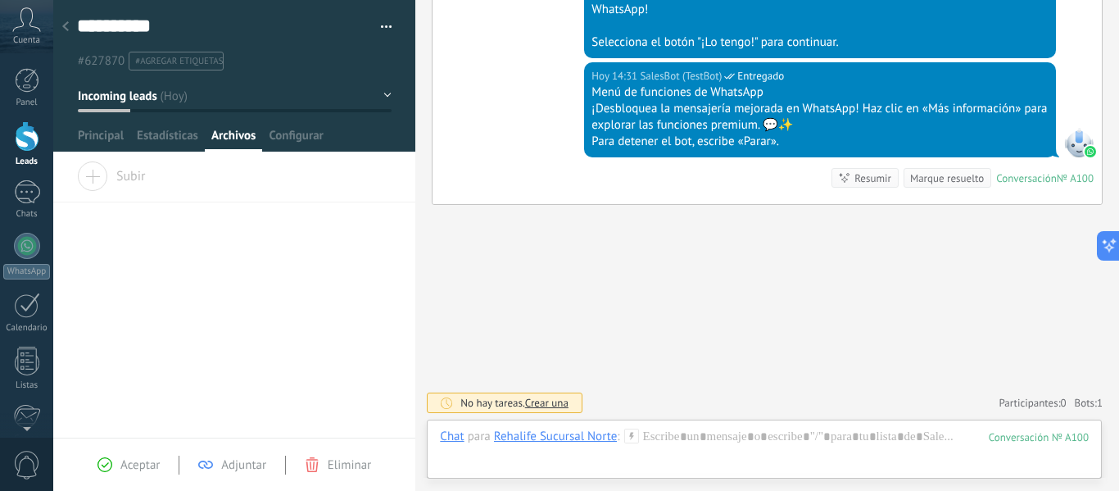
click at [110, 186] on div "Subir" at bounding box center [234, 181] width 362 height 41
click at [0, 0] on input "Subir" at bounding box center [0, 0] width 0 height 0
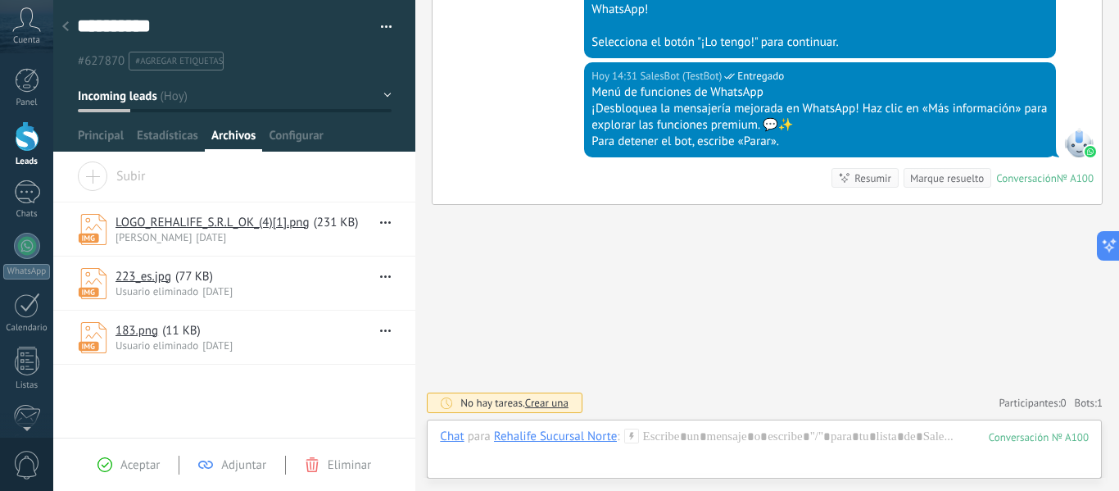
click at [299, 230] on div "[PERSON_NAME] [DATE]" at bounding box center [243, 237] width 256 height 14
click at [387, 224] on div "LOGO_REHALIFE_S.R.L_OK_(4)[1].png ( 231 KB ) [PERSON_NAME] [DATE] Descargar Des…" at bounding box center [234, 228] width 362 height 53
click at [382, 221] on icon "button" at bounding box center [385, 222] width 11 height 2
click at [167, 140] on span "Estadísticas" at bounding box center [167, 140] width 61 height 24
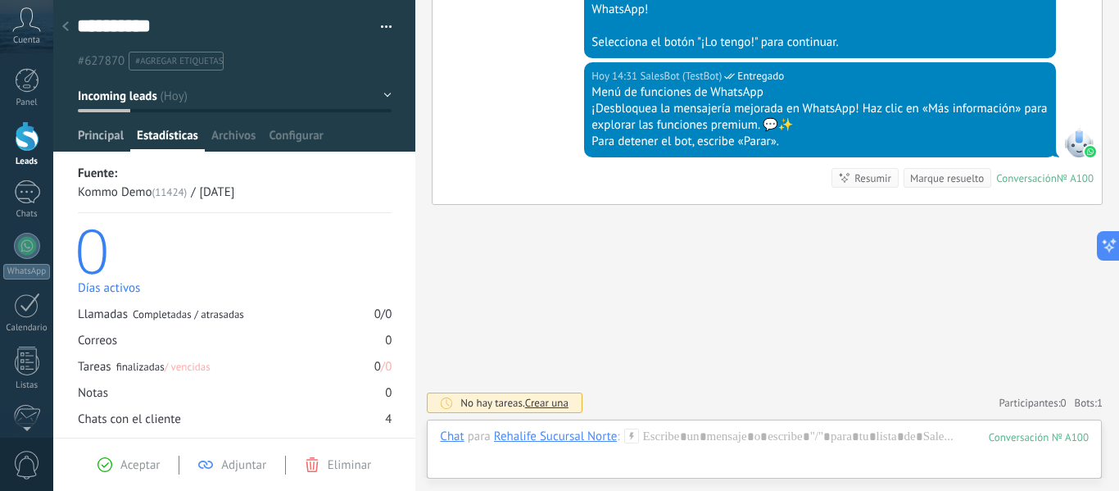
click at [106, 139] on span "Principal" at bounding box center [101, 140] width 46 height 24
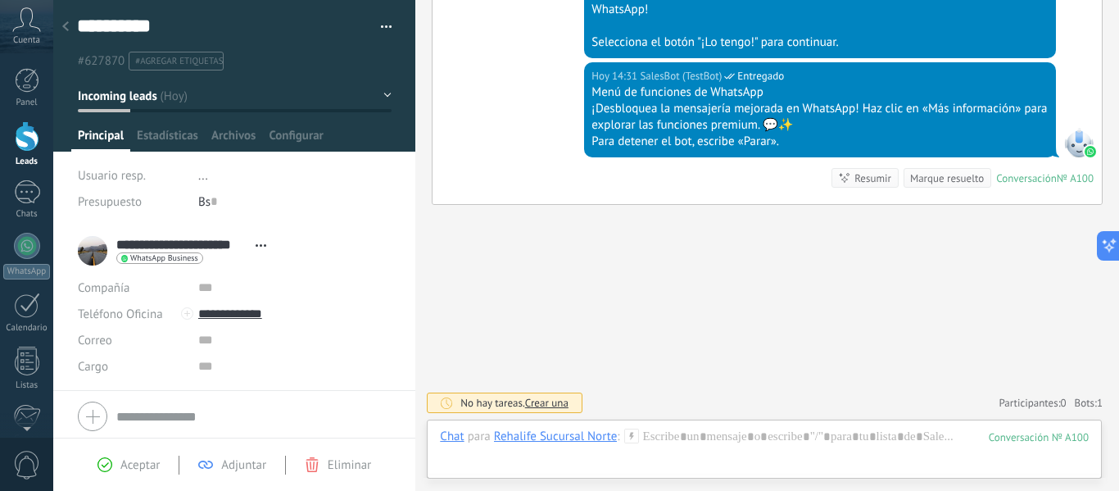
scroll to position [57, 0]
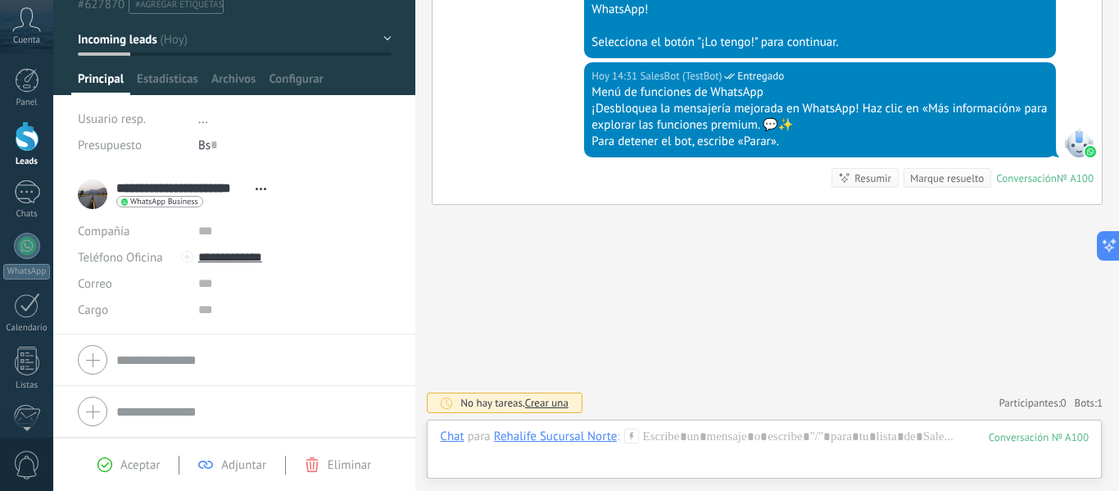
click at [122, 460] on span "Aceptar" at bounding box center [139, 465] width 39 height 16
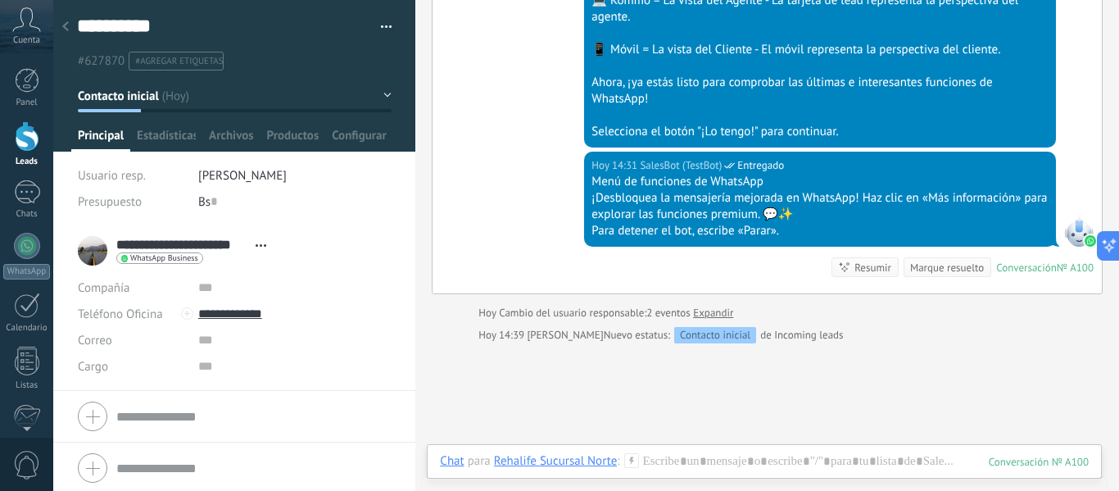
scroll to position [808, 0]
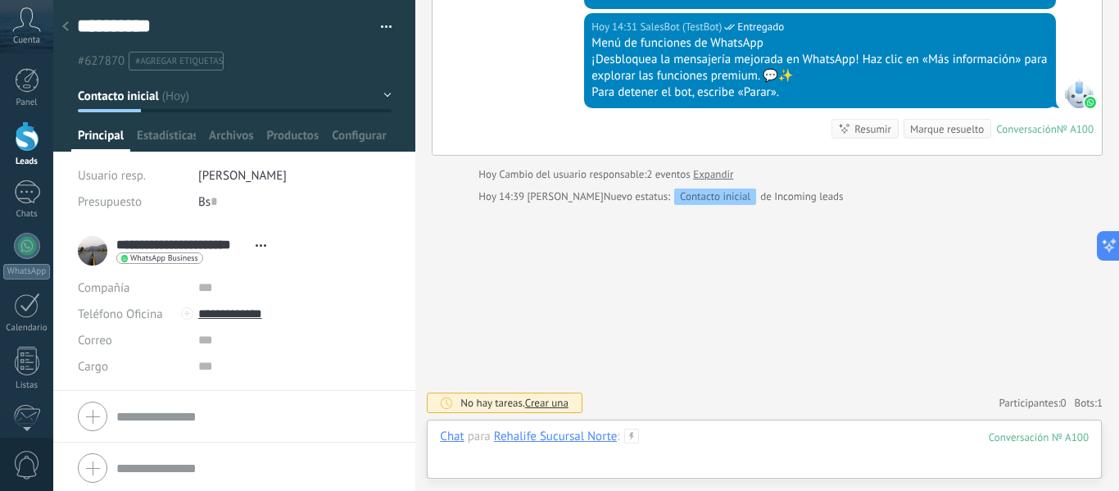
click at [575, 467] on div at bounding box center [764, 452] width 649 height 49
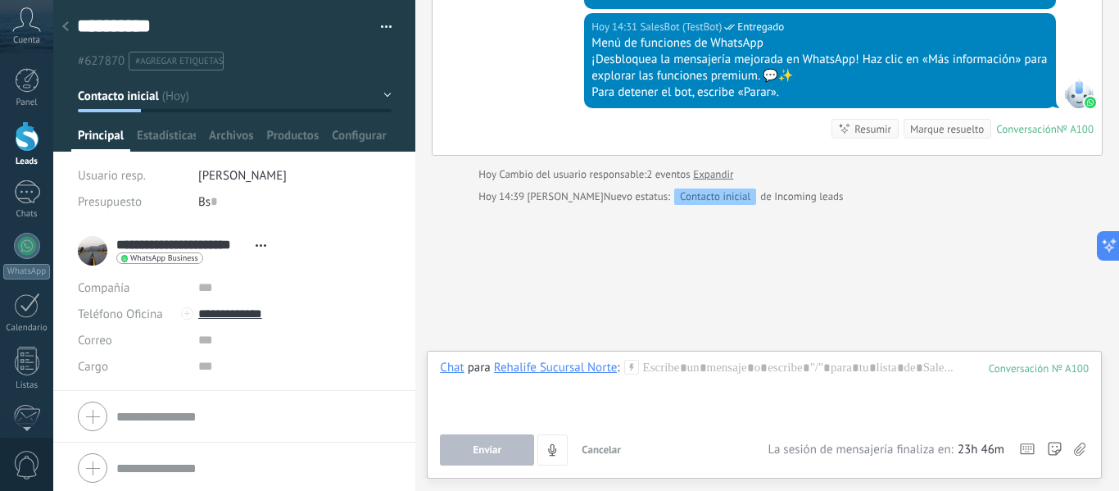
click at [493, 446] on span "Enviar" at bounding box center [487, 449] width 29 height 11
click at [699, 373] on div at bounding box center [764, 390] width 649 height 62
click at [1016, 369] on div "100" at bounding box center [1038, 368] width 100 height 14
click at [771, 382] on div at bounding box center [764, 390] width 649 height 62
click at [228, 134] on span "Archivos" at bounding box center [231, 140] width 44 height 24
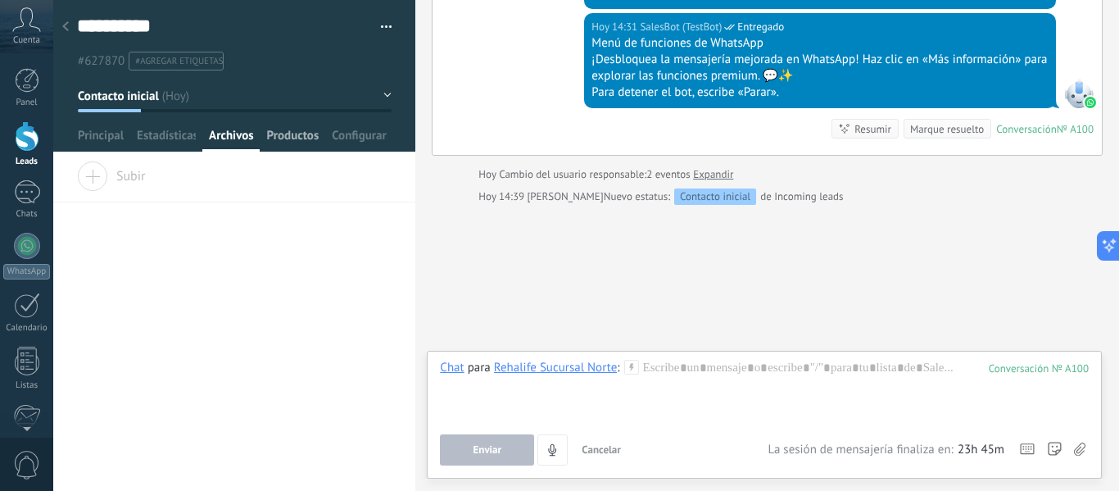
click at [286, 135] on span "Productos" at bounding box center [293, 140] width 52 height 24
click at [353, 136] on span "Configurar" at bounding box center [359, 140] width 54 height 24
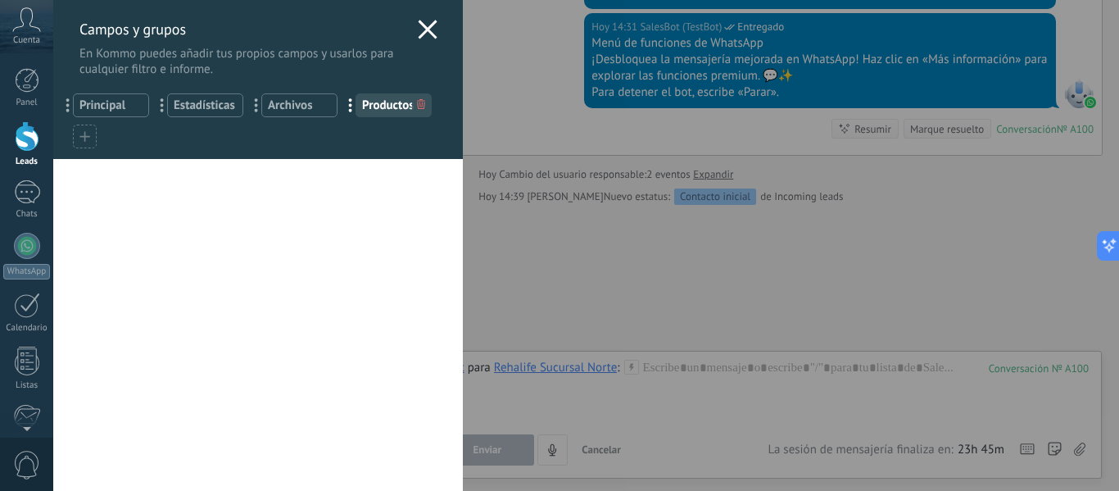
click at [418, 31] on icon at bounding box center [428, 30] width 20 height 20
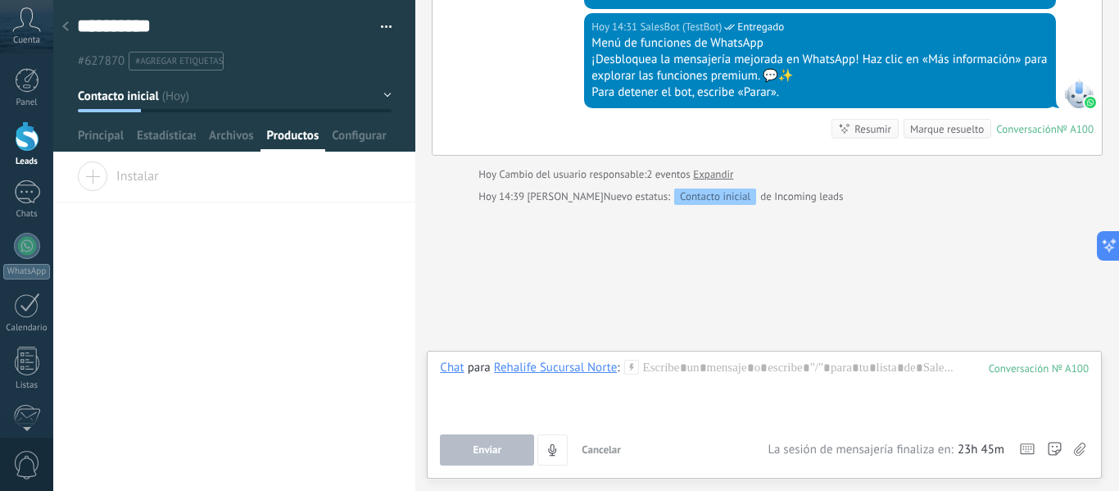
click at [68, 28] on icon at bounding box center [65, 26] width 7 height 10
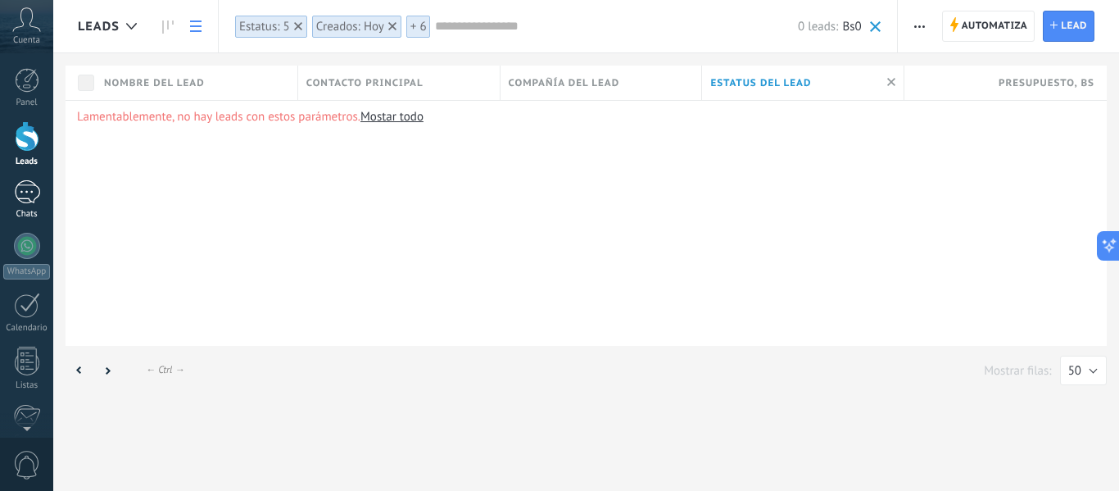
click at [34, 197] on div "1" at bounding box center [27, 192] width 26 height 24
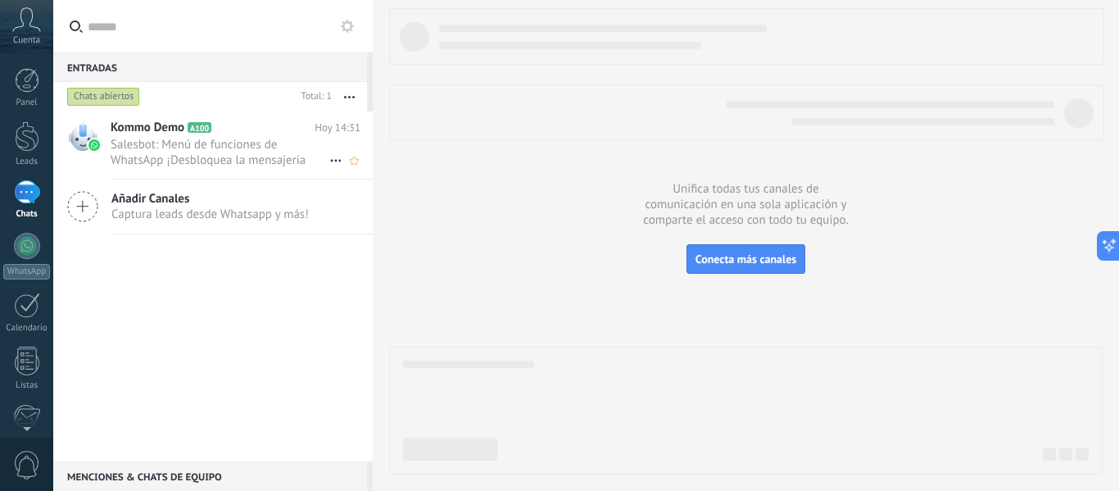
click at [185, 131] on h2 "Kommo Demo A100" at bounding box center [213, 128] width 204 height 16
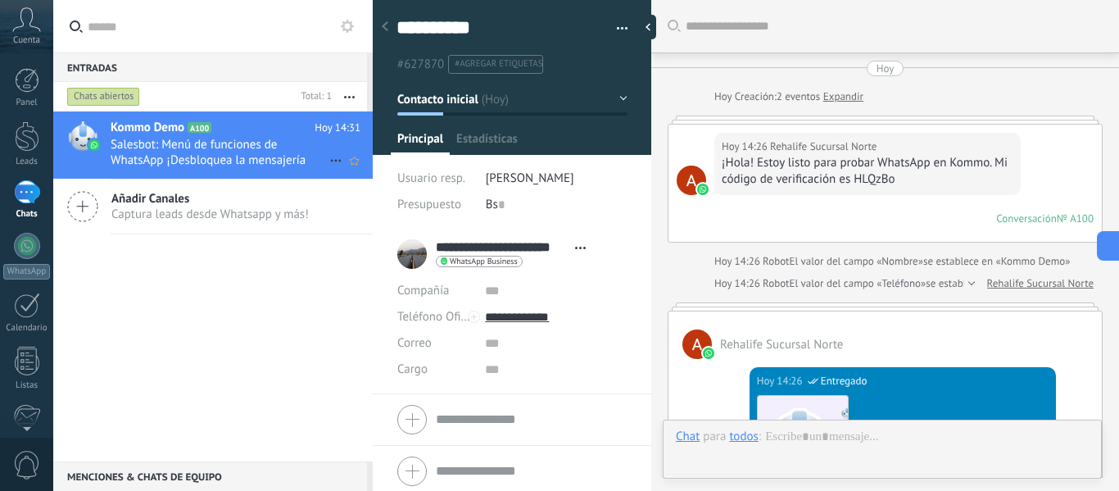
type textarea "**********"
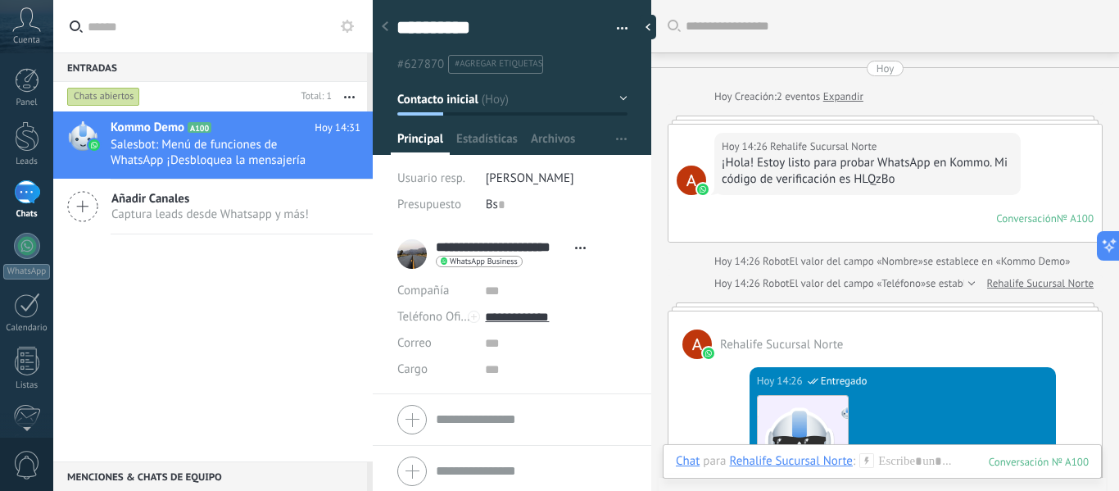
scroll to position [702, 0]
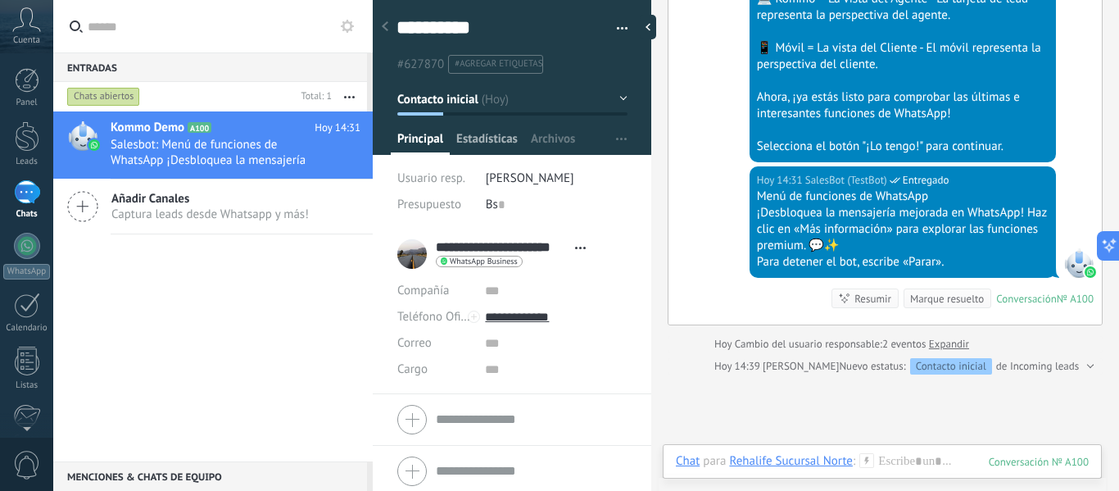
click at [504, 140] on span "Estadísticas" at bounding box center [486, 143] width 61 height 24
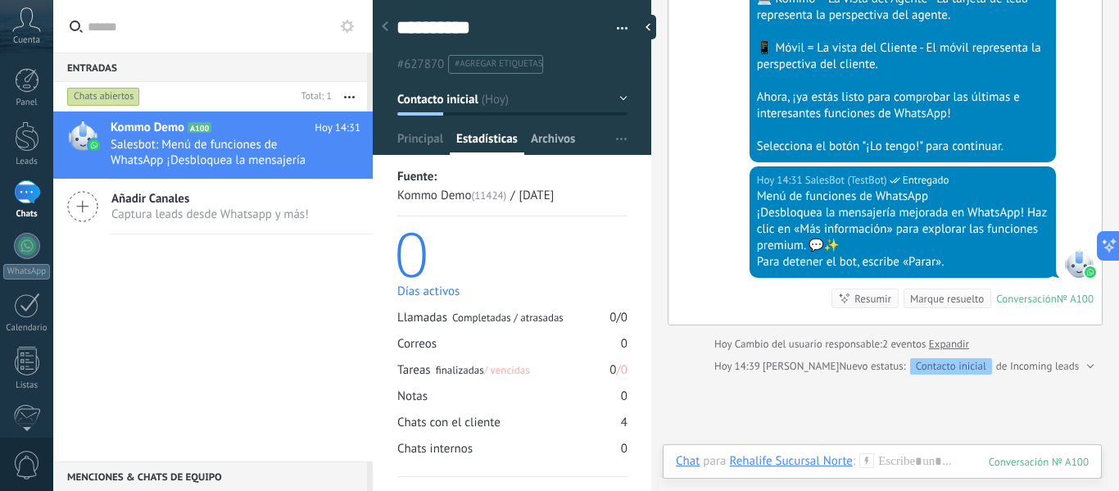
click at [534, 137] on span "Archivos" at bounding box center [553, 143] width 44 height 24
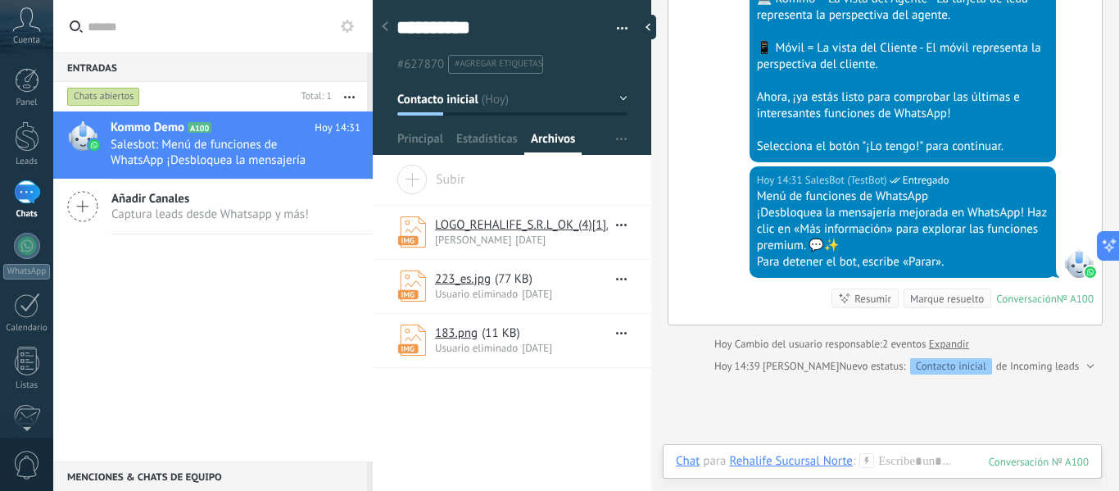
click at [617, 231] on button "button" at bounding box center [617, 226] width 19 height 20
click at [766, 276] on div "[DATE] 14:31 SalesBot (TestBot) Entregado Menú de funciones de WhatsApp ¡Desblo…" at bounding box center [902, 221] width 306 height 111
click at [25, 250] on div at bounding box center [27, 246] width 26 height 26
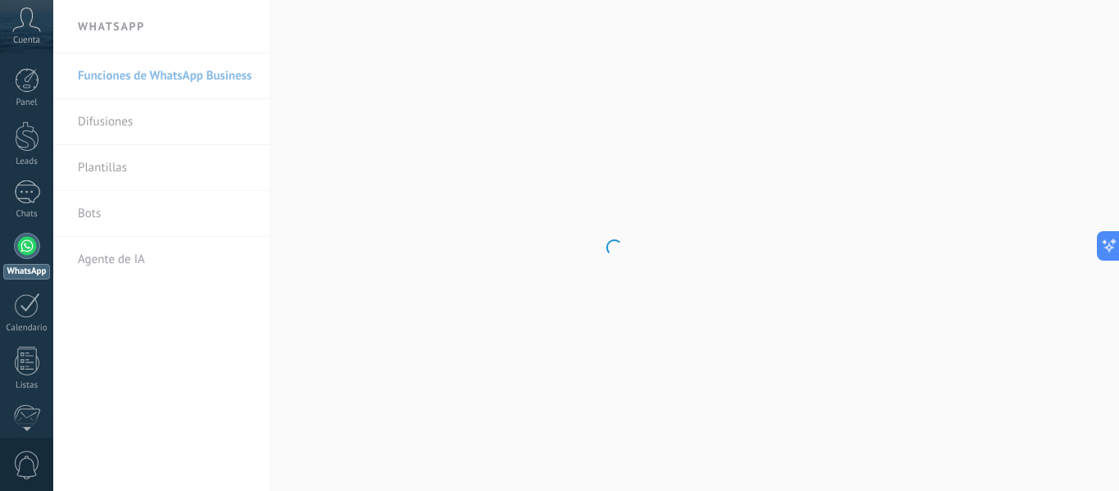
click at [160, 120] on body ".abccls-1,.abccls-2{fill-rule:evenodd}.abccls-2{fill:#fff} .abfcls-1{fill:none}…" at bounding box center [559, 245] width 1119 height 491
click at [160, 120] on link "Difusiones" at bounding box center [165, 122] width 175 height 46
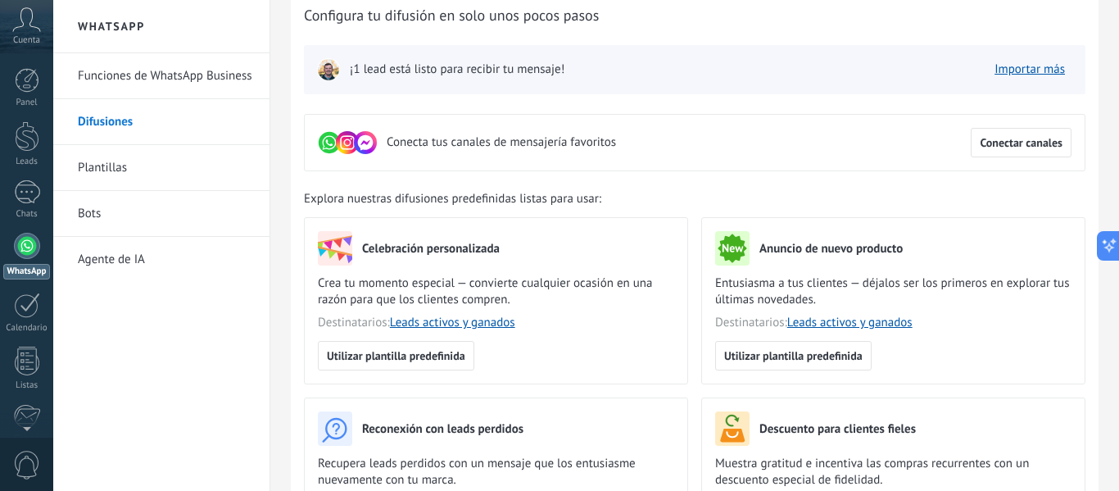
scroll to position [62, 0]
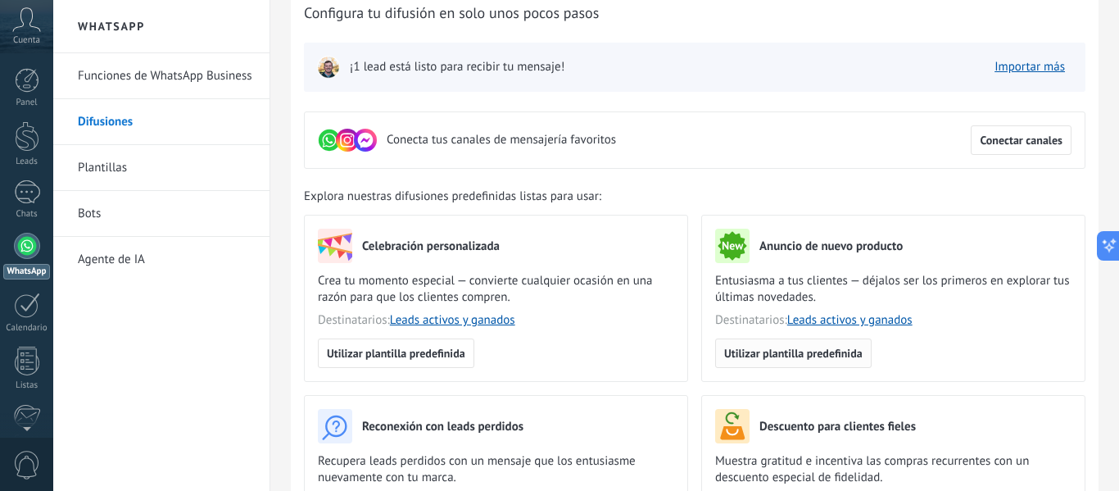
click at [799, 350] on span "Utilizar plantilla predefinida" at bounding box center [793, 352] width 138 height 11
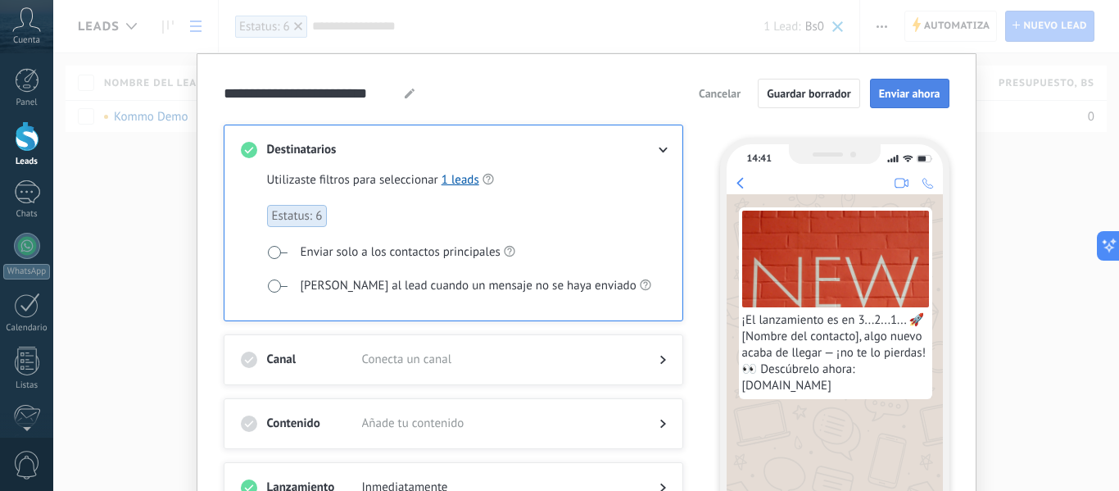
click at [898, 88] on span "Enviar ahora" at bounding box center [909, 93] width 61 height 11
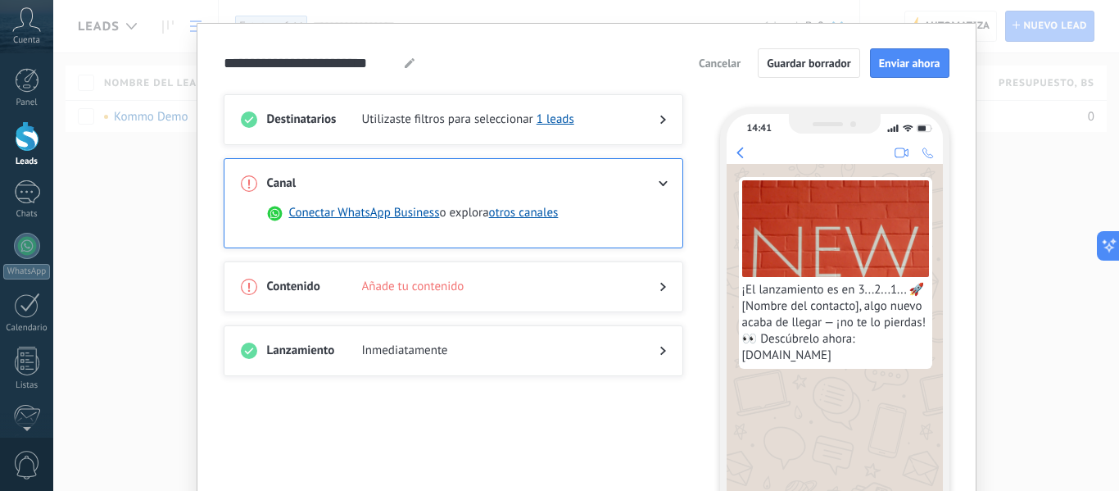
scroll to position [35, 0]
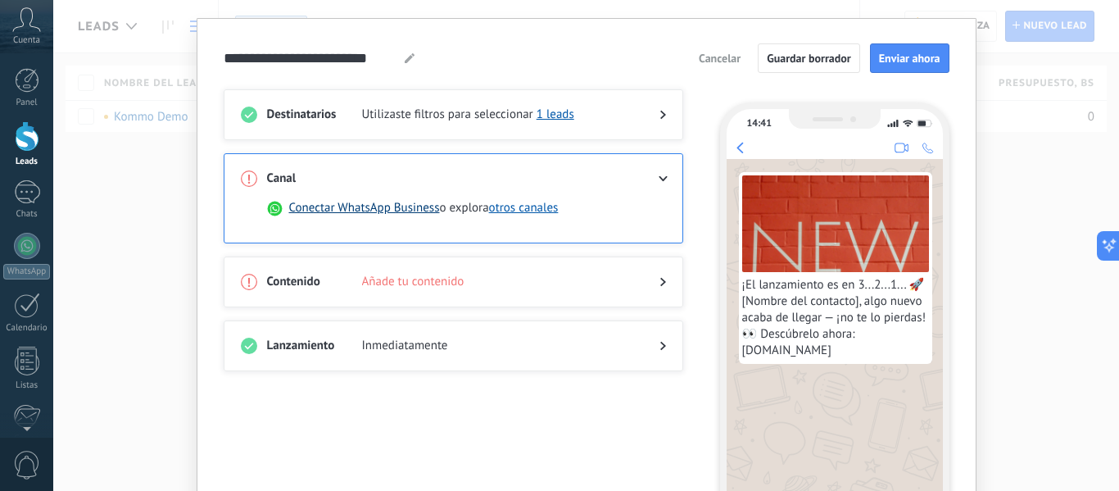
click at [402, 210] on button "Conectar WhatsApp Business" at bounding box center [364, 208] width 151 height 16
click at [395, 206] on button "Conectar WhatsApp Business" at bounding box center [364, 208] width 151 height 16
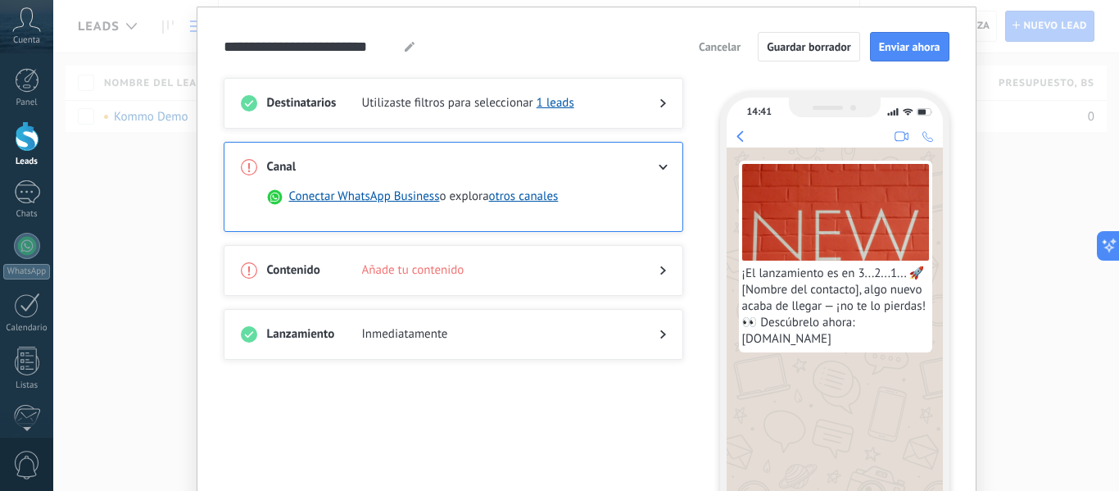
scroll to position [44, 0]
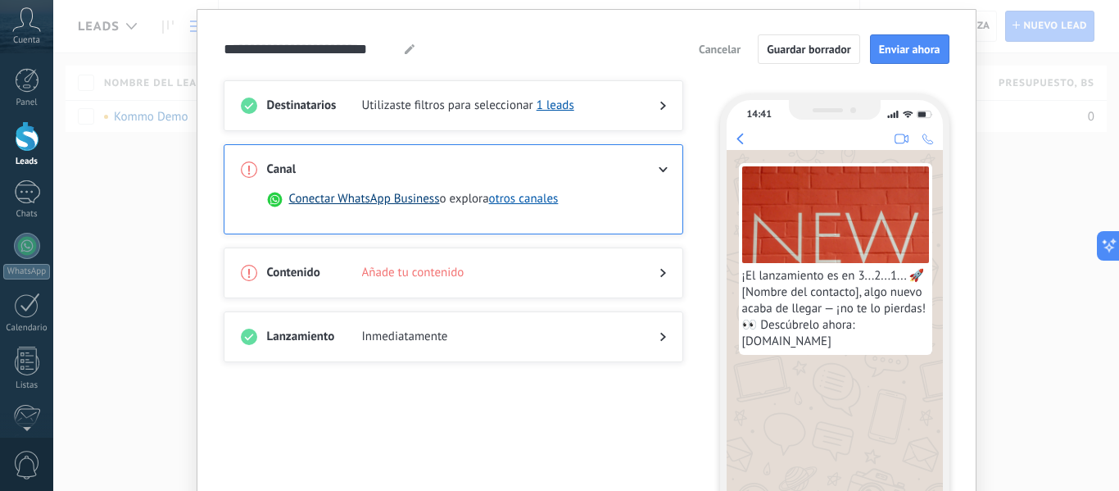
click at [419, 198] on button "Conectar WhatsApp Business" at bounding box center [364, 199] width 151 height 16
click at [653, 170] on div at bounding box center [649, 169] width 33 height 16
click at [652, 271] on div at bounding box center [649, 272] width 33 height 16
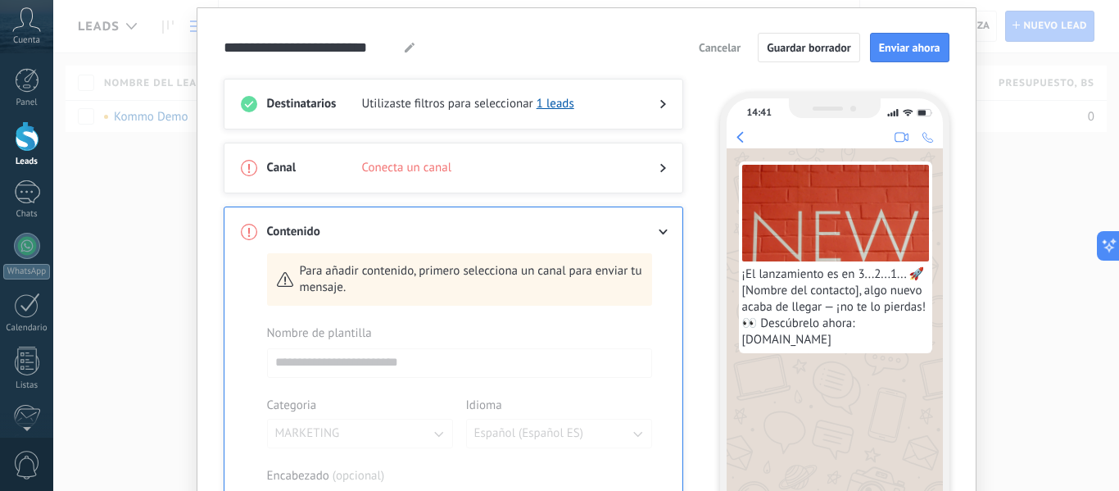
scroll to position [38, 0]
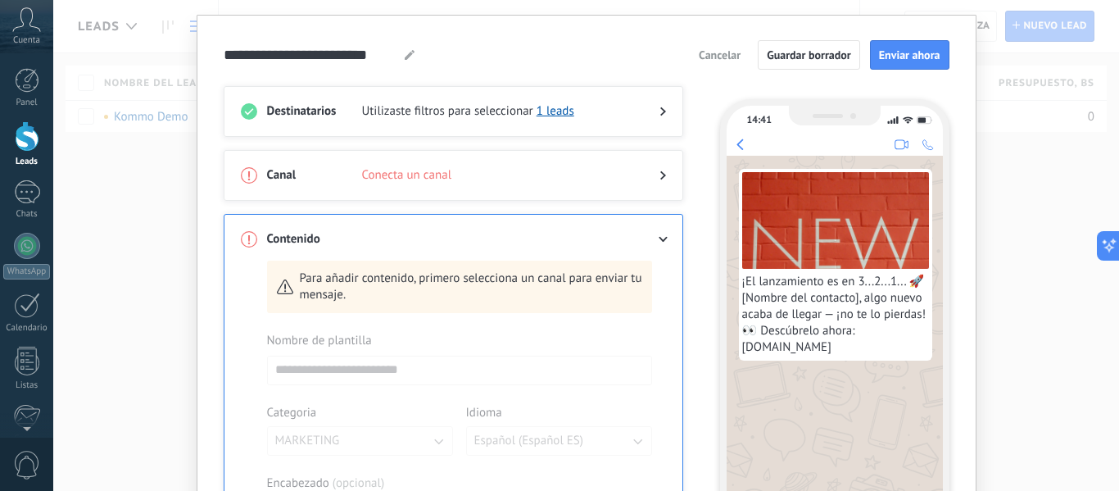
click at [661, 232] on div at bounding box center [649, 239] width 33 height 16
click at [660, 179] on icon at bounding box center [663, 175] width 6 height 10
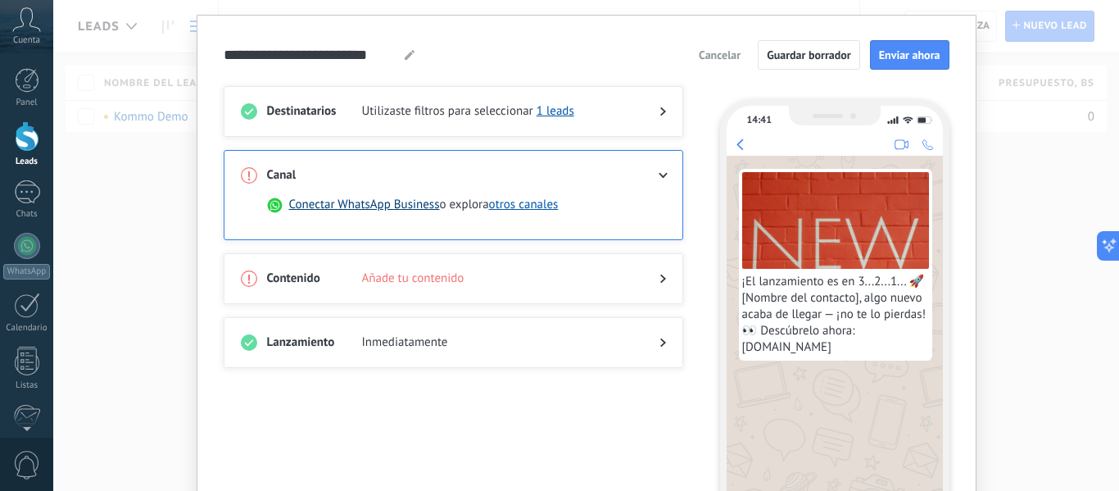
click at [411, 198] on button "Conectar WhatsApp Business" at bounding box center [364, 205] width 151 height 16
click at [517, 199] on button "otros canales" at bounding box center [524, 205] width 70 height 16
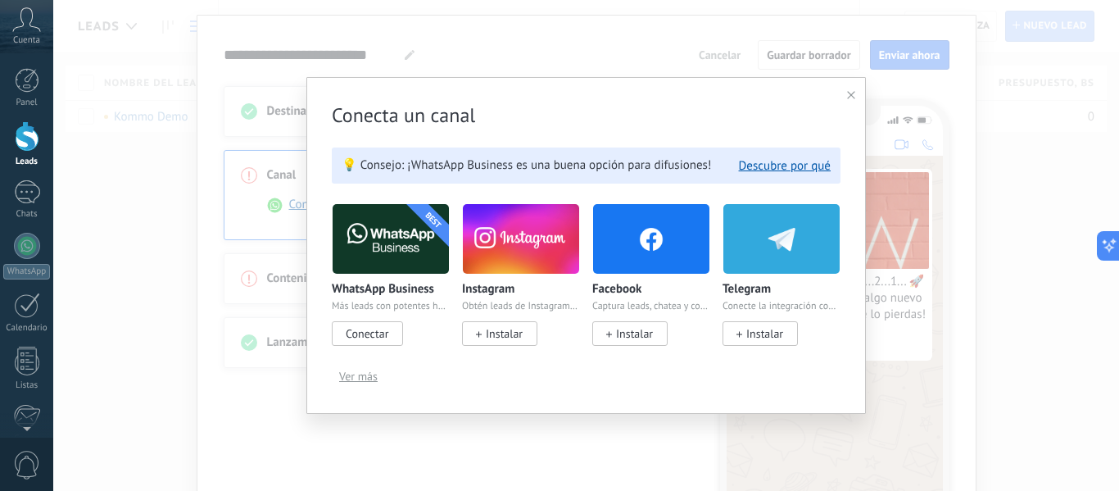
click at [402, 256] on img at bounding box center [390, 238] width 116 height 79
click at [375, 337] on span "Conectar" at bounding box center [367, 333] width 43 height 15
click at [362, 372] on span "Ver más" at bounding box center [358, 375] width 38 height 11
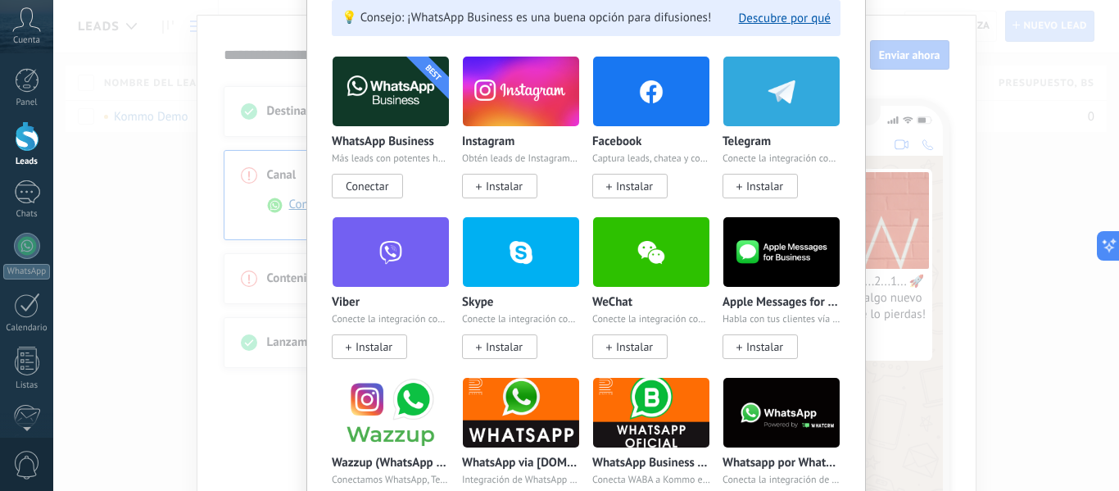
scroll to position [124, 0]
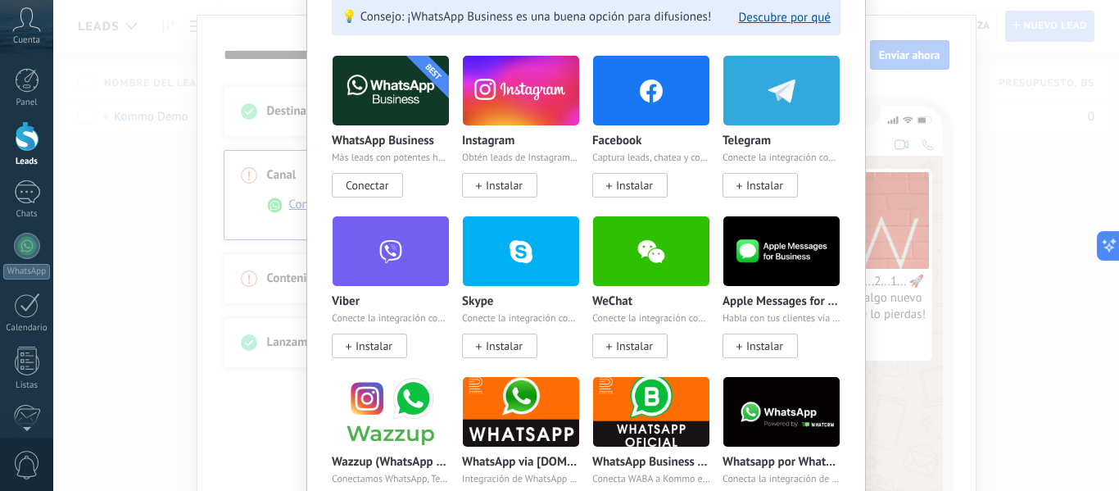
click at [372, 189] on span "Conectar" at bounding box center [367, 185] width 43 height 15
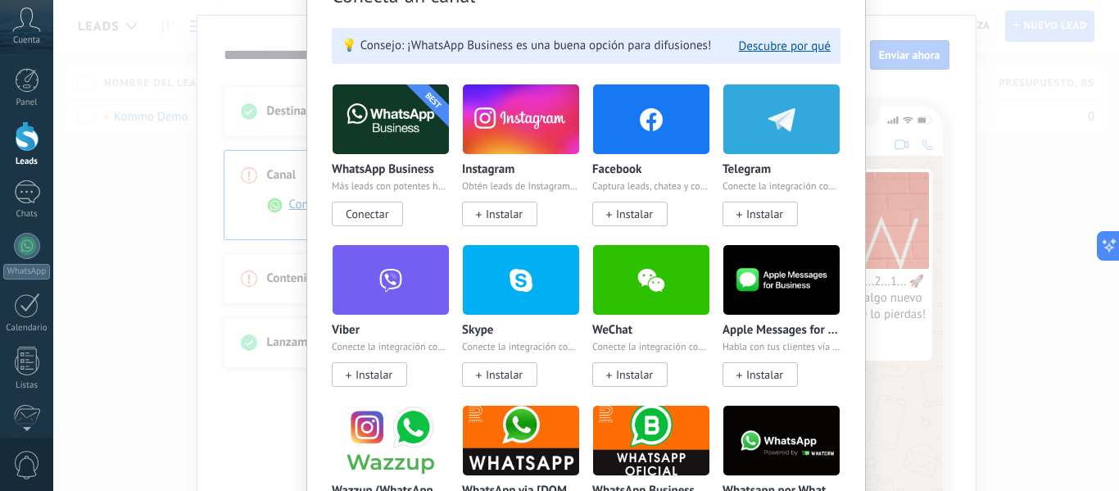
scroll to position [0, 0]
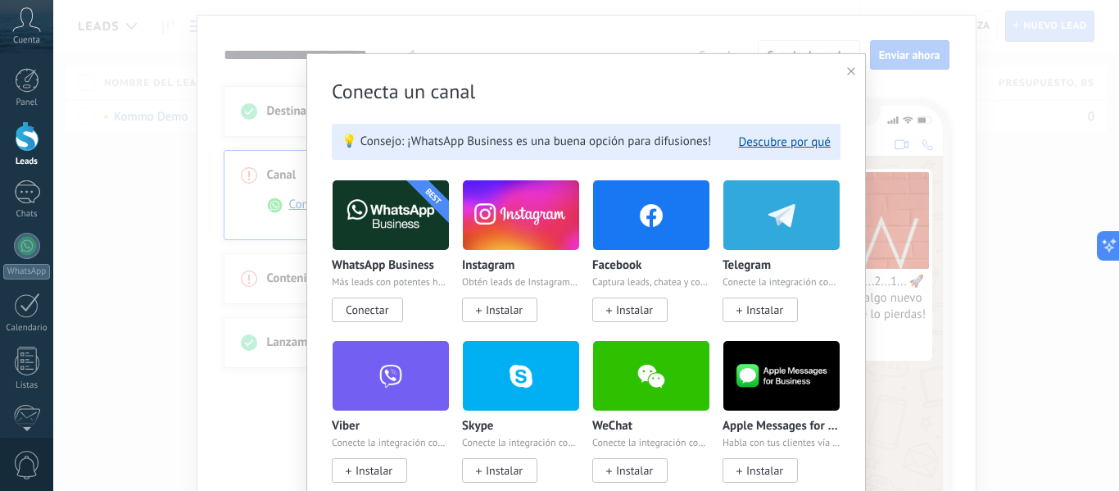
click at [391, 317] on span "Conectar" at bounding box center [367, 309] width 71 height 25
click at [406, 212] on img at bounding box center [390, 214] width 116 height 79
click at [391, 260] on p "WhatsApp Business" at bounding box center [383, 266] width 102 height 14
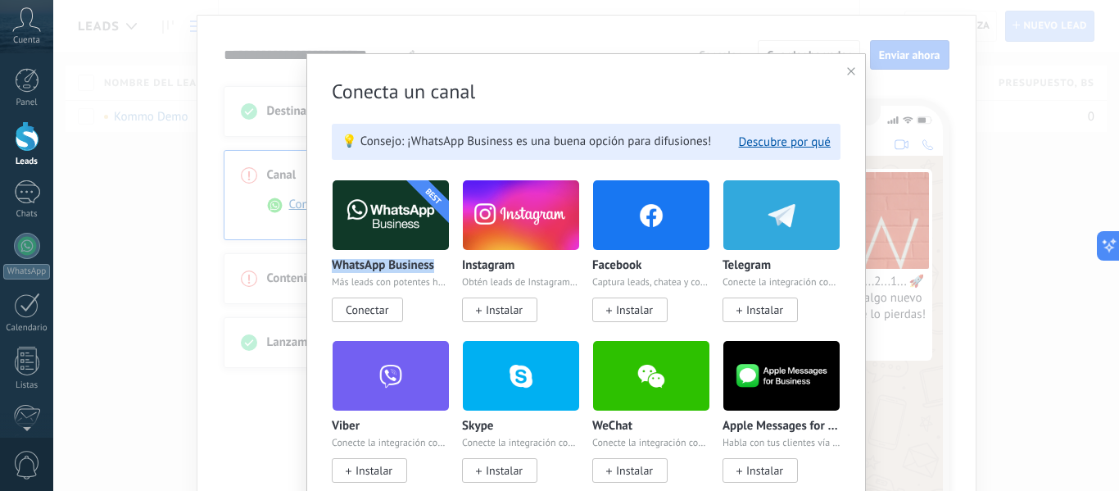
click at [391, 260] on p "WhatsApp Business" at bounding box center [383, 266] width 102 height 14
click at [851, 75] on use at bounding box center [851, 71] width 8 height 8
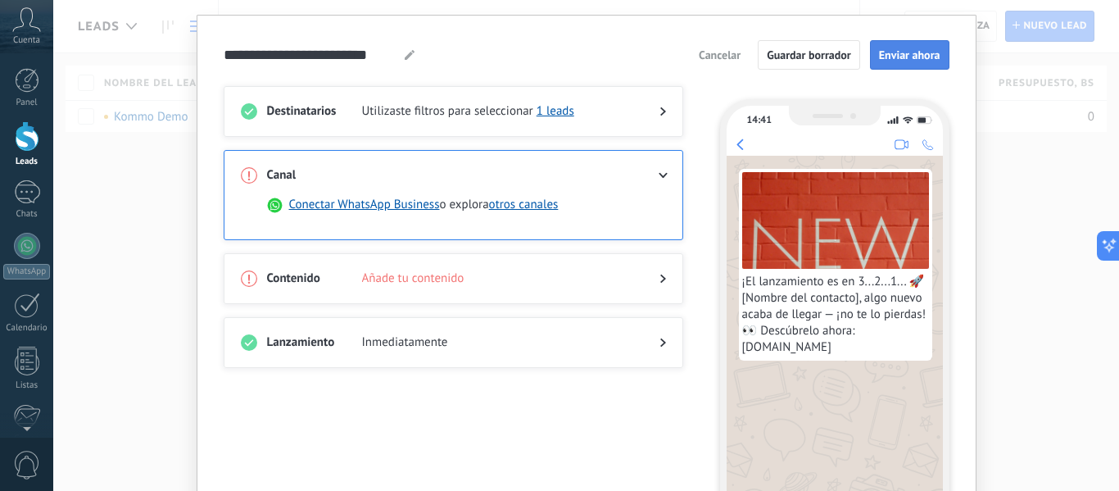
click at [886, 49] on span "Enviar ahora" at bounding box center [909, 54] width 61 height 11
